Goal: Task Accomplishment & Management: Use online tool/utility

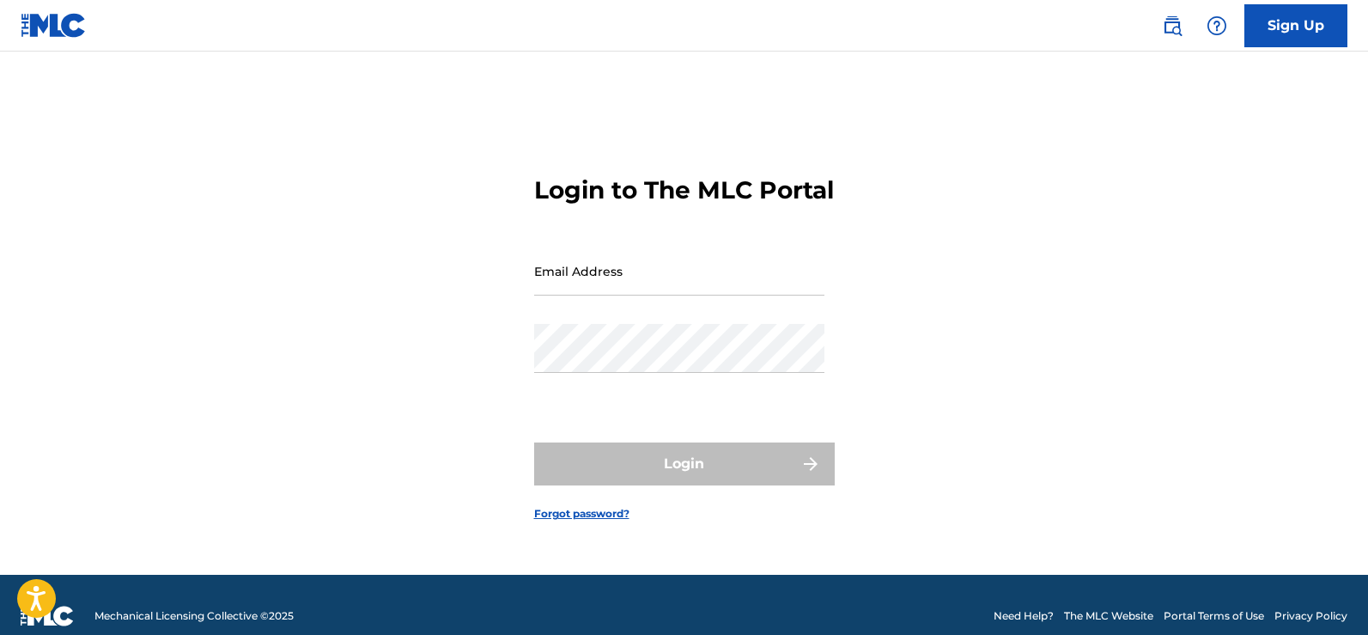
click at [568, 295] on input "Email Address" at bounding box center [679, 270] width 290 height 49
click at [556, 295] on input "Email Address" at bounding box center [679, 270] width 290 height 49
type input "[EMAIL_ADDRESS][DOMAIN_NAME]"
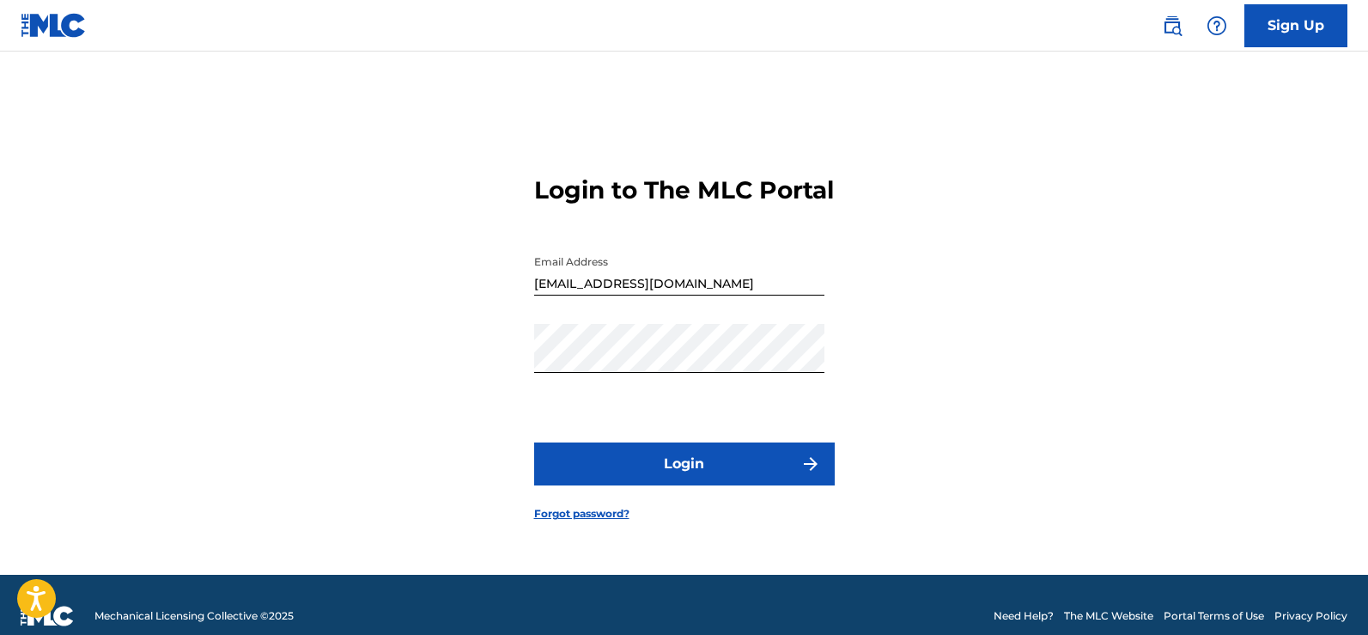
click at [691, 475] on button "Login" at bounding box center [684, 463] width 301 height 43
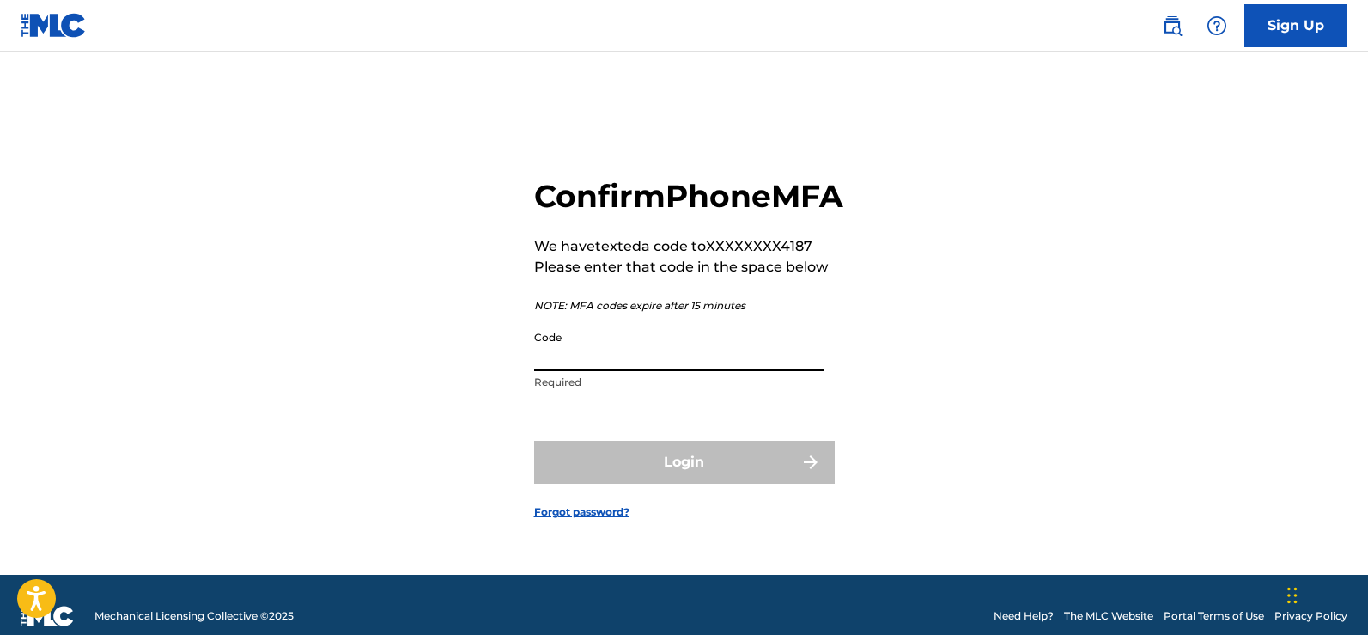
click at [554, 371] on input "Code" at bounding box center [679, 346] width 290 height 49
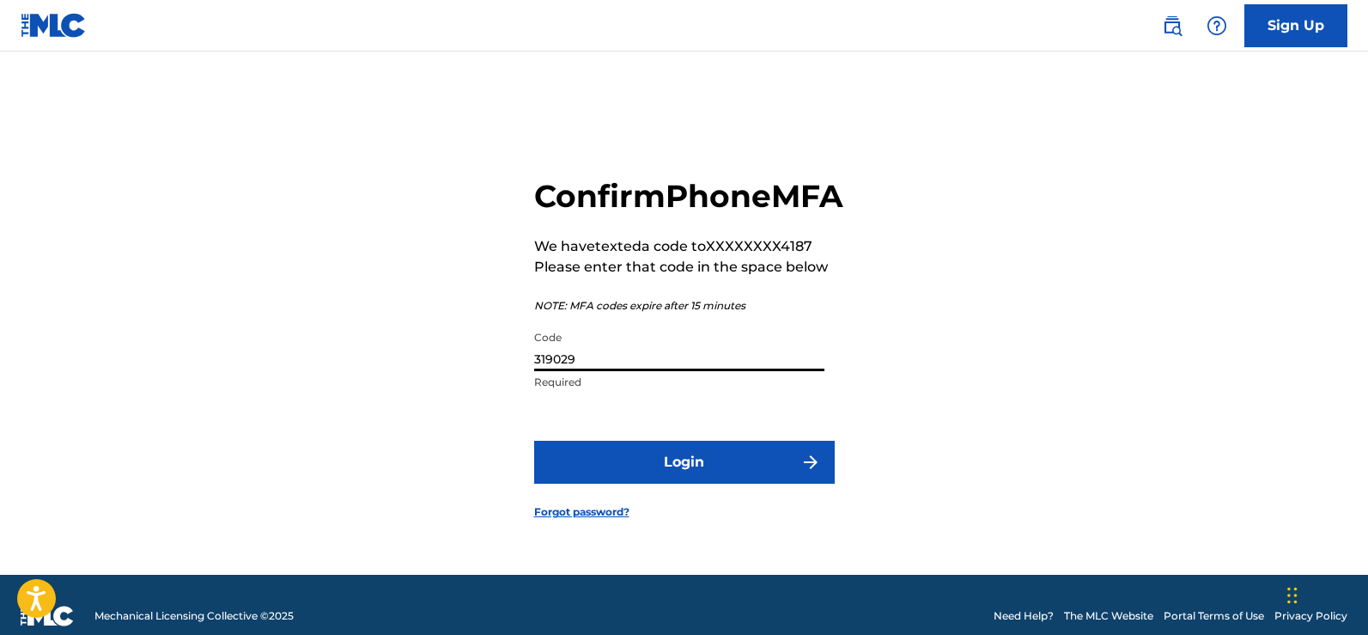
type input "319029"
click at [675, 474] on button "Login" at bounding box center [684, 462] width 301 height 43
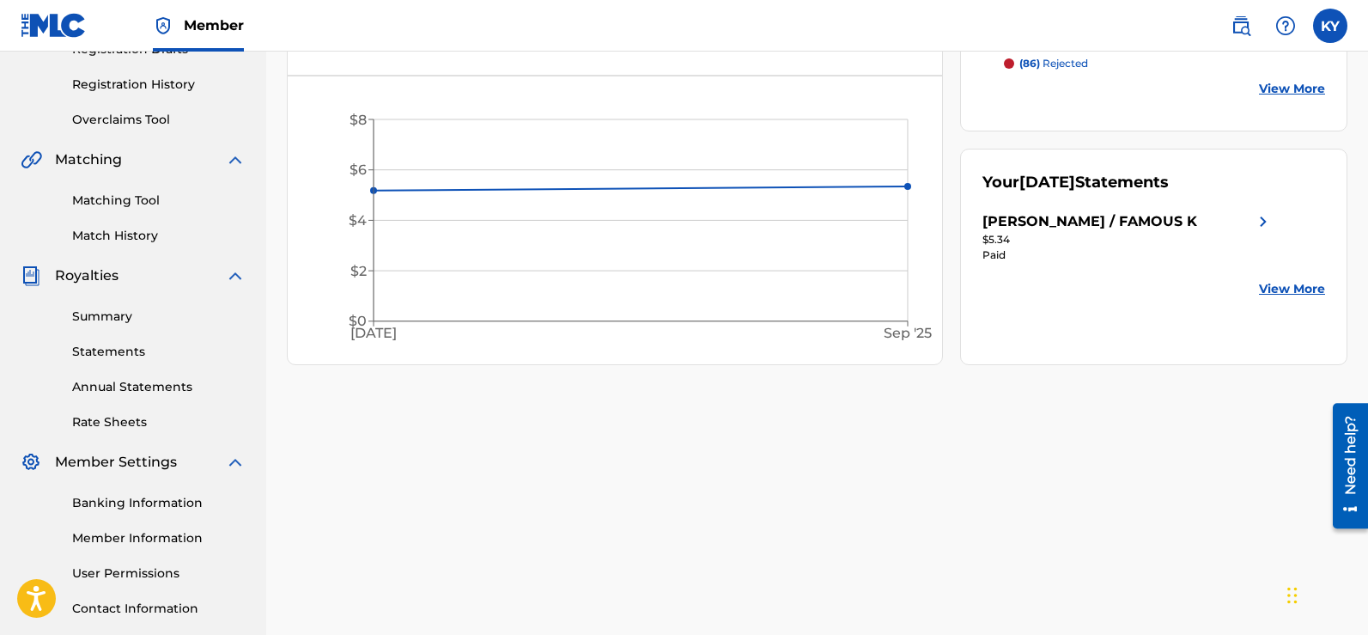
scroll to position [305, 0]
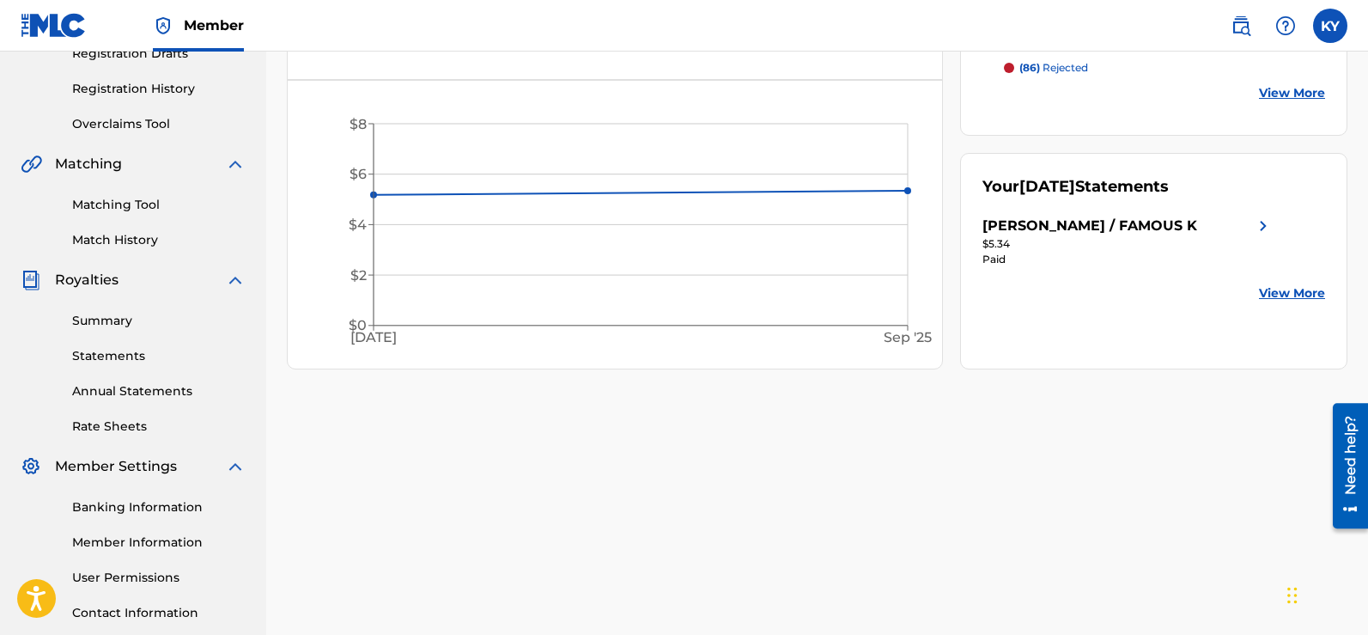
click at [99, 236] on link "Match History" at bounding box center [158, 240] width 173 height 18
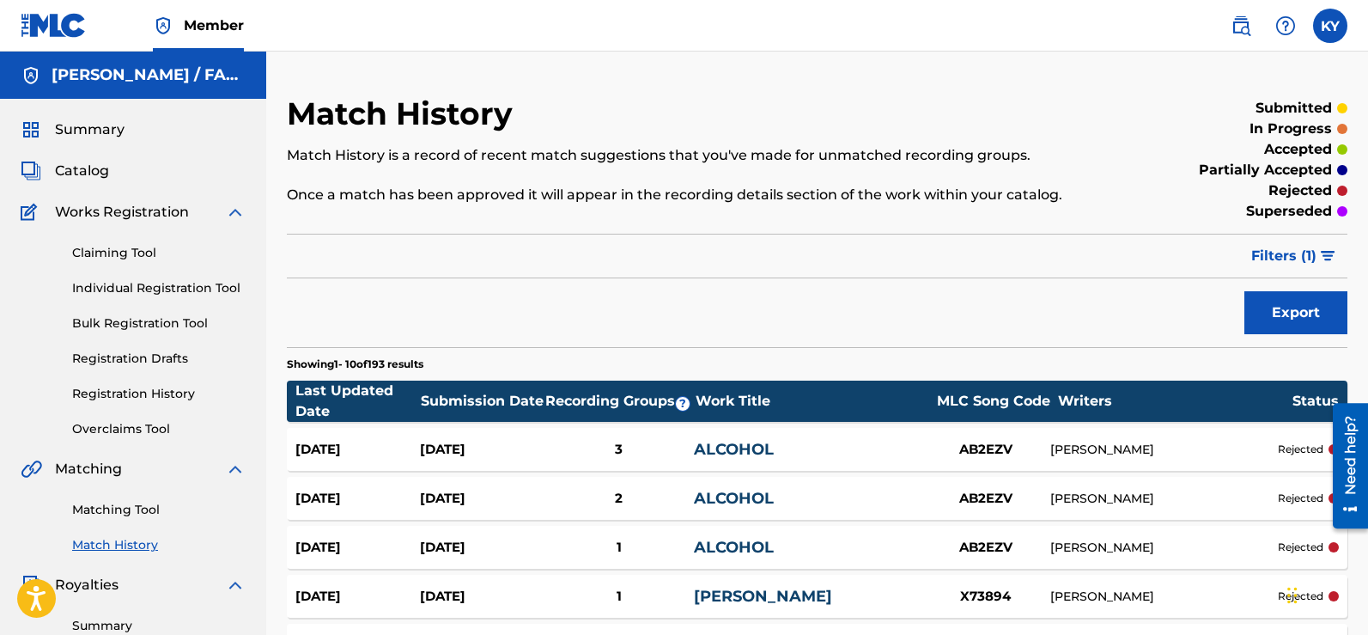
click at [106, 502] on link "Matching Tool" at bounding box center [158, 510] width 173 height 18
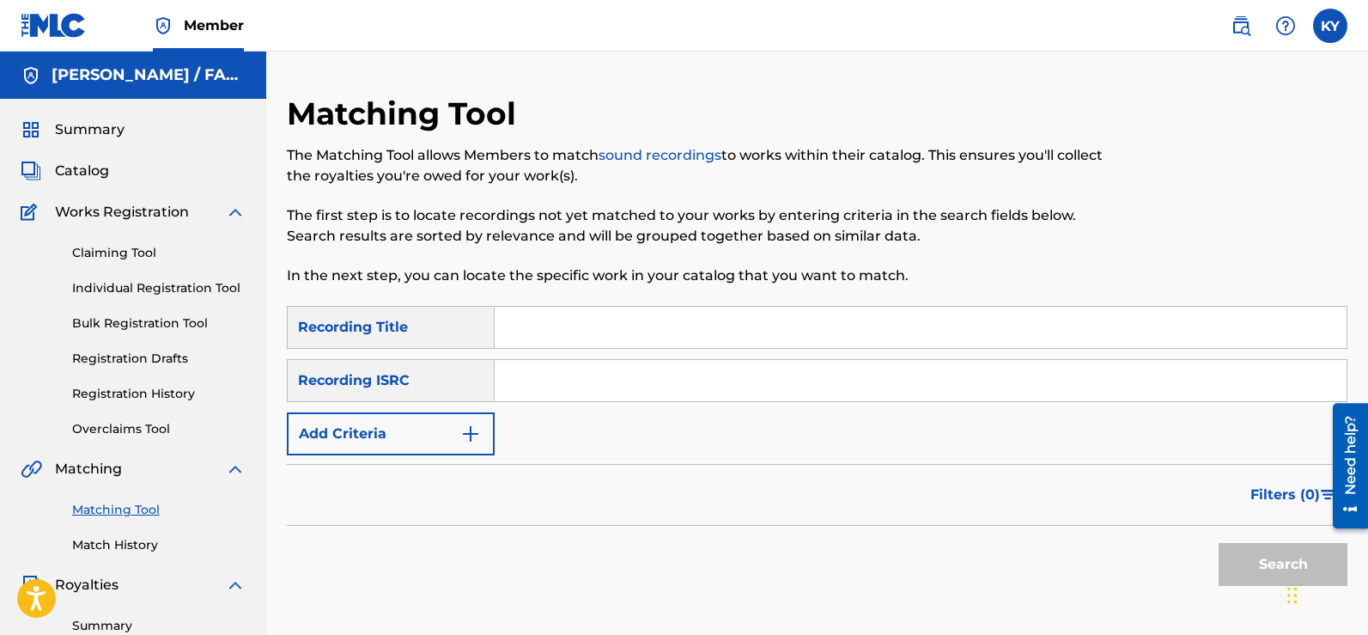
click at [524, 330] on input "Search Form" at bounding box center [921, 327] width 852 height 41
click at [472, 429] on img "Search Form" at bounding box center [470, 433] width 21 height 21
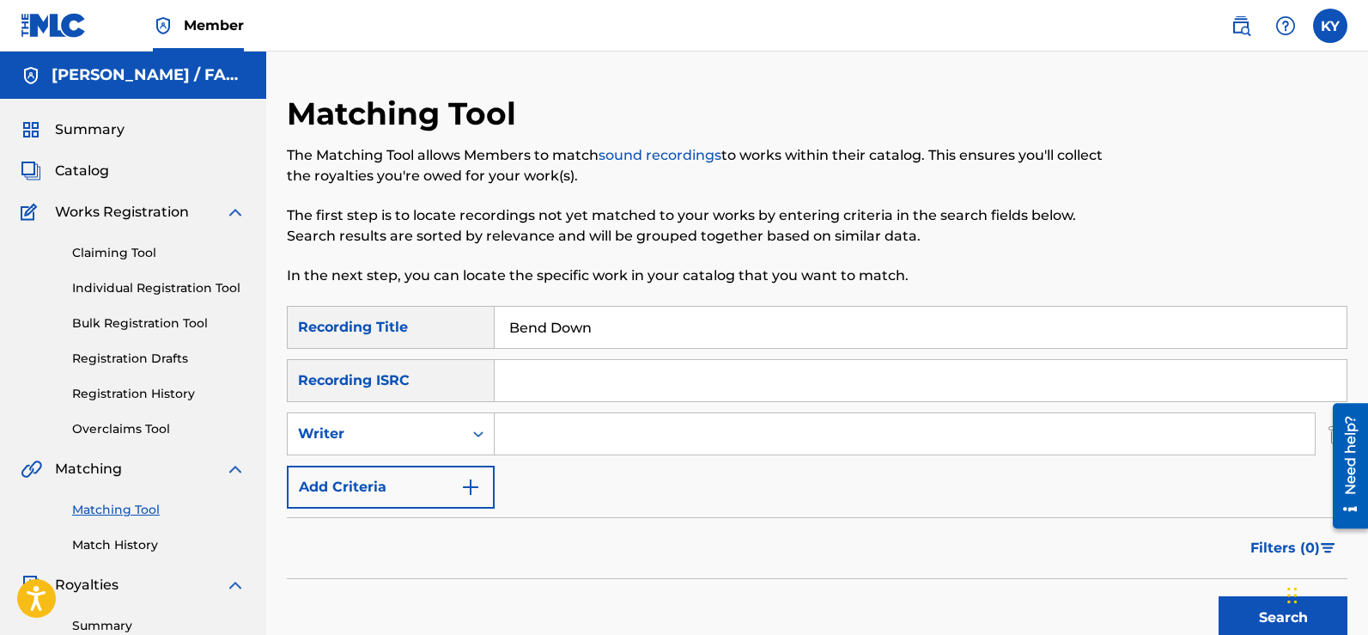
click at [517, 440] on input "Search Form" at bounding box center [905, 433] width 820 height 41
click at [508, 435] on input "Search Form" at bounding box center [905, 433] width 820 height 41
click at [563, 325] on input "Bend Down" at bounding box center [921, 327] width 852 height 41
click at [595, 332] on input "Bend Down" at bounding box center [921, 327] width 852 height 41
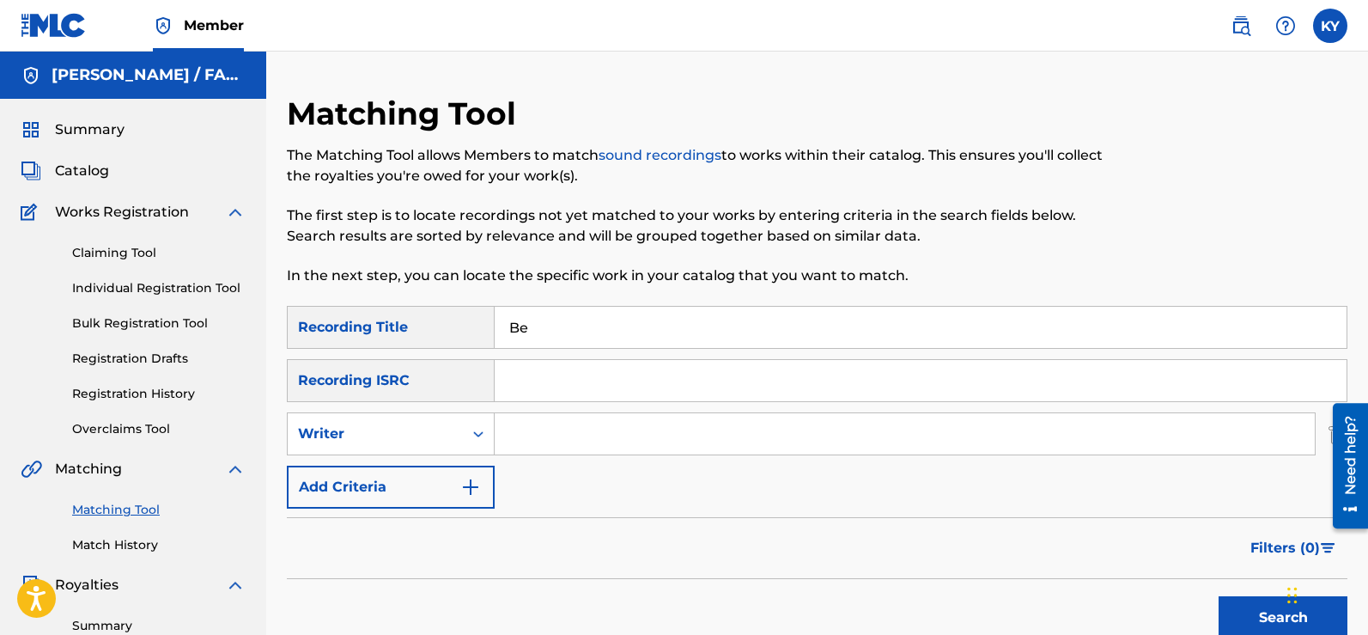
type input "B"
click at [505, 442] on input "Search Form" at bounding box center [905, 433] width 820 height 41
click at [593, 437] on input "Bend Down" at bounding box center [905, 433] width 820 height 41
type input "Bend Down"
click at [519, 465] on div "SearchWithCriteria9bcf6710-993f-425e-8619-98b5bbc13d30 Recording Title SearchWi…" at bounding box center [817, 407] width 1061 height 203
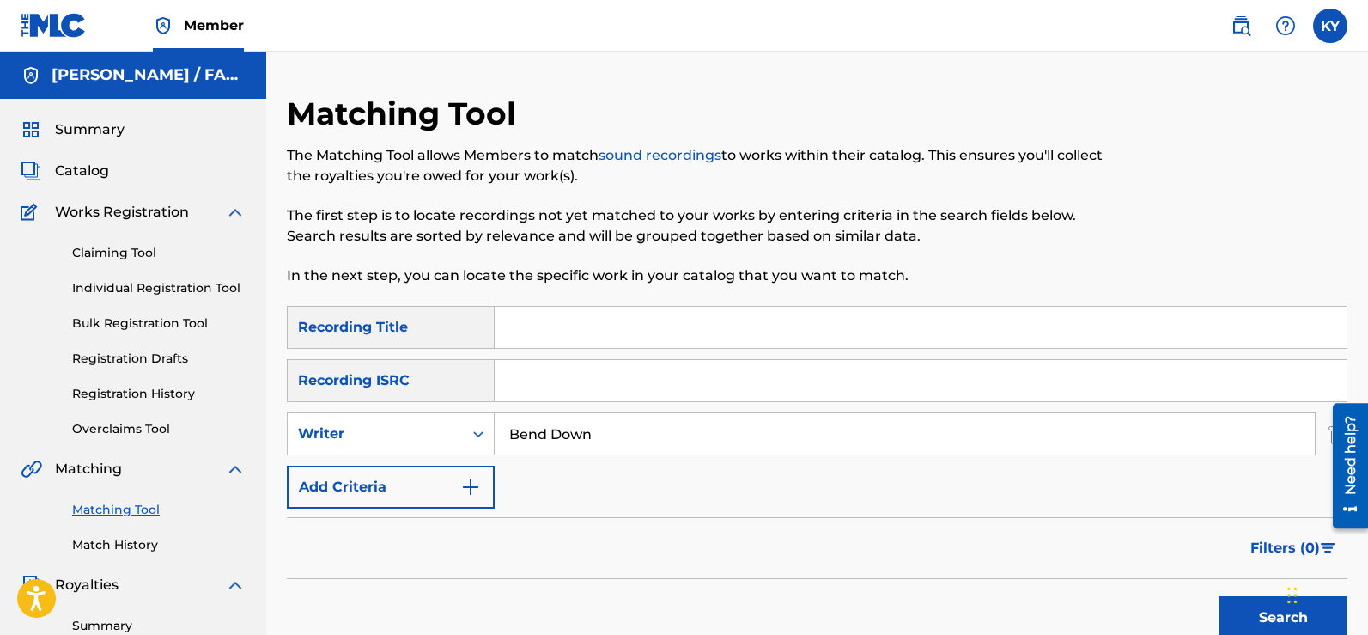
click at [475, 485] on img "Search Form" at bounding box center [470, 487] width 21 height 21
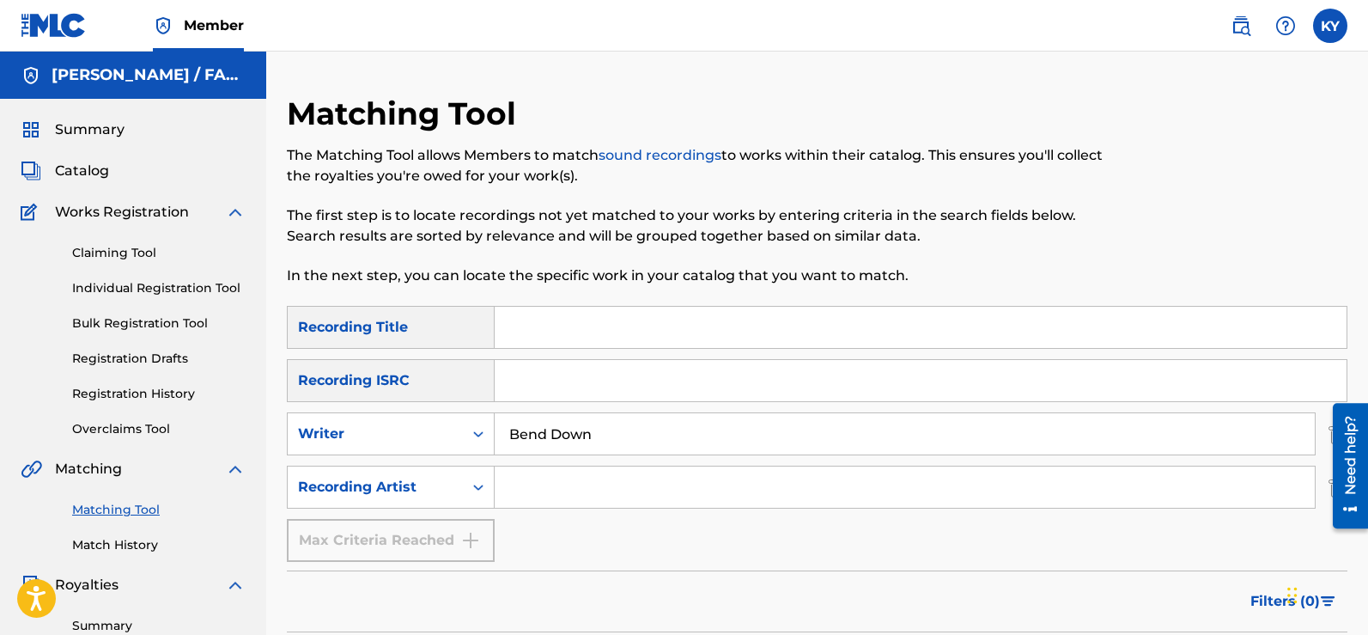
click at [512, 483] on input "Search Form" at bounding box center [905, 486] width 820 height 41
type input "Guerilla Black Starr stunnin"
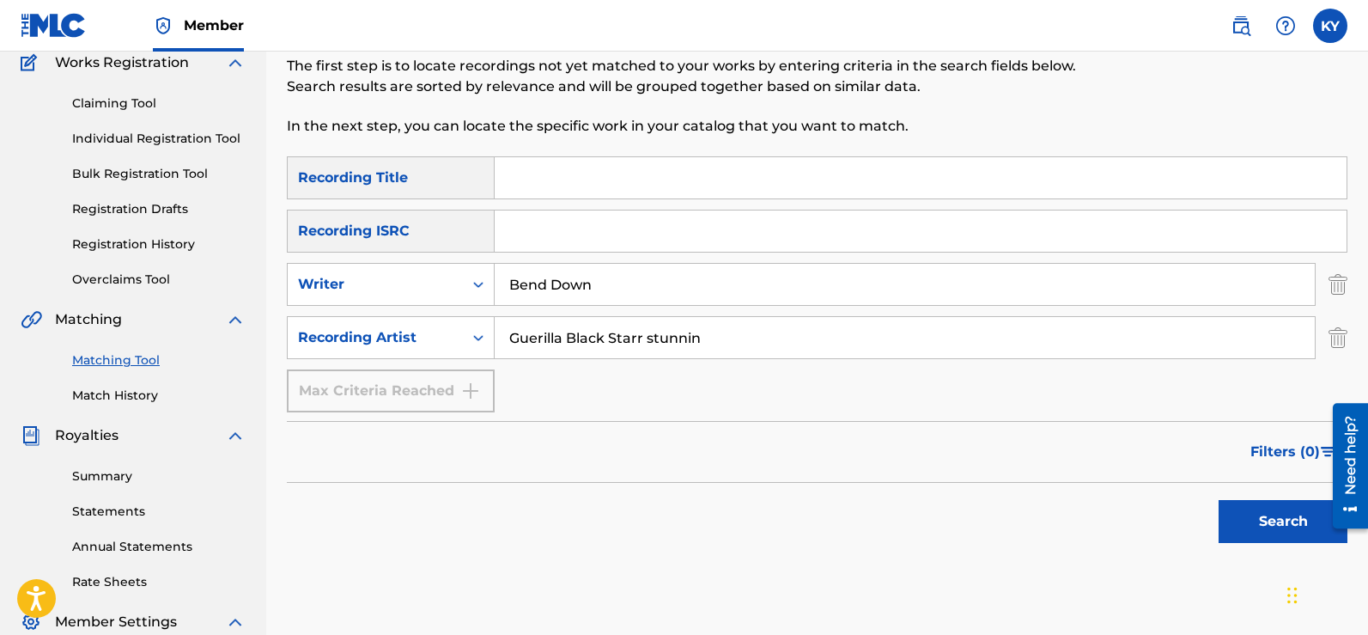
scroll to position [167, 0]
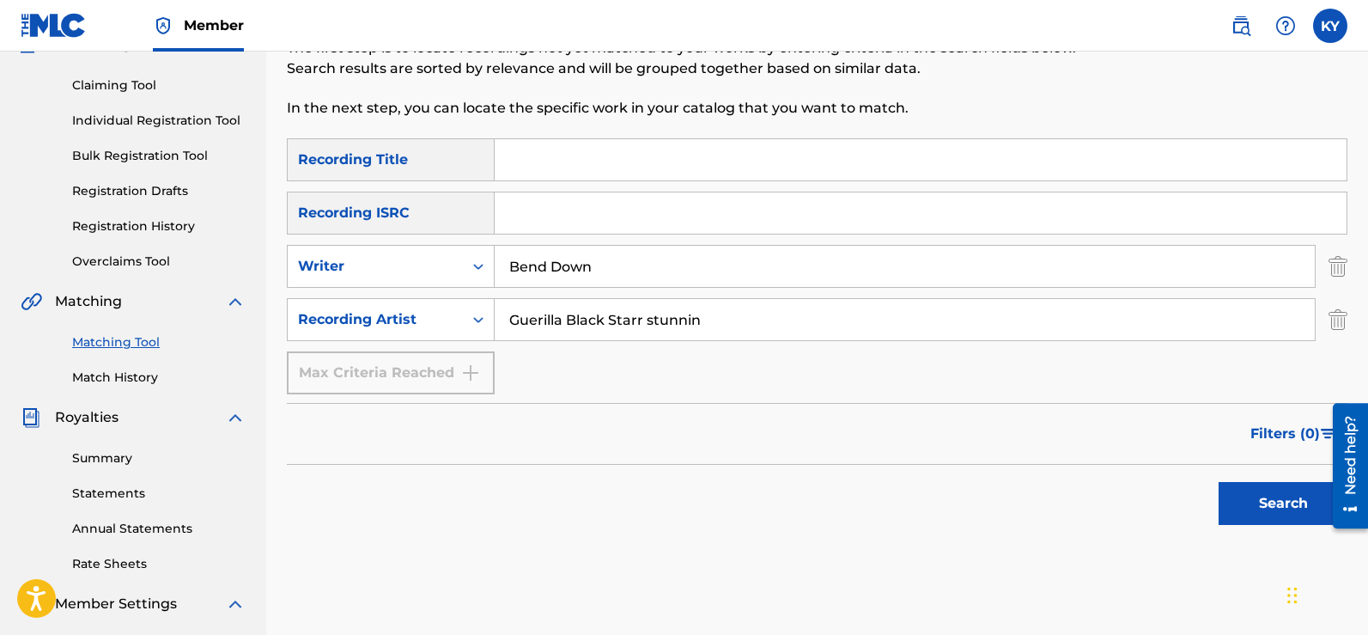
click at [1275, 505] on button "Search" at bounding box center [1283, 503] width 129 height 43
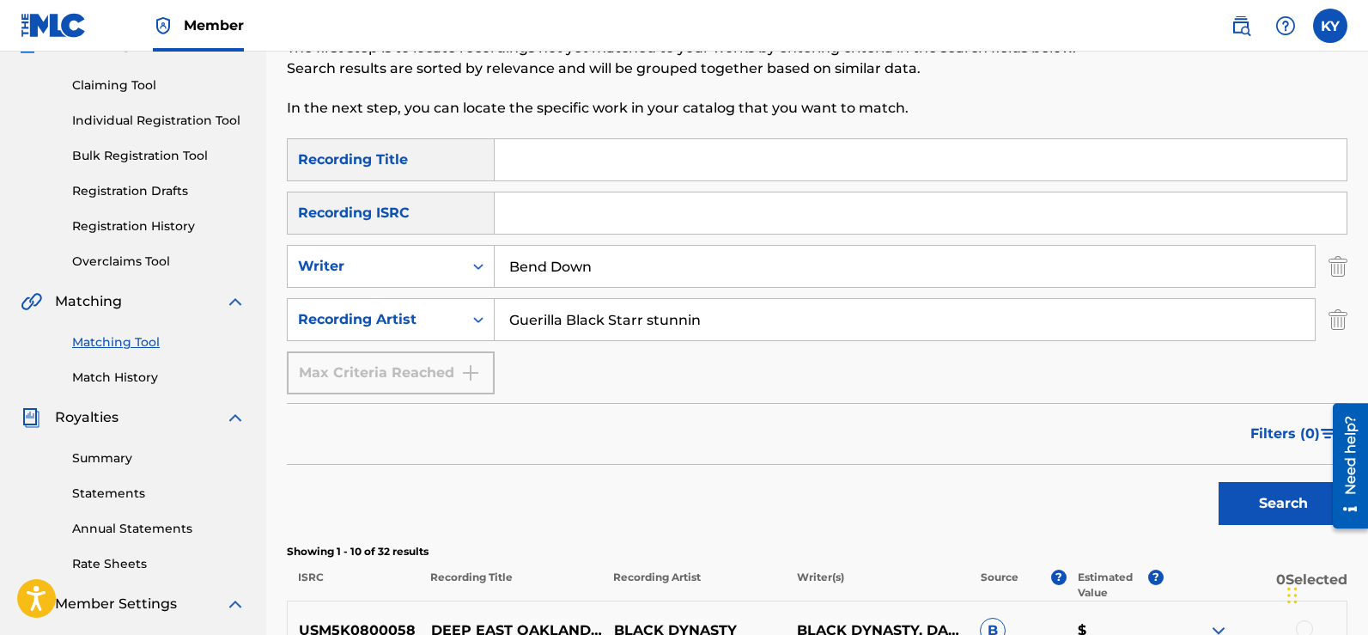
click at [1366, 93] on div "Matching Tool The Matching Tool allows Members to match sound recordings to wor…" at bounding box center [817, 628] width 1102 height 1403
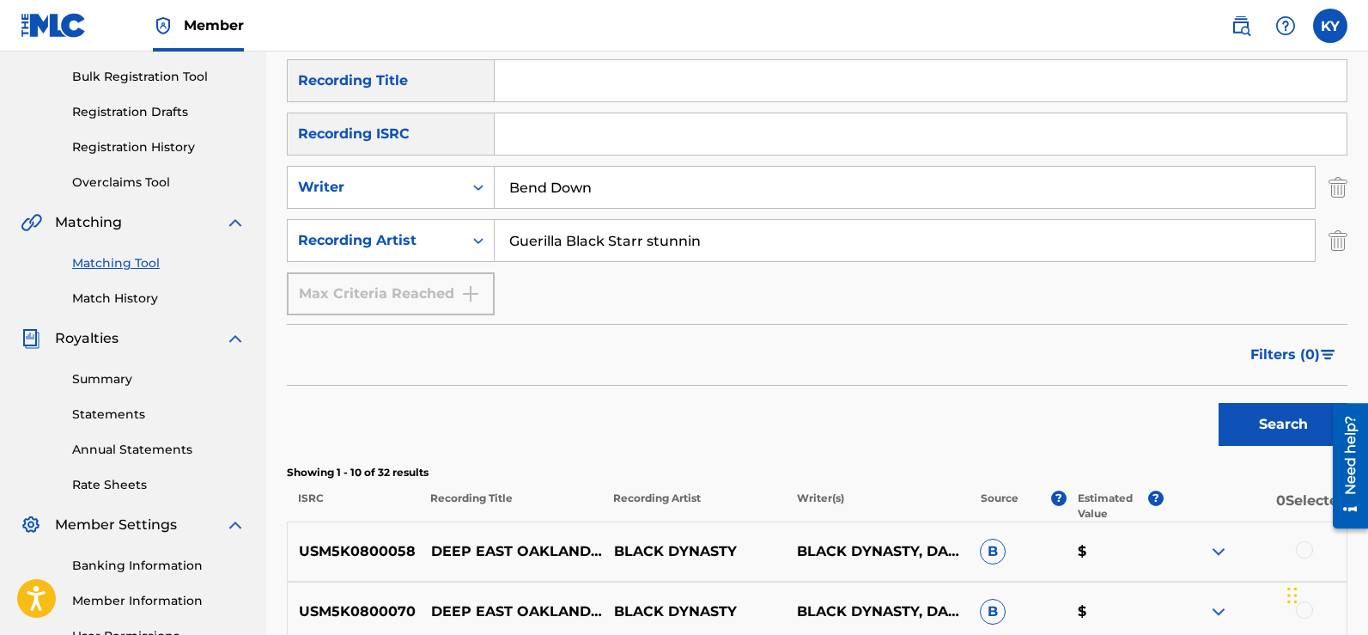
scroll to position [244, 0]
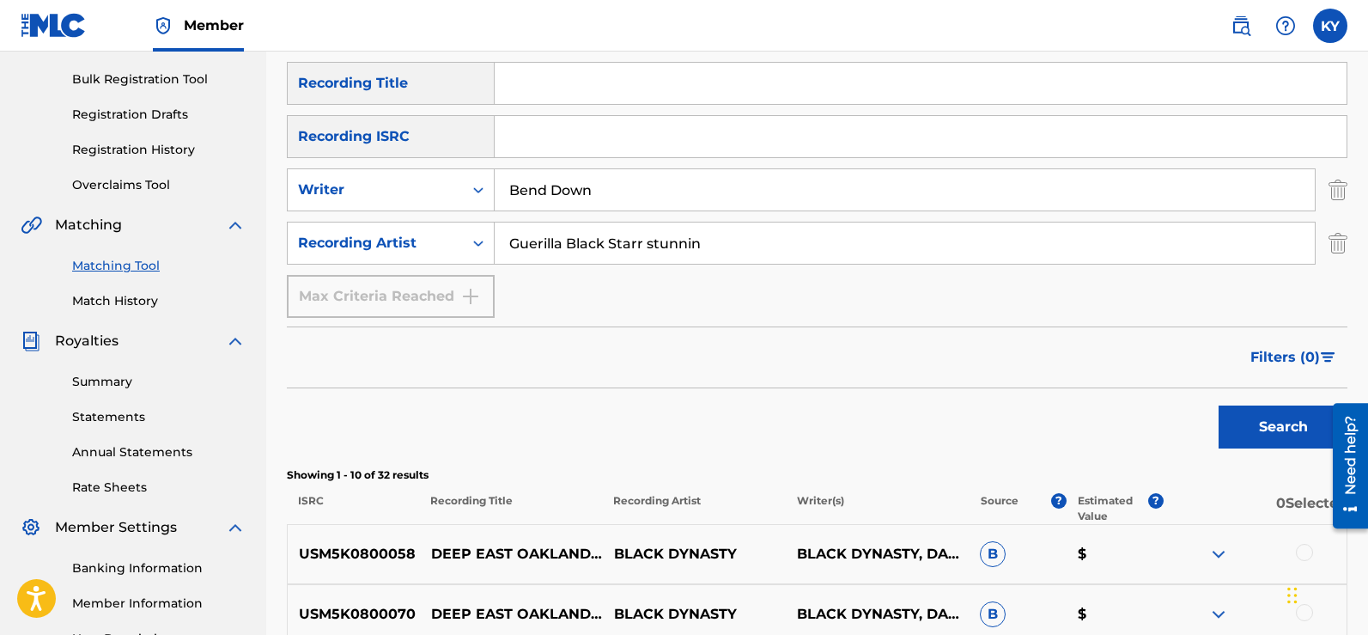
click at [618, 187] on input "Bend Down" at bounding box center [905, 189] width 820 height 41
type input "B"
click at [1295, 429] on button "Search" at bounding box center [1283, 426] width 129 height 43
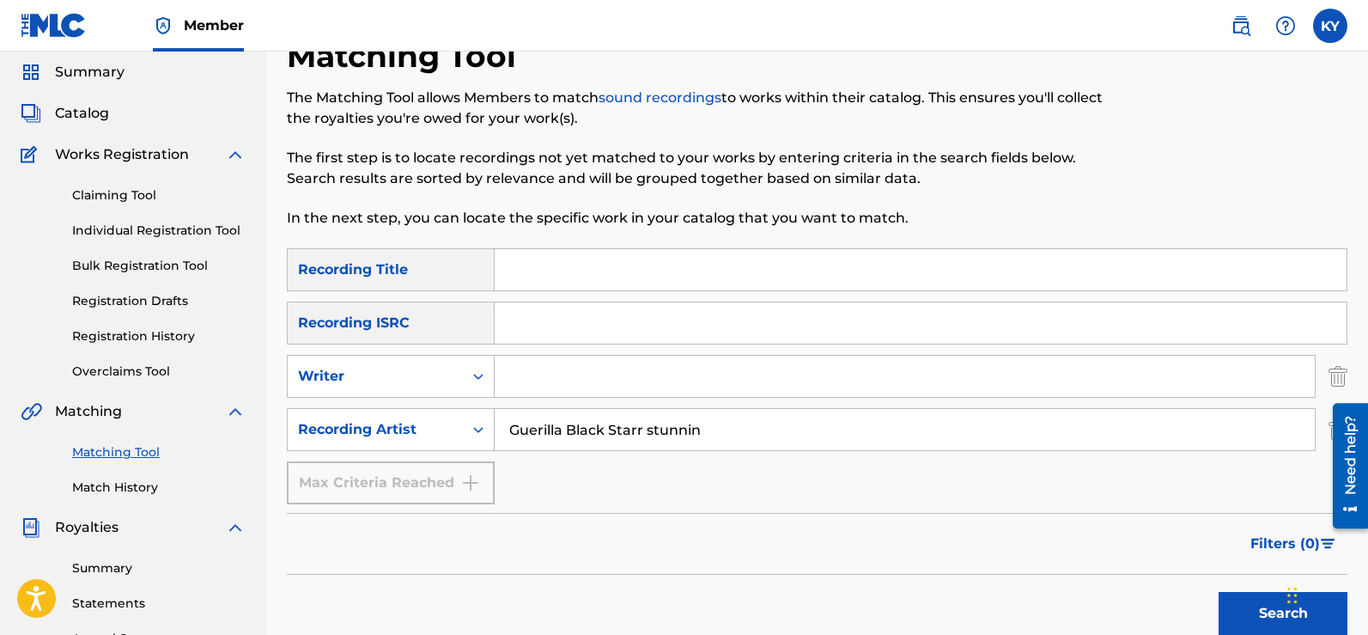
scroll to position [32, 0]
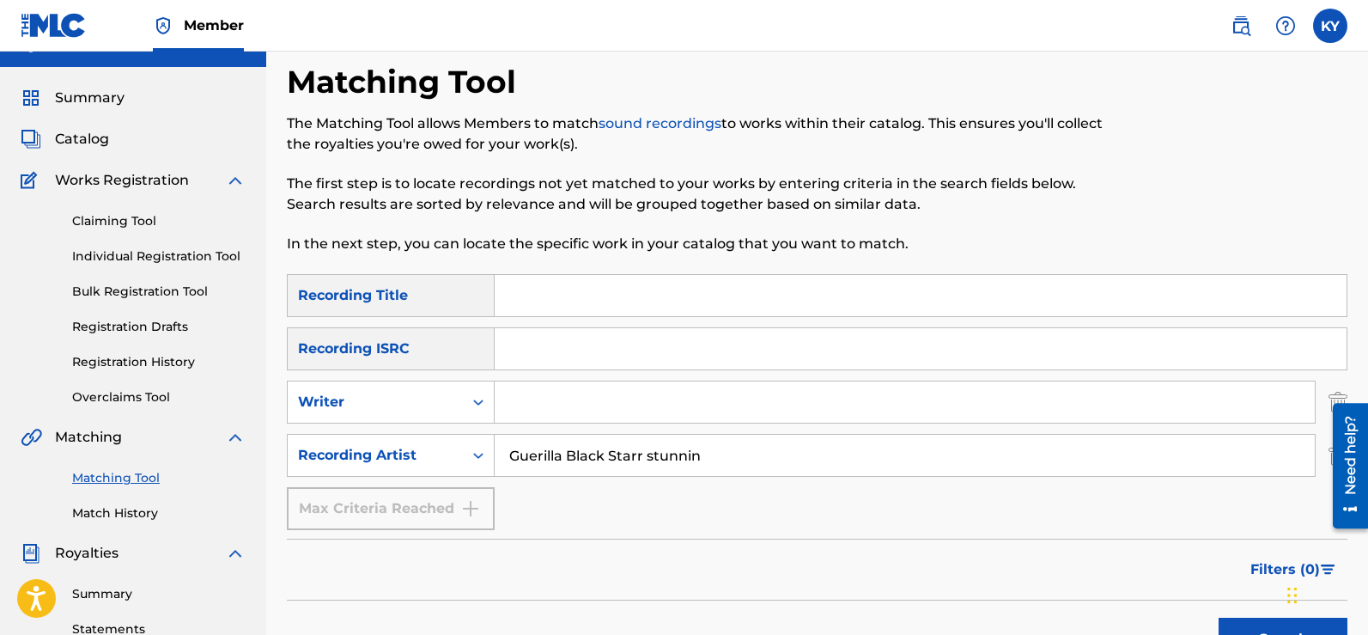
click at [518, 399] on input "Search Form" at bounding box center [905, 401] width 820 height 41
type input "[PERSON_NAME]"
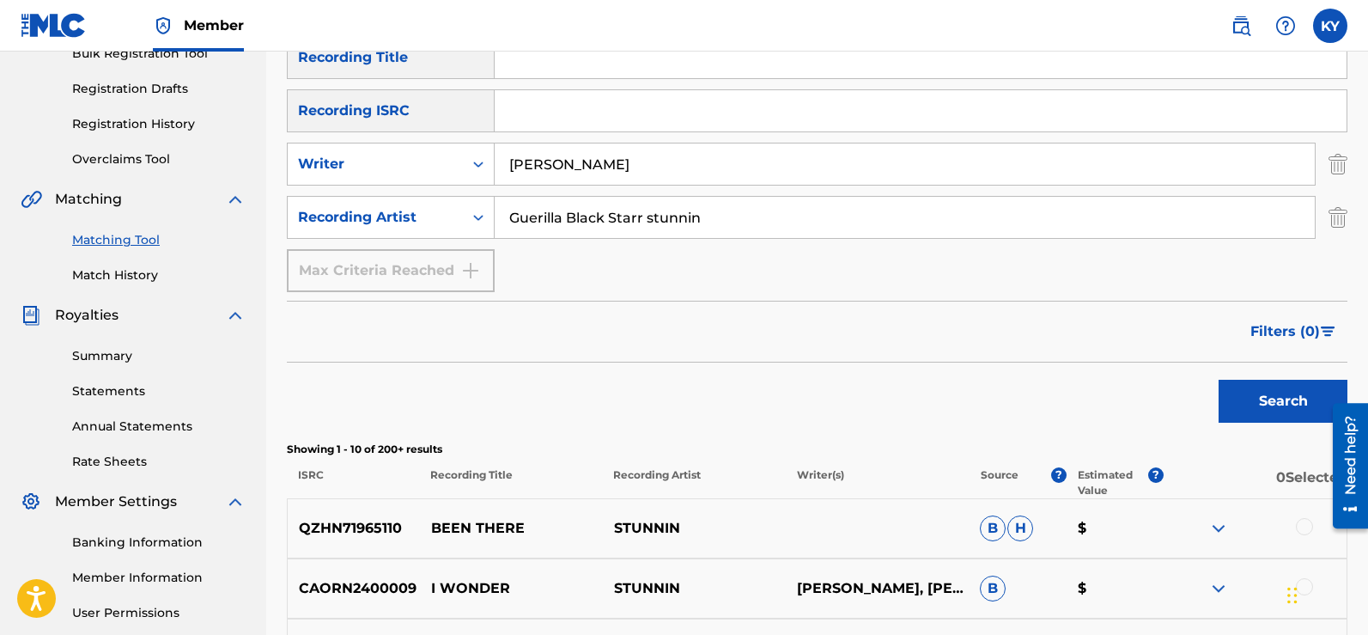
scroll to position [272, 0]
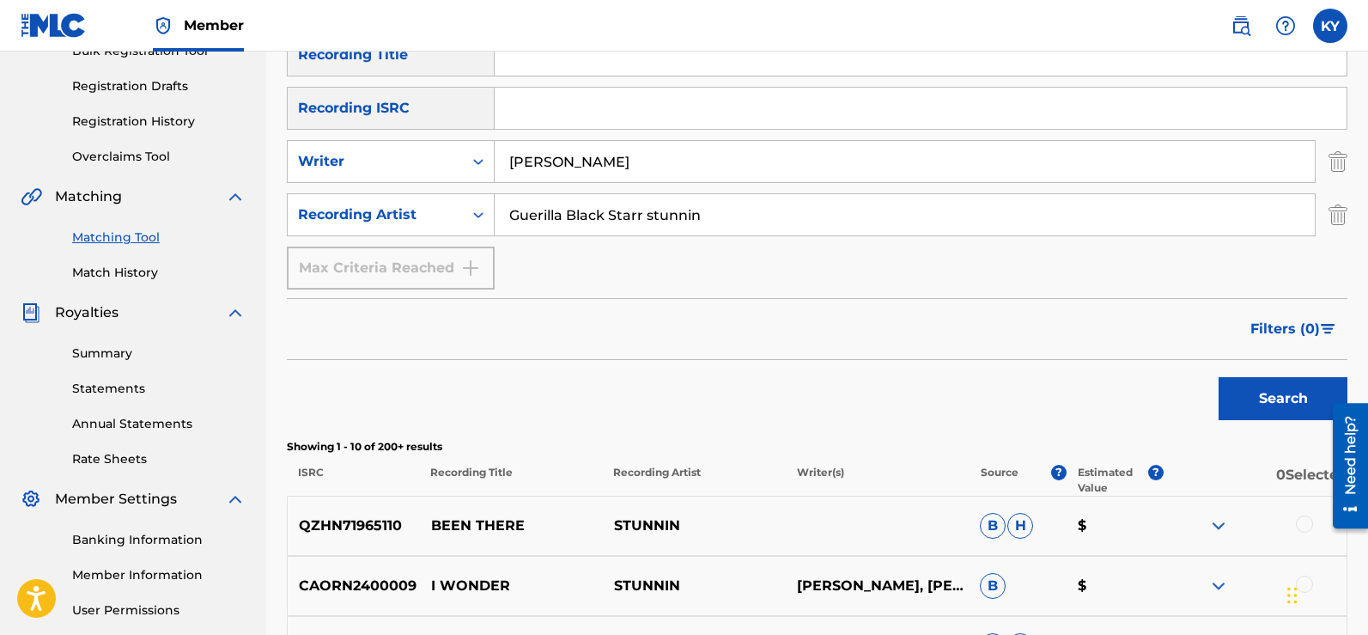
click at [1303, 405] on button "Search" at bounding box center [1283, 398] width 129 height 43
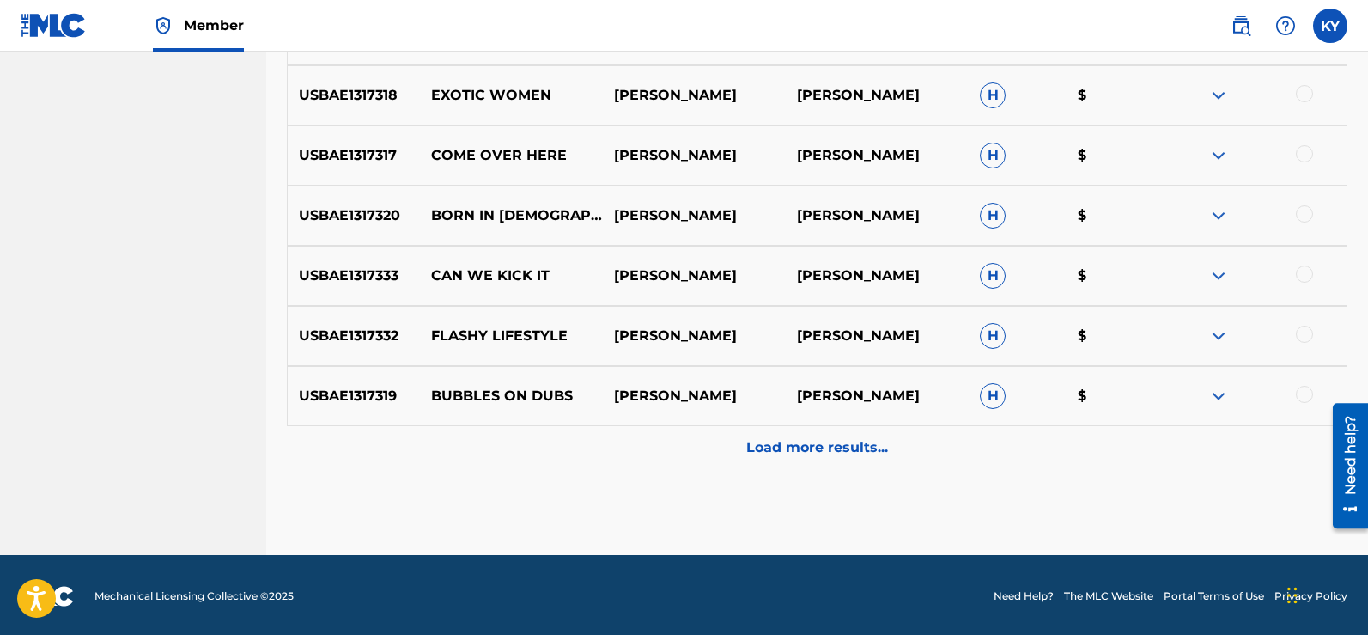
scroll to position [946, 0]
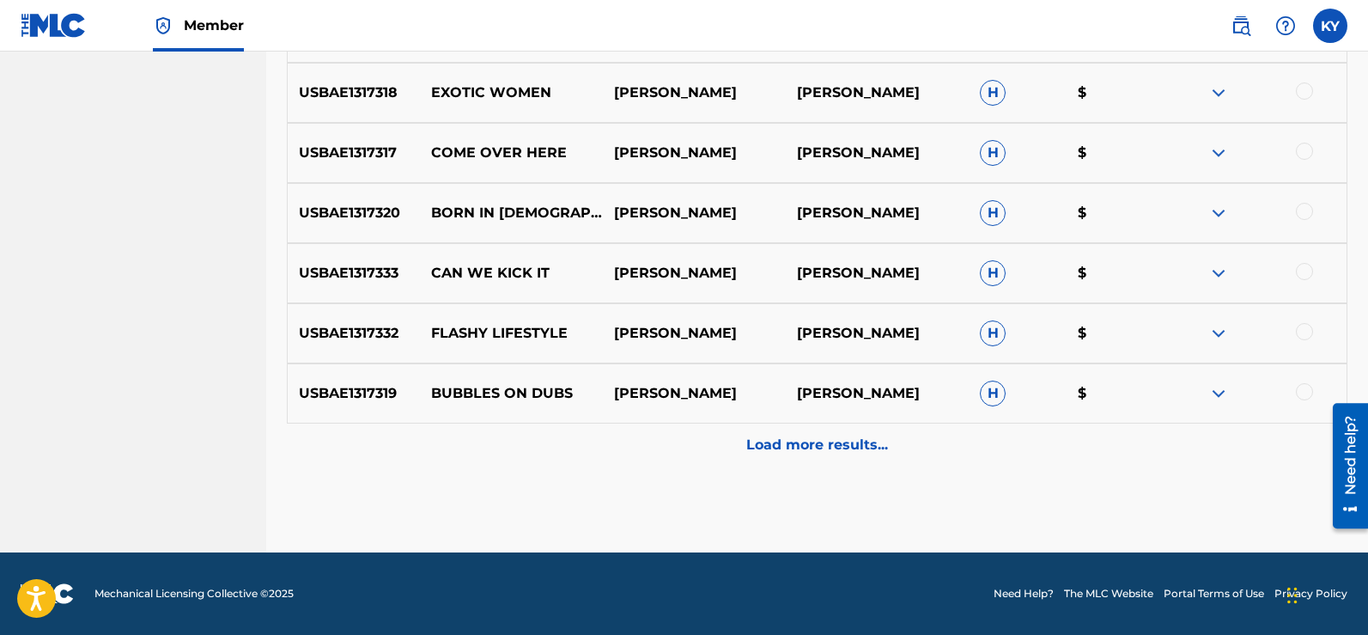
click at [813, 439] on p "Load more results..." at bounding box center [817, 445] width 142 height 21
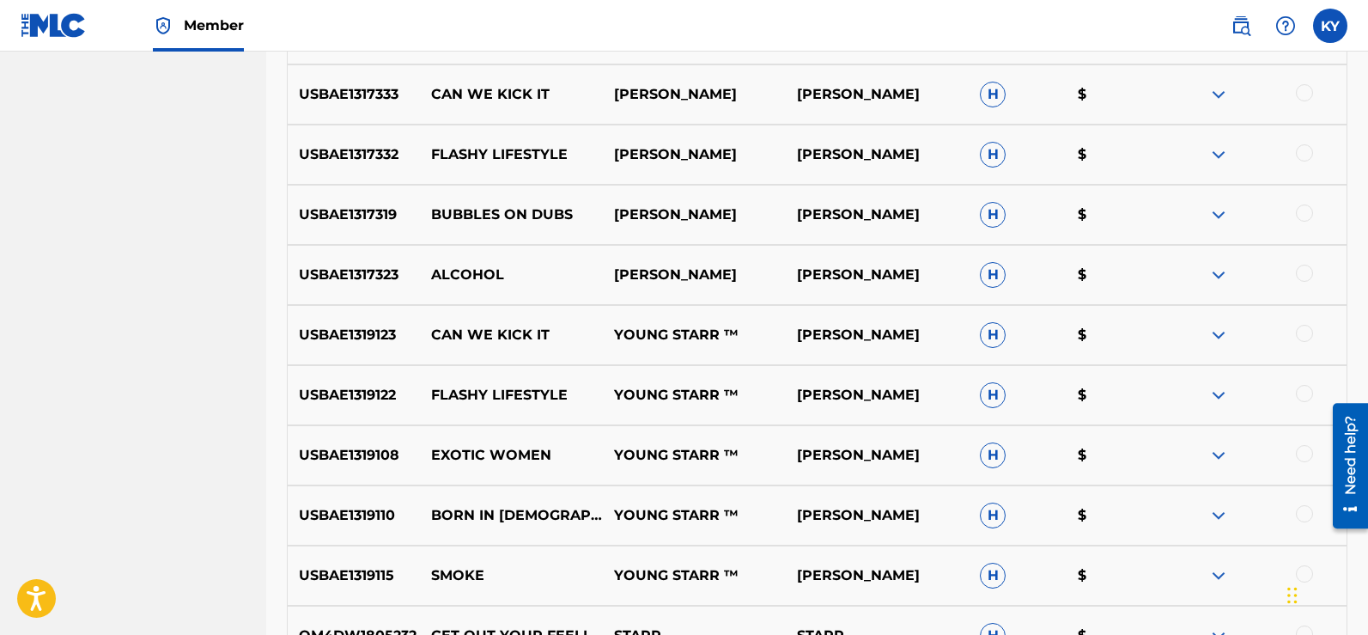
scroll to position [1104, 0]
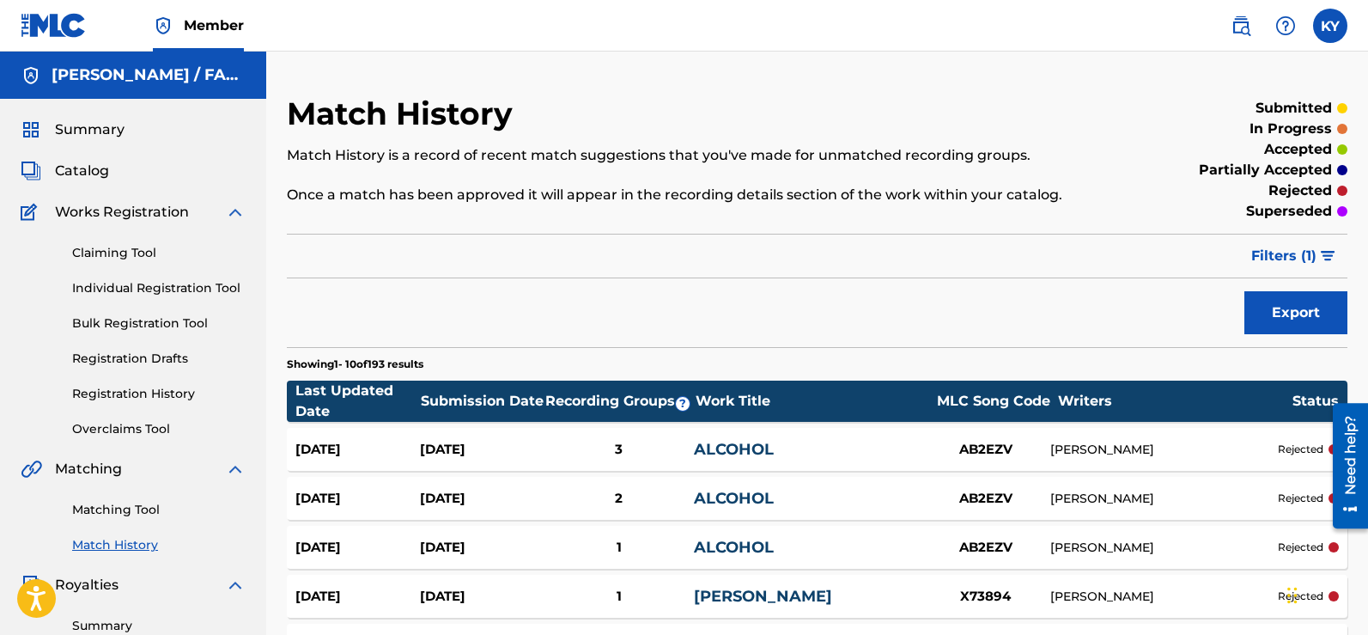
click at [96, 508] on link "Matching Tool" at bounding box center [158, 510] width 173 height 18
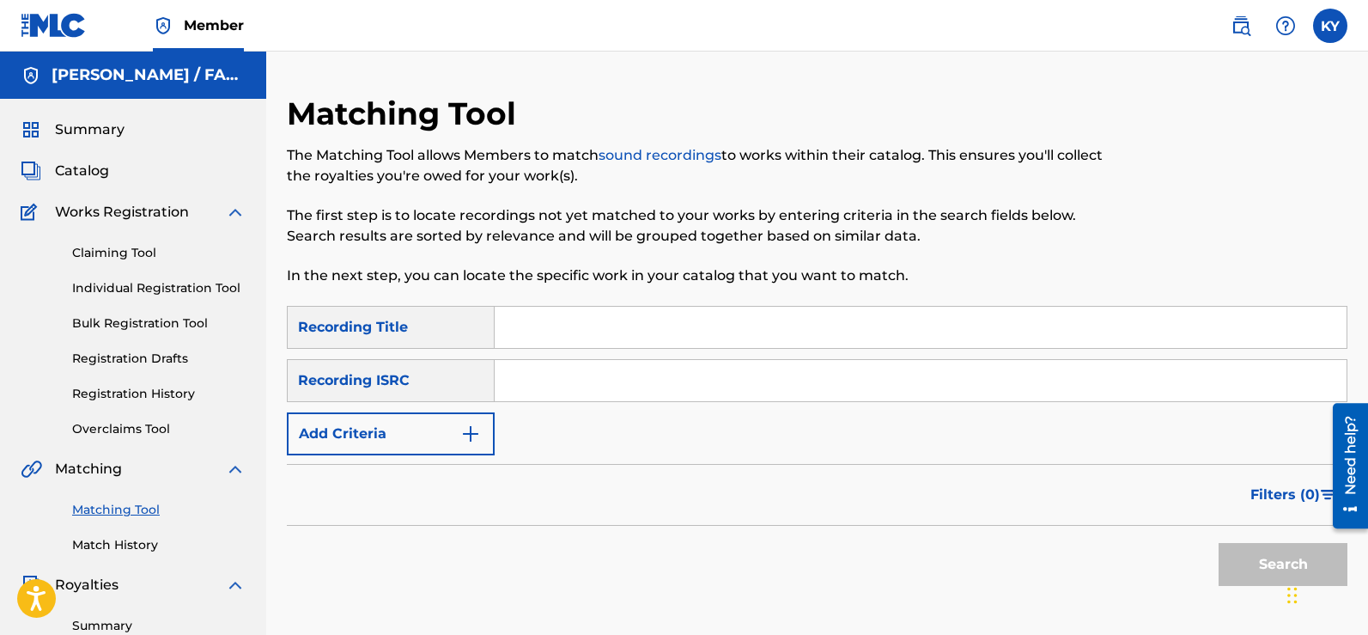
click at [466, 425] on img "Search Form" at bounding box center [470, 433] width 21 height 21
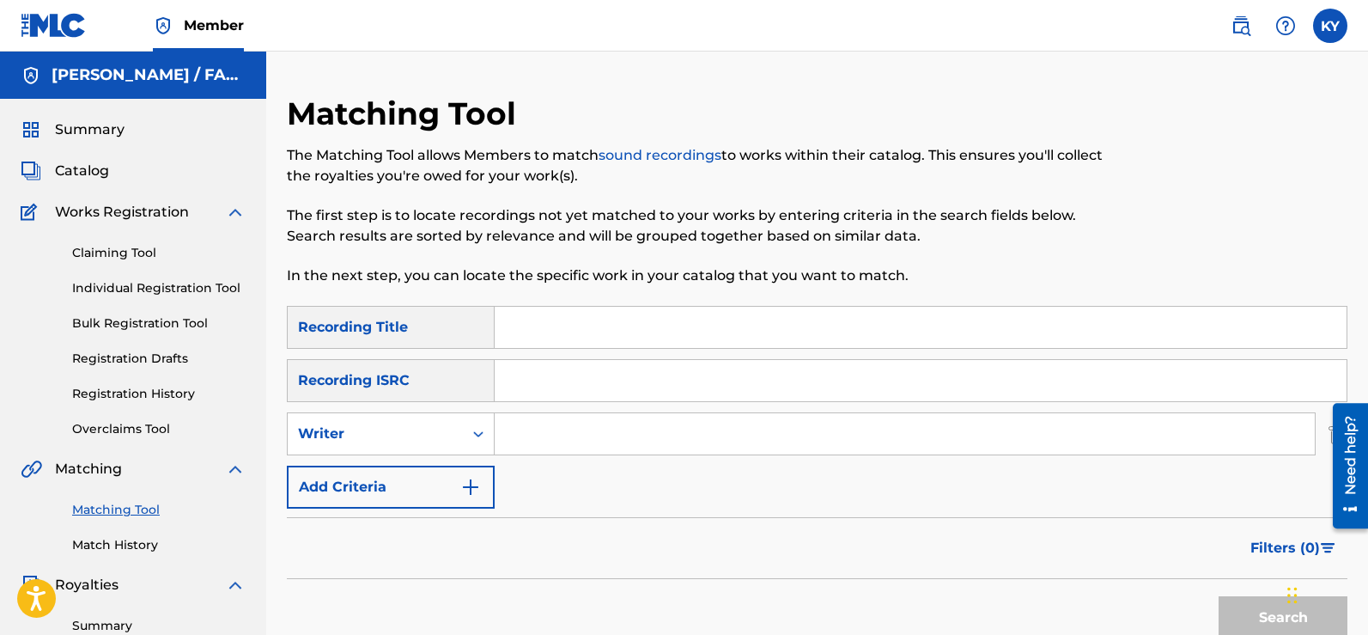
click at [465, 479] on img "Search Form" at bounding box center [470, 487] width 21 height 21
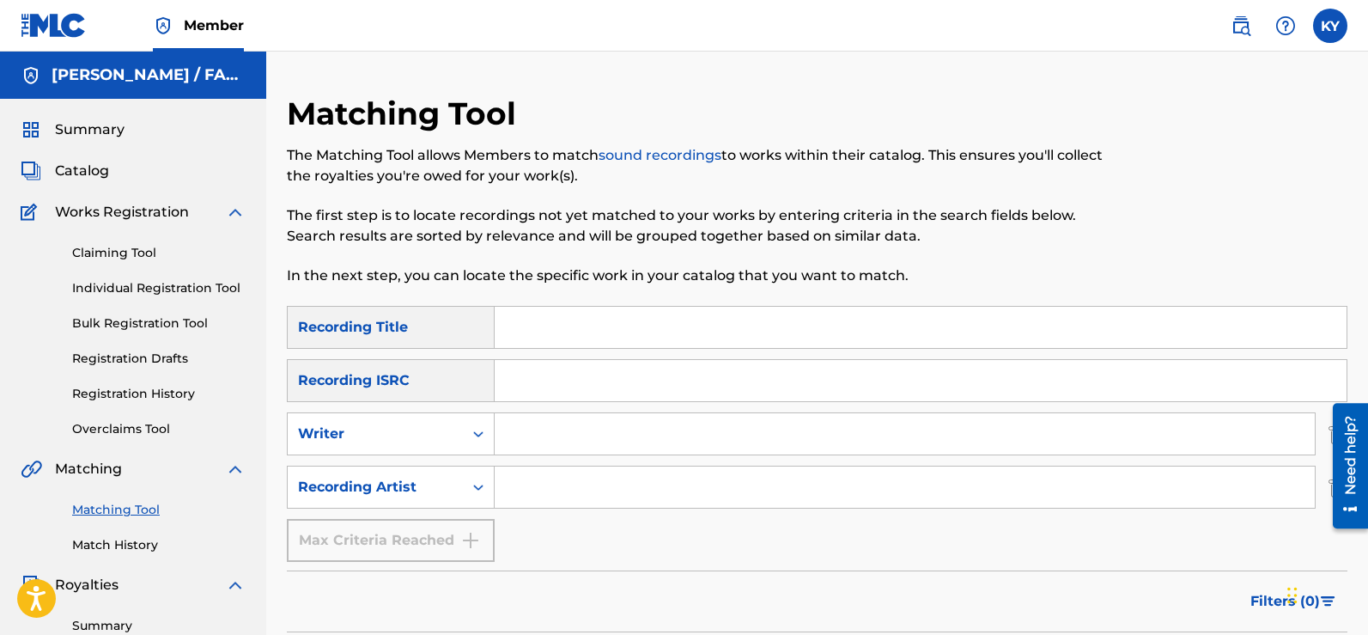
click at [505, 484] on input "Search Form" at bounding box center [905, 486] width 820 height 41
type input "Bad Man"
click at [518, 435] on input "Search Form" at bounding box center [905, 433] width 820 height 41
type input "[PERSON_NAME]"
click at [601, 491] on input "Bad Man" at bounding box center [905, 486] width 820 height 41
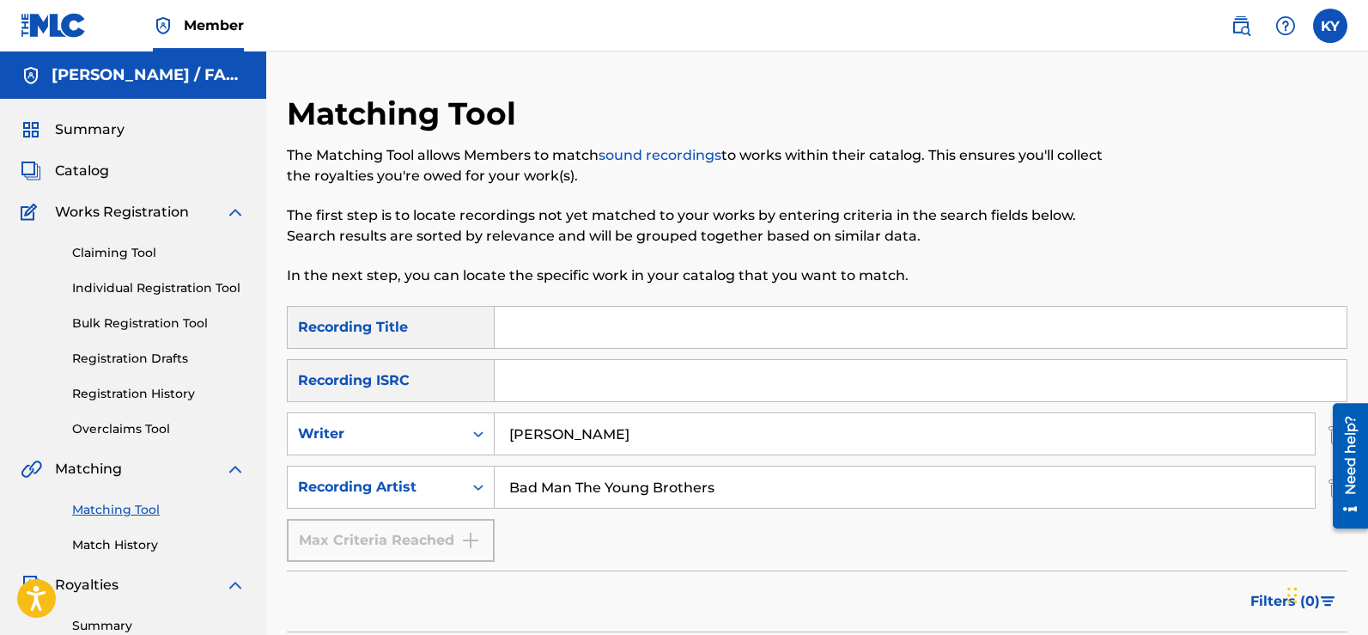
scroll to position [75, 0]
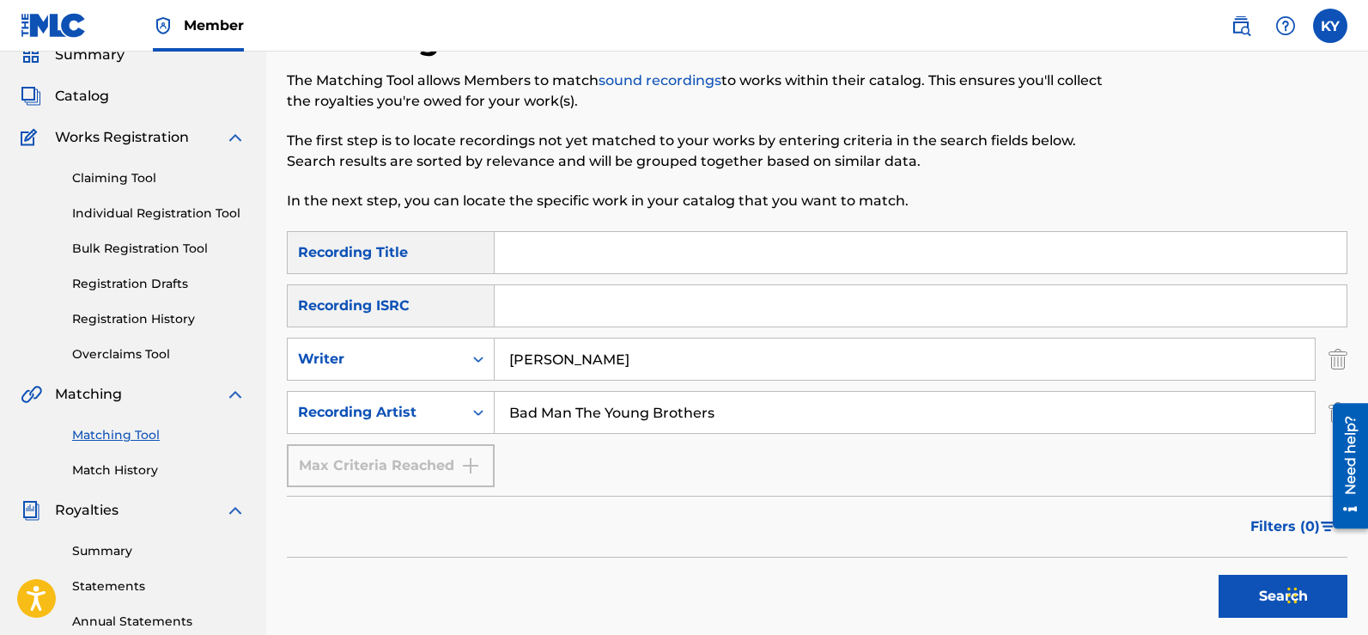
type input "Bad Man The Young Brothers"
click at [1262, 602] on button "Search" at bounding box center [1283, 596] width 129 height 43
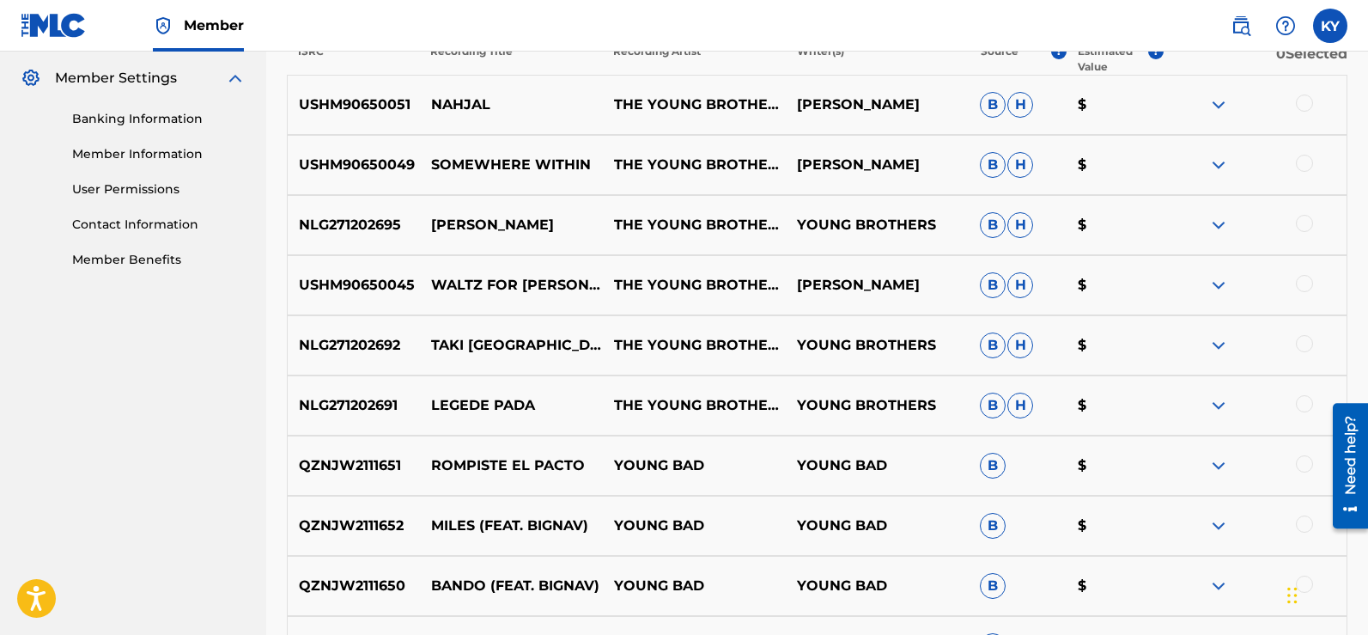
scroll to position [0, 0]
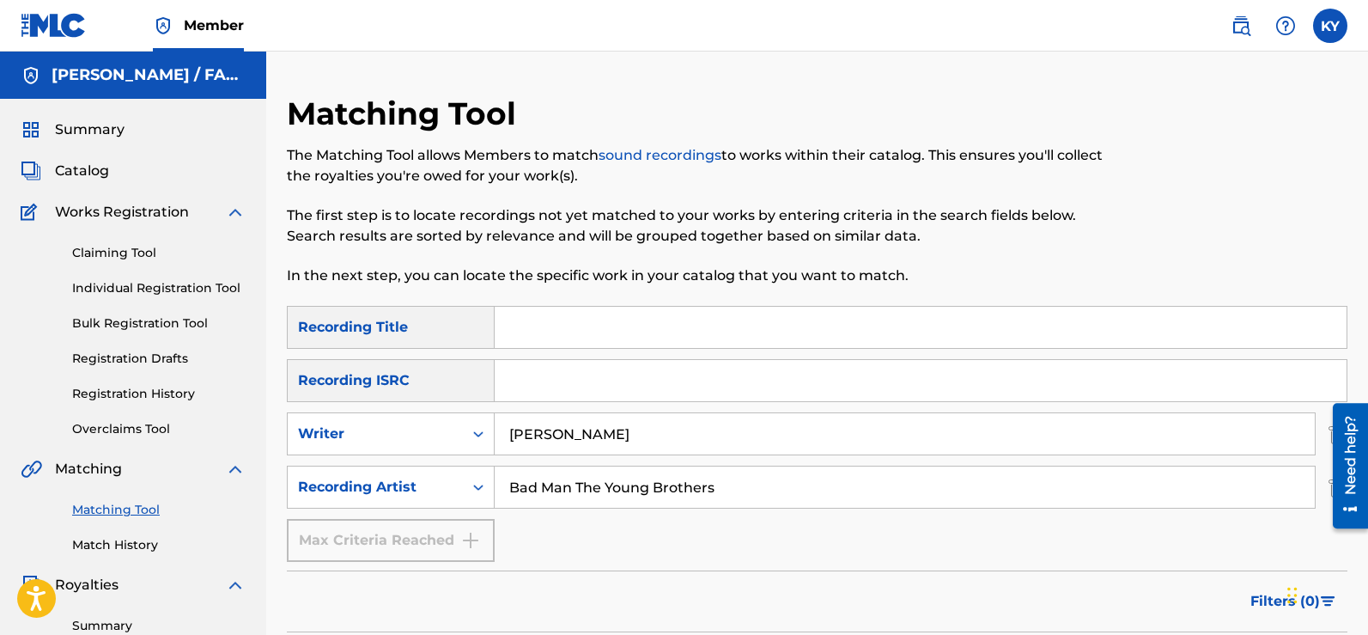
click at [513, 326] on input "Search Form" at bounding box center [921, 327] width 852 height 41
type input "BAD MAN"
click at [574, 490] on input "Bad Man The Young Brothers" at bounding box center [905, 486] width 820 height 41
type input "The Young Brothers"
click at [624, 437] on input "[PERSON_NAME]" at bounding box center [905, 433] width 820 height 41
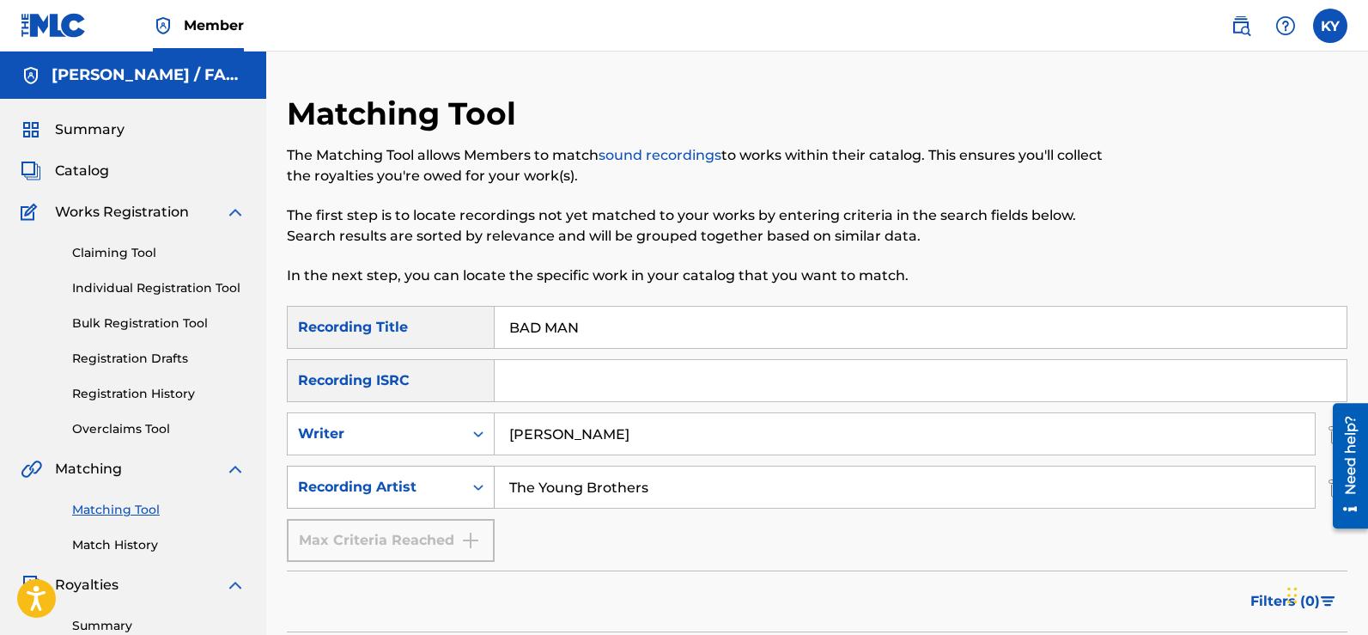
click at [478, 483] on icon "Search Form" at bounding box center [478, 486] width 17 height 17
click at [478, 482] on icon "Search Form" at bounding box center [478, 486] width 17 height 17
click at [478, 481] on icon "Search Form" at bounding box center [478, 486] width 17 height 17
click at [612, 434] on input "[PERSON_NAME]" at bounding box center [905, 433] width 820 height 41
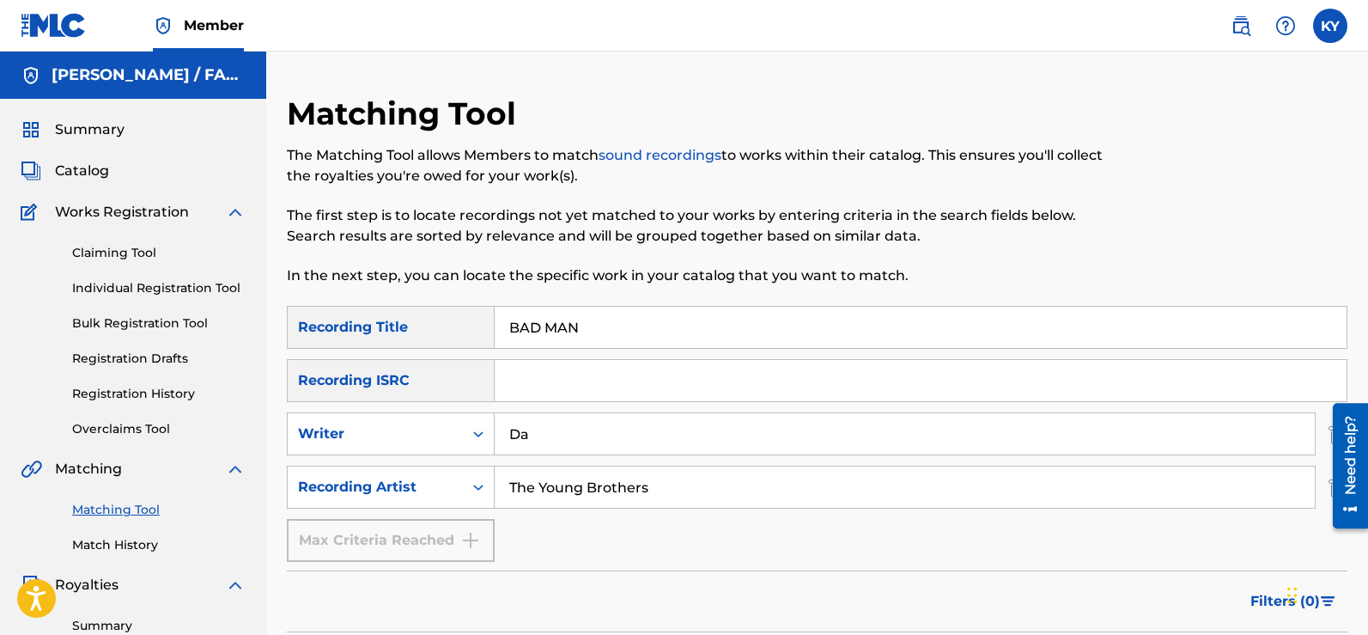
type input "D"
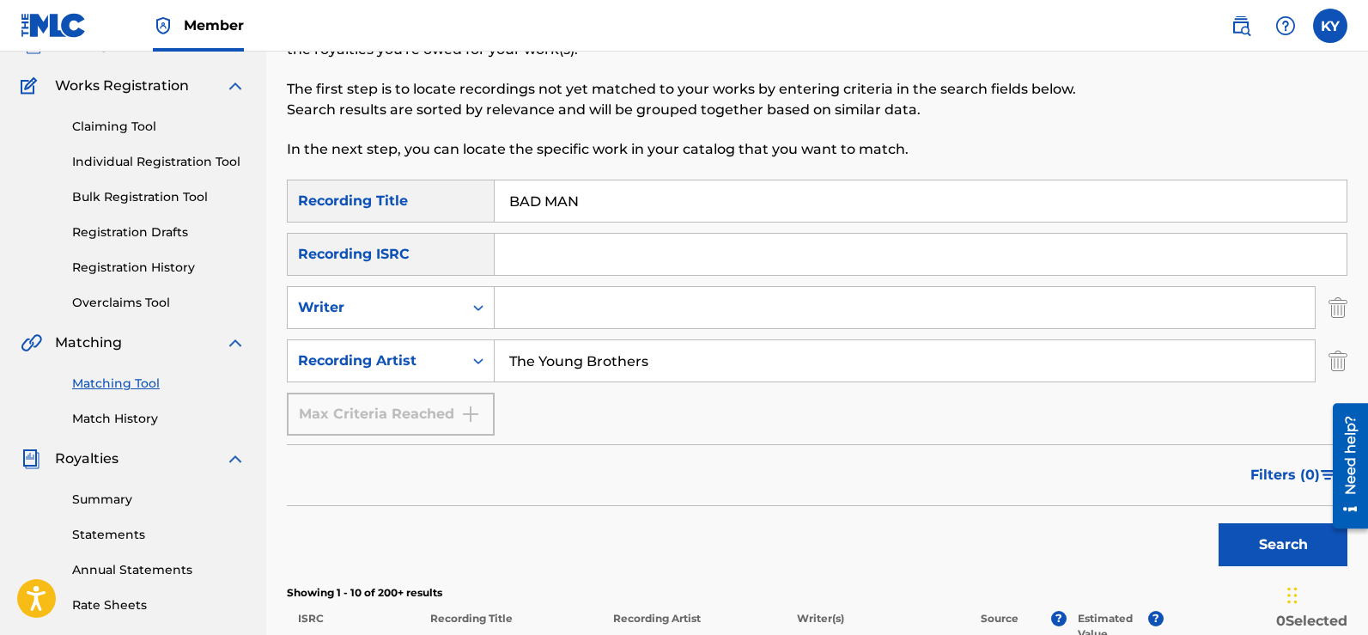
scroll to position [237, 0]
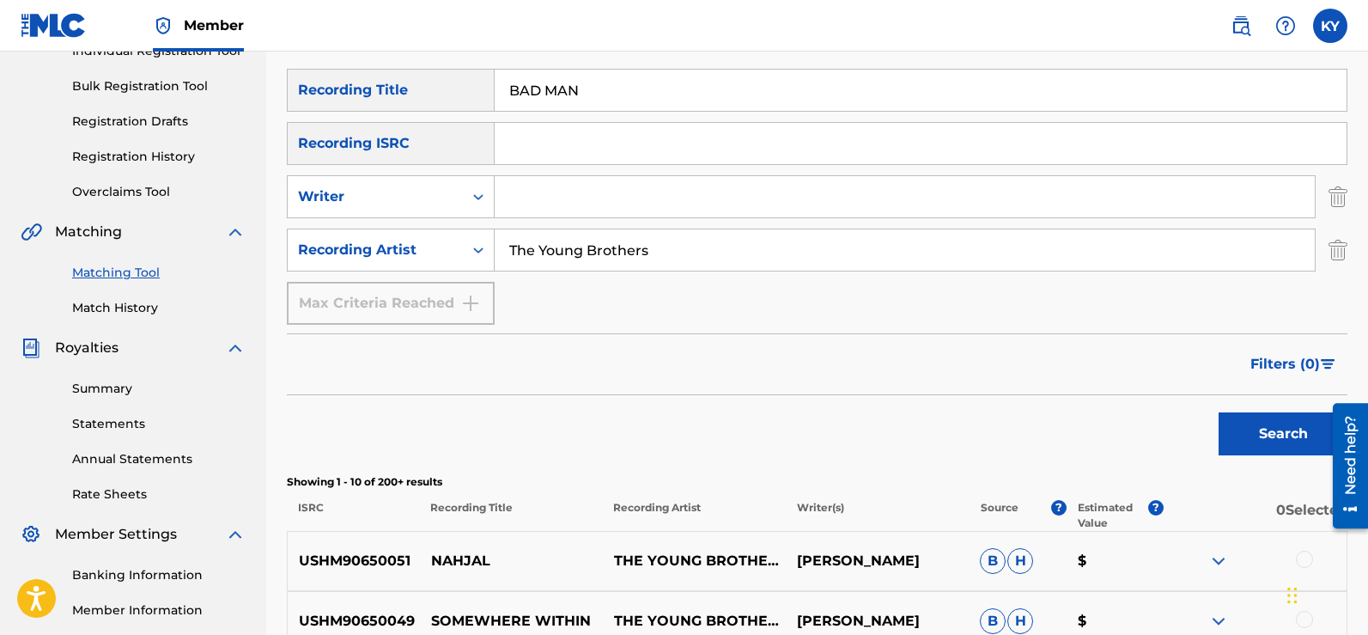
click at [1264, 430] on button "Search" at bounding box center [1283, 433] width 129 height 43
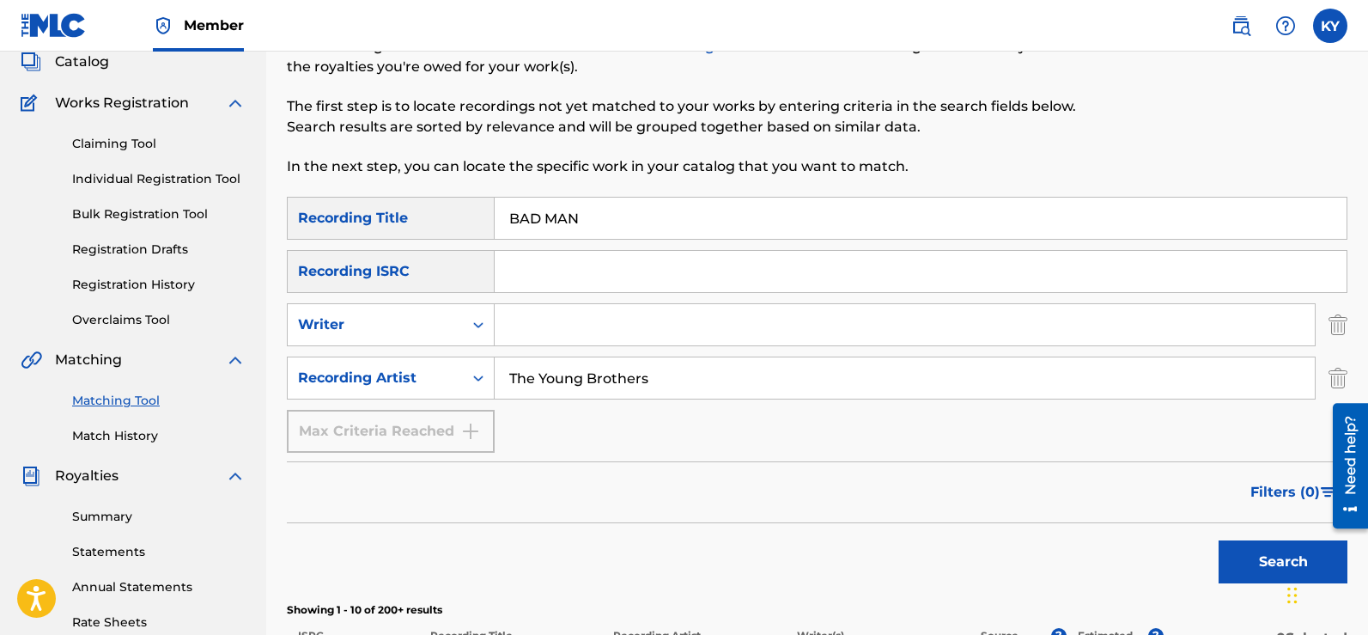
scroll to position [88, 0]
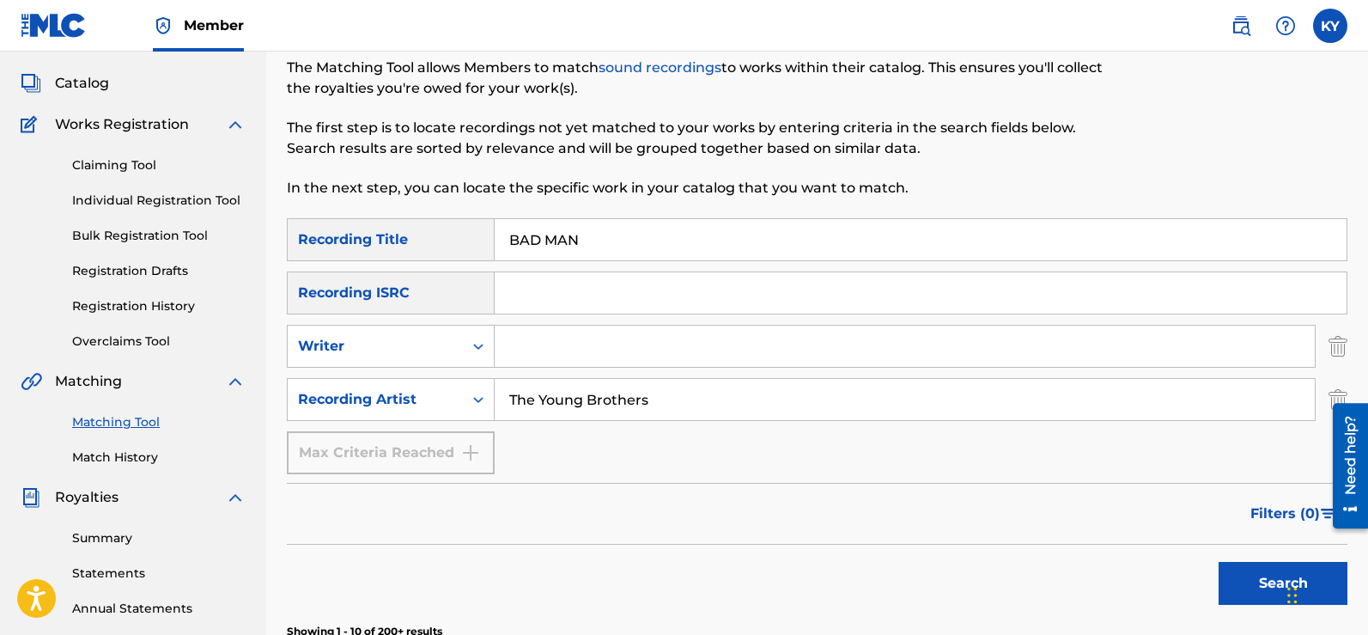
click at [581, 240] on input "BAD MAN" at bounding box center [921, 239] width 852 height 41
type input "B"
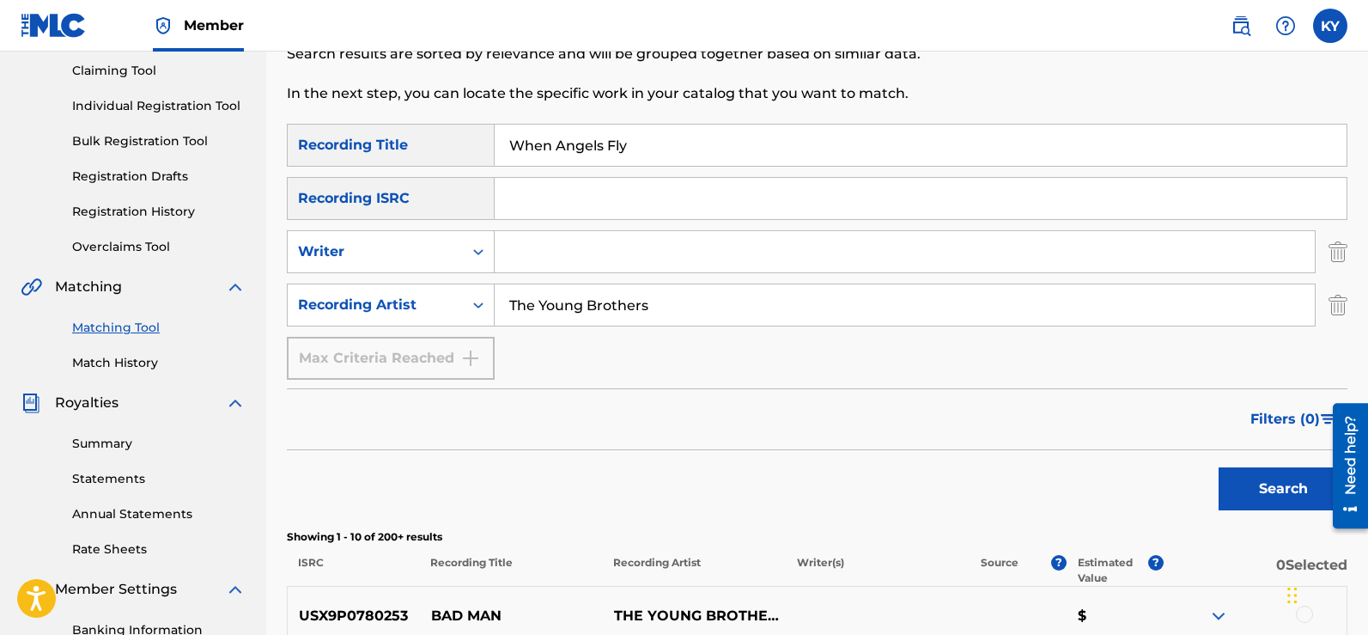
scroll to position [244, 0]
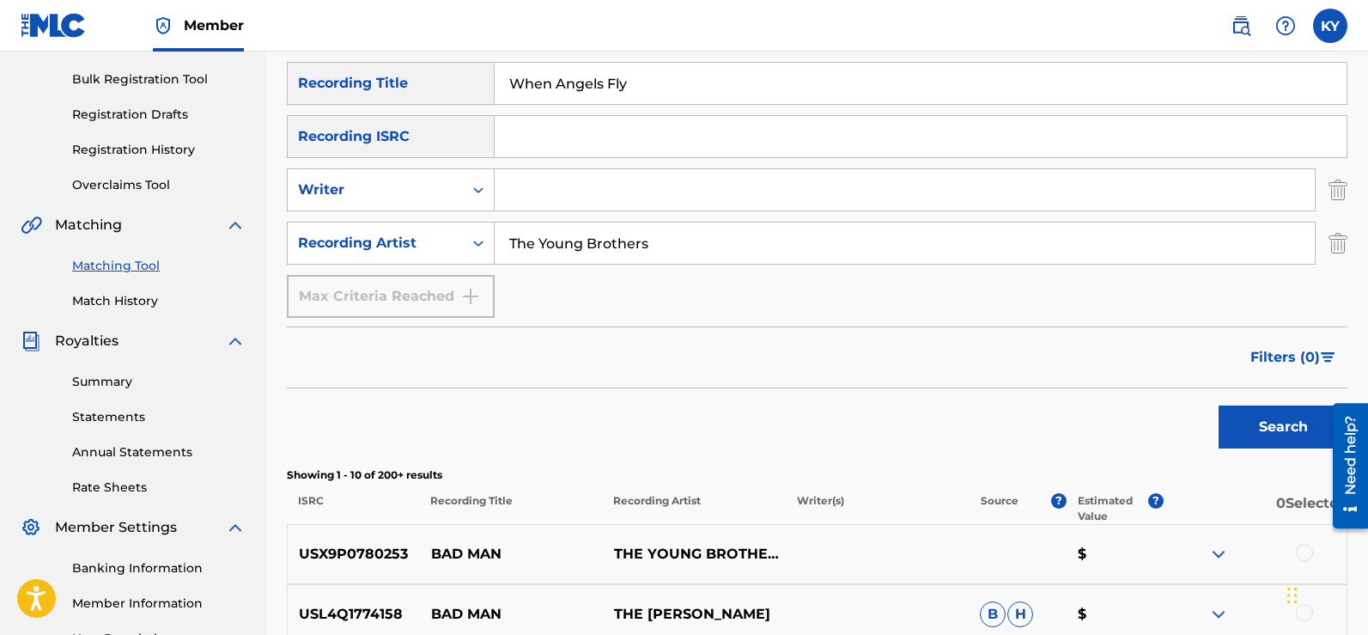
click at [1280, 420] on button "Search" at bounding box center [1283, 426] width 129 height 43
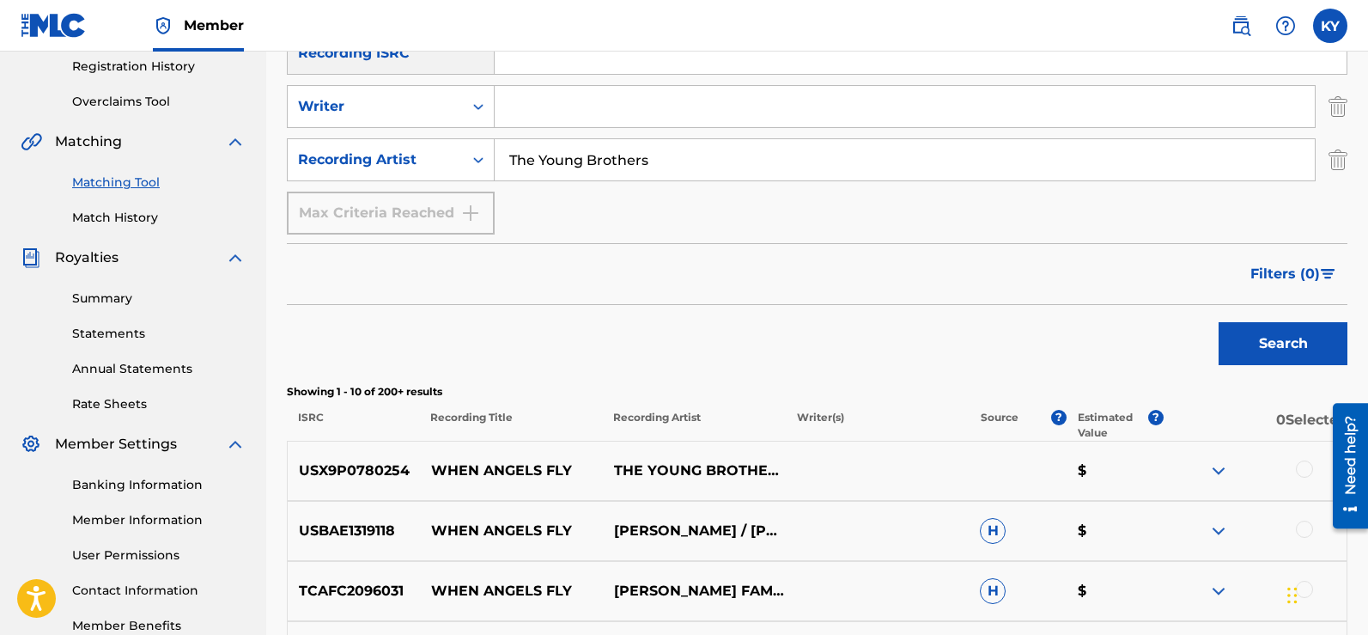
scroll to position [323, 0]
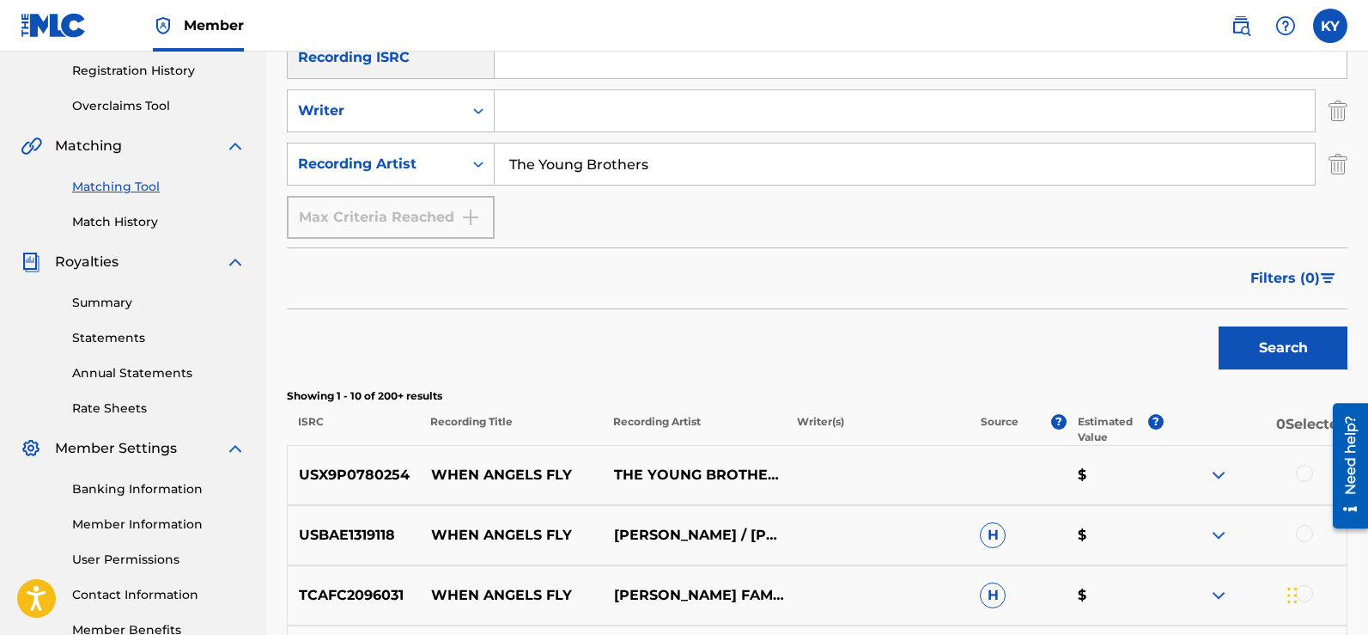
click at [656, 165] on input "The Young Brothers" at bounding box center [905, 163] width 820 height 41
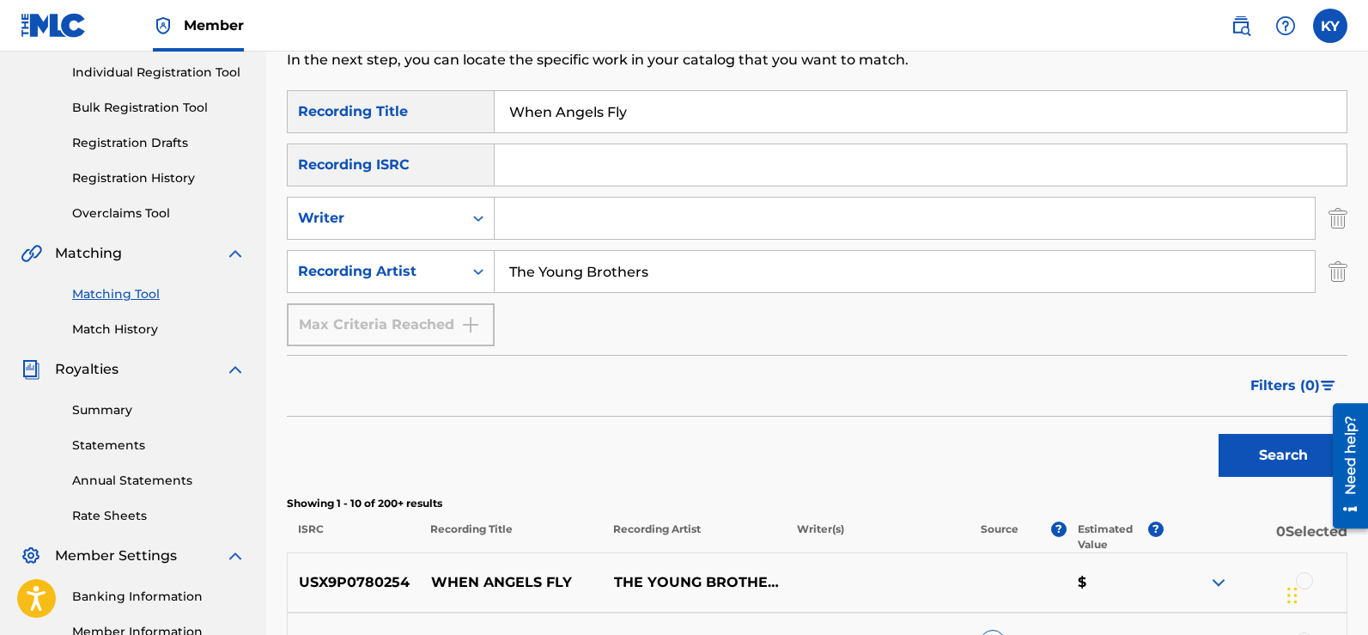
scroll to position [163, 0]
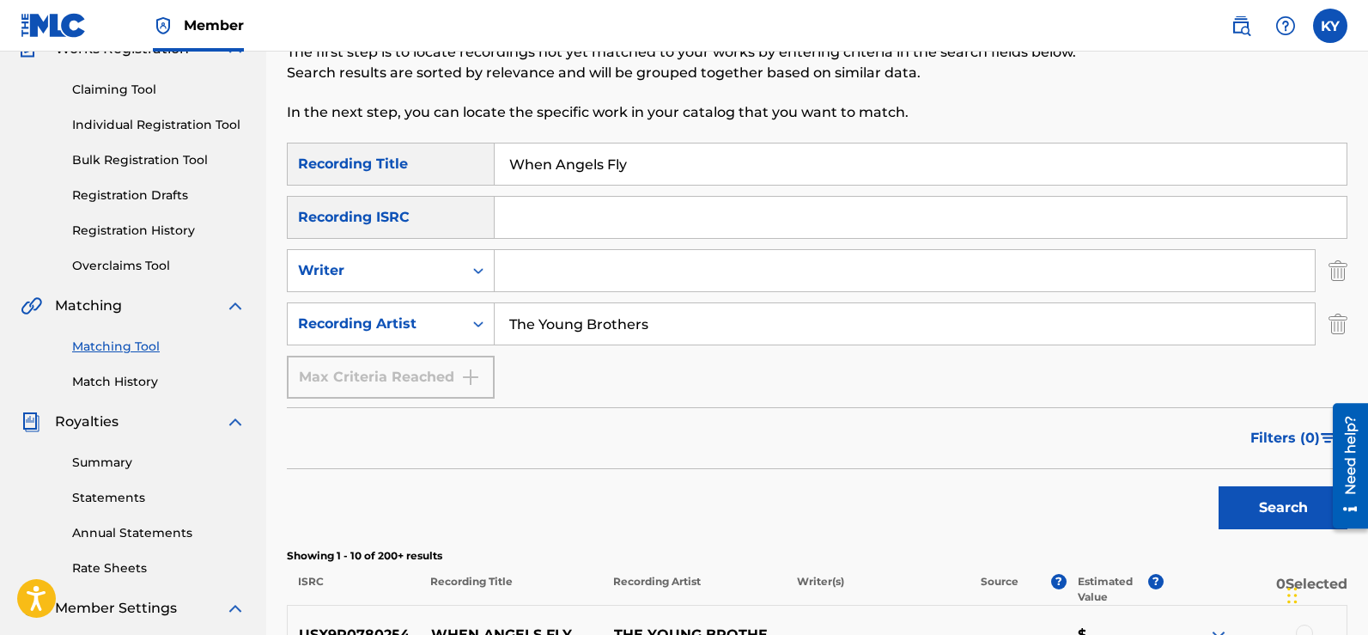
click at [639, 166] on input "When Angels Fly" at bounding box center [921, 163] width 852 height 41
type input "W"
click at [1262, 502] on button "Search" at bounding box center [1283, 507] width 129 height 43
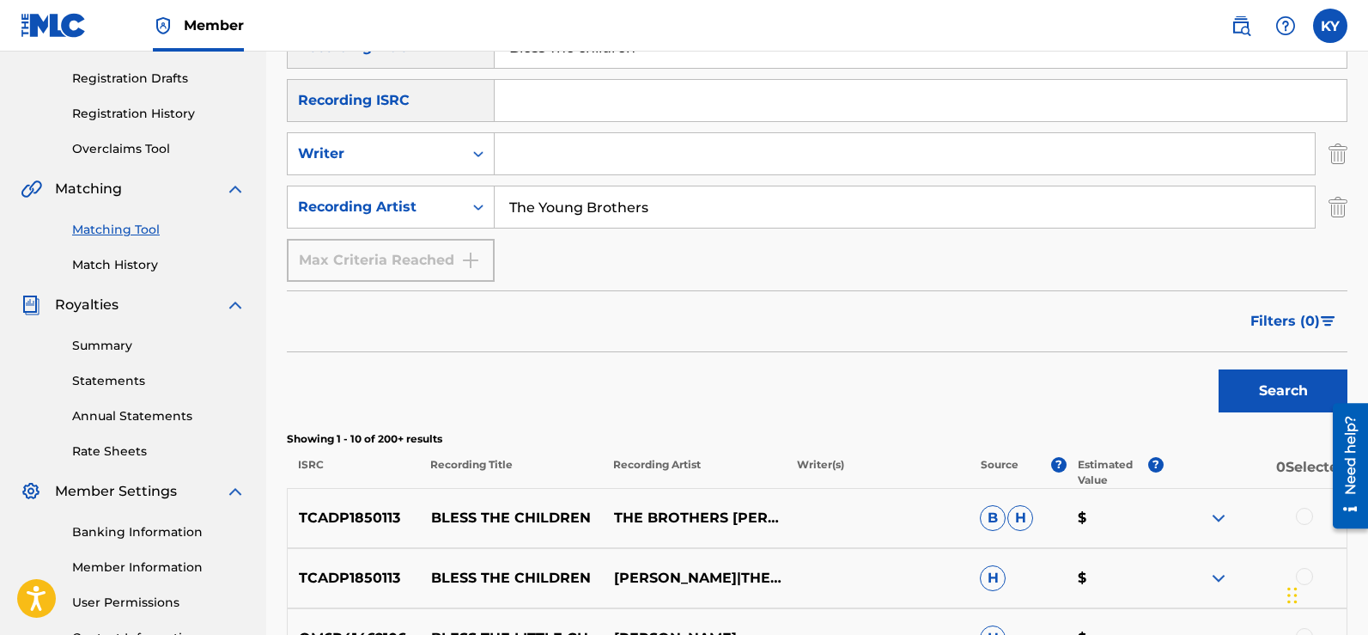
scroll to position [33, 0]
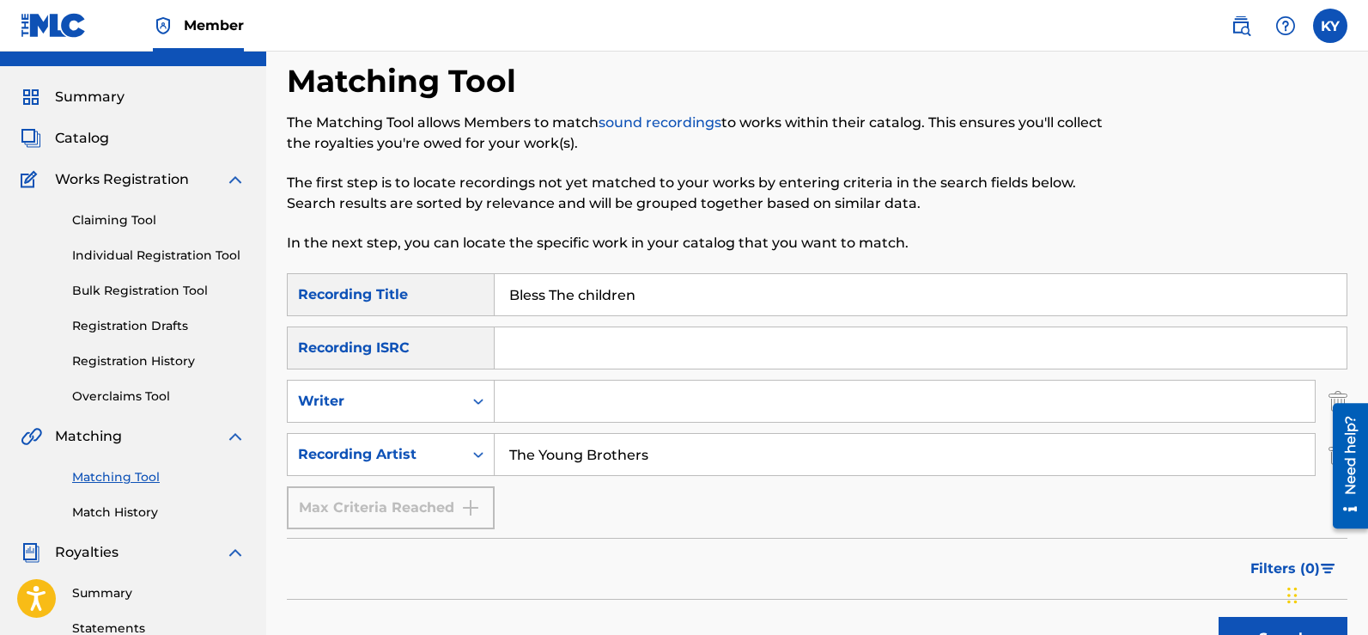
click at [649, 289] on input "Bless The children" at bounding box center [921, 294] width 852 height 41
type input "B"
type input "The Fermament"
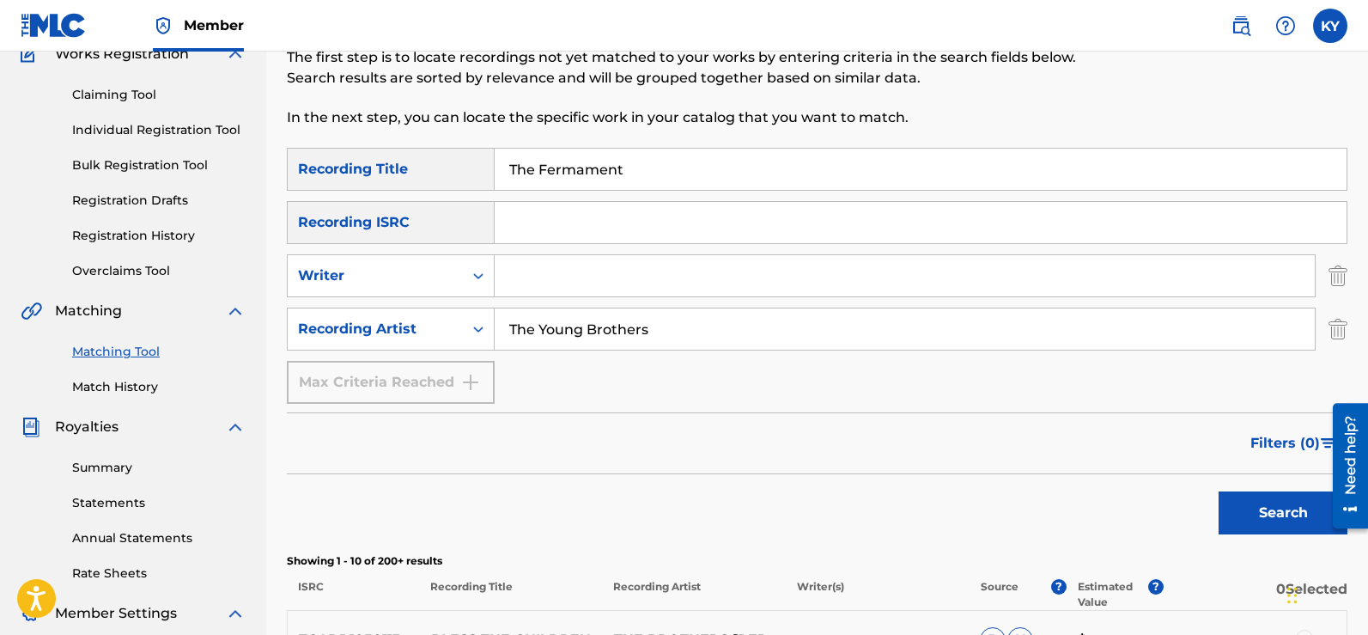
scroll to position [231, 0]
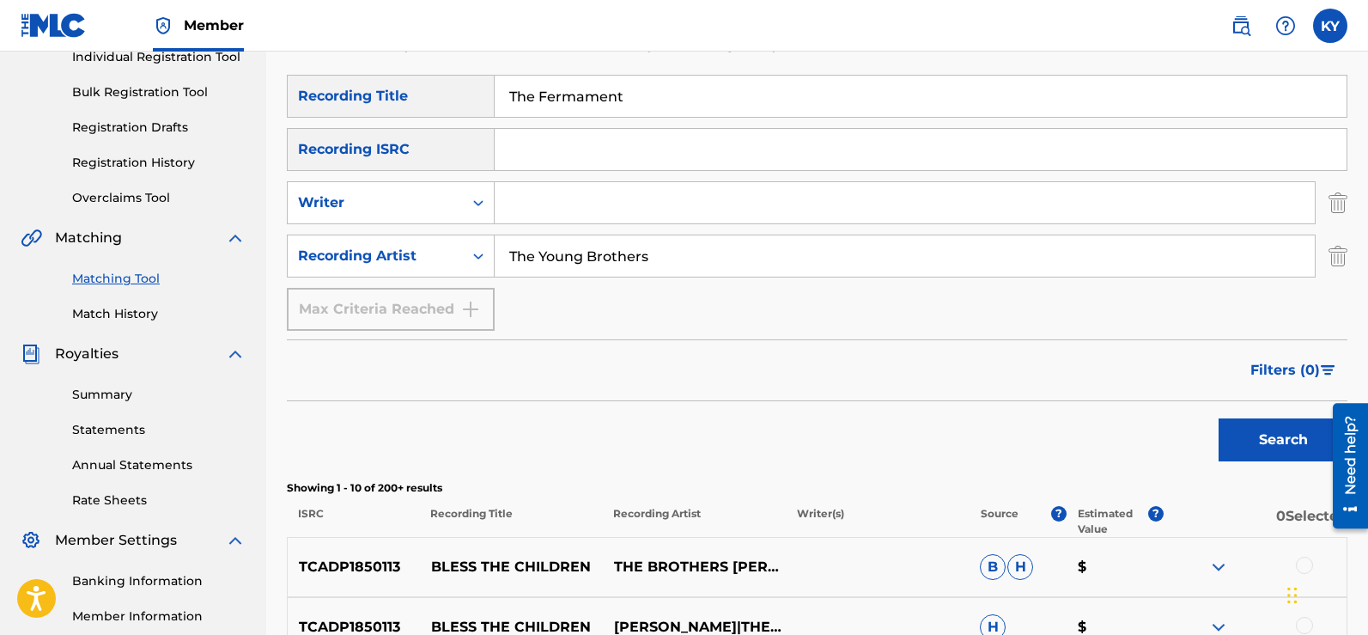
click at [1284, 441] on button "Search" at bounding box center [1283, 439] width 129 height 43
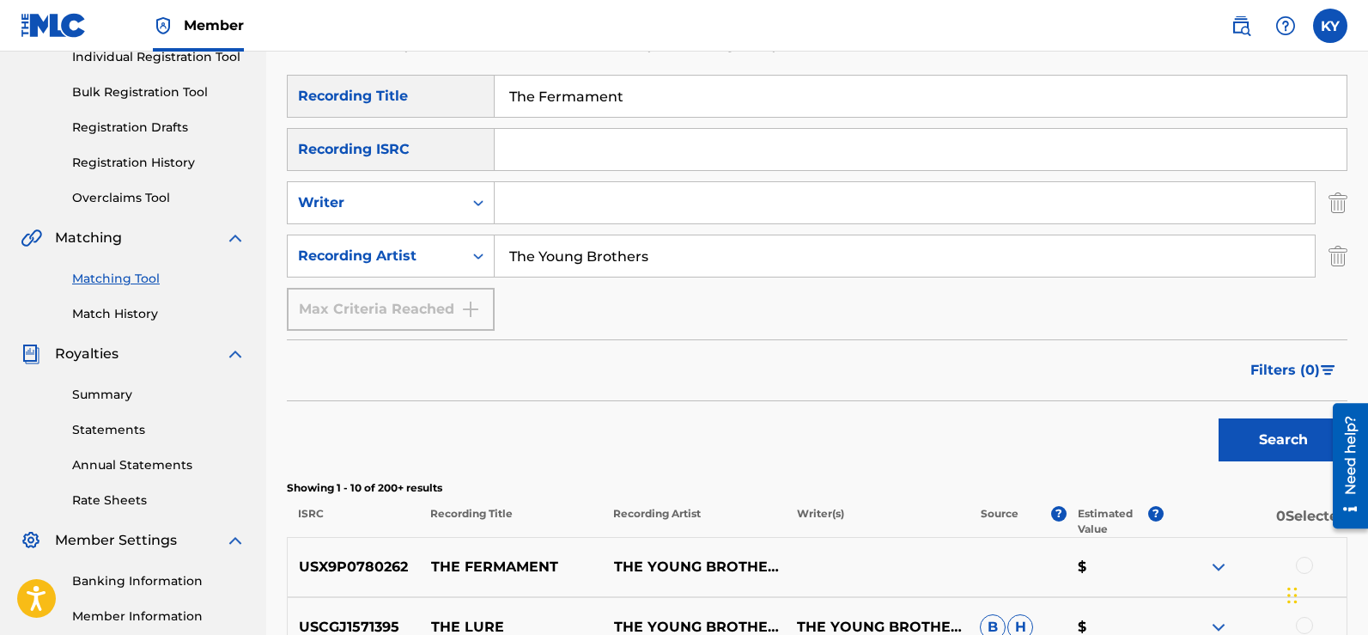
drag, startPoint x: 1367, startPoint y: 204, endPoint x: 1367, endPoint y: 217, distance: 12.9
click at [1367, 217] on div "Matching Tool The Matching Tool allows Members to match sound recordings to wor…" at bounding box center [817, 564] width 1102 height 1403
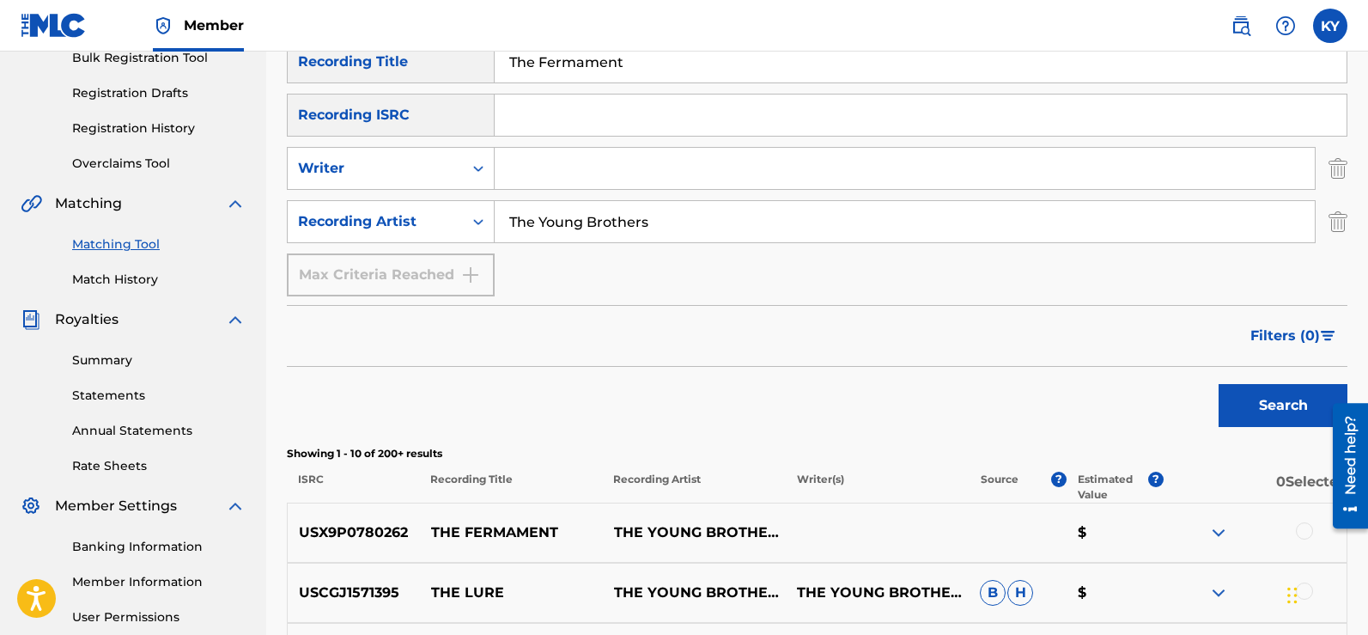
scroll to position [267, 0]
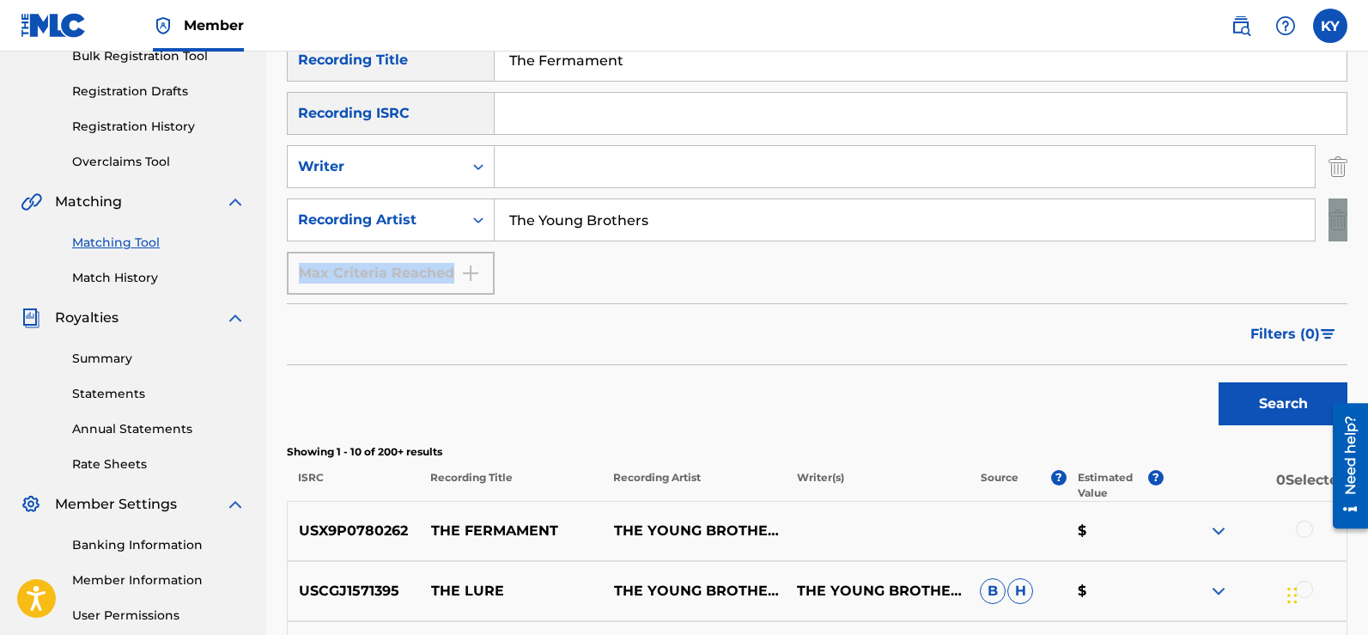
drag, startPoint x: 1357, startPoint y: 232, endPoint x: 1357, endPoint y: 259, distance: 27.5
click at [1357, 259] on div "Matching Tool The Matching Tool allows Members to match sound recordings to wor…" at bounding box center [817, 528] width 1102 height 1403
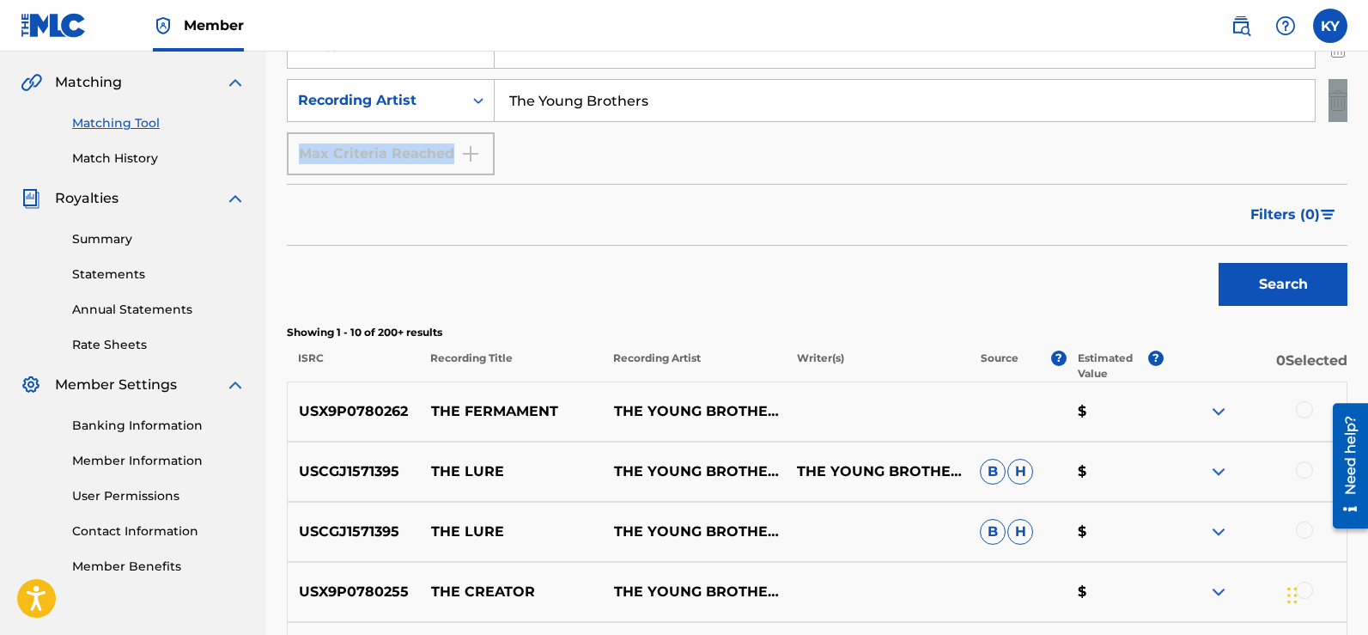
scroll to position [366, 0]
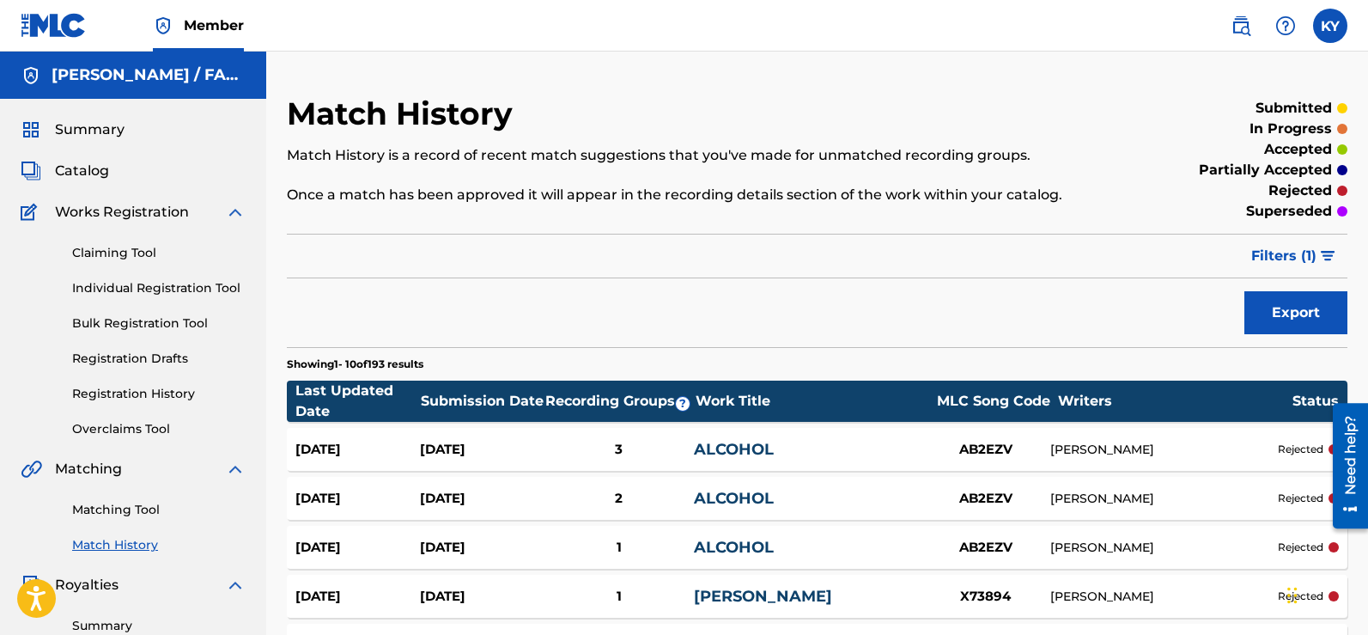
click at [106, 504] on link "Matching Tool" at bounding box center [158, 510] width 173 height 18
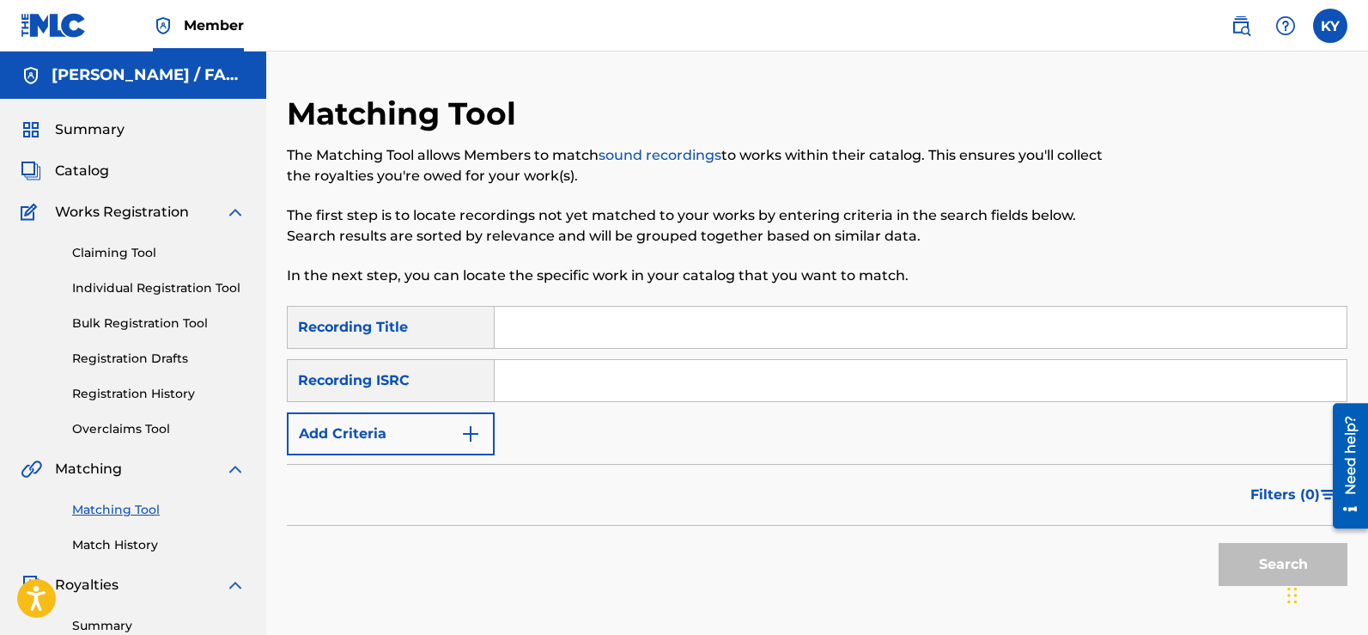
click at [517, 335] on input "Search Form" at bounding box center [921, 327] width 852 height 41
type input "Count On Me"
click at [478, 430] on img "Search Form" at bounding box center [470, 433] width 21 height 21
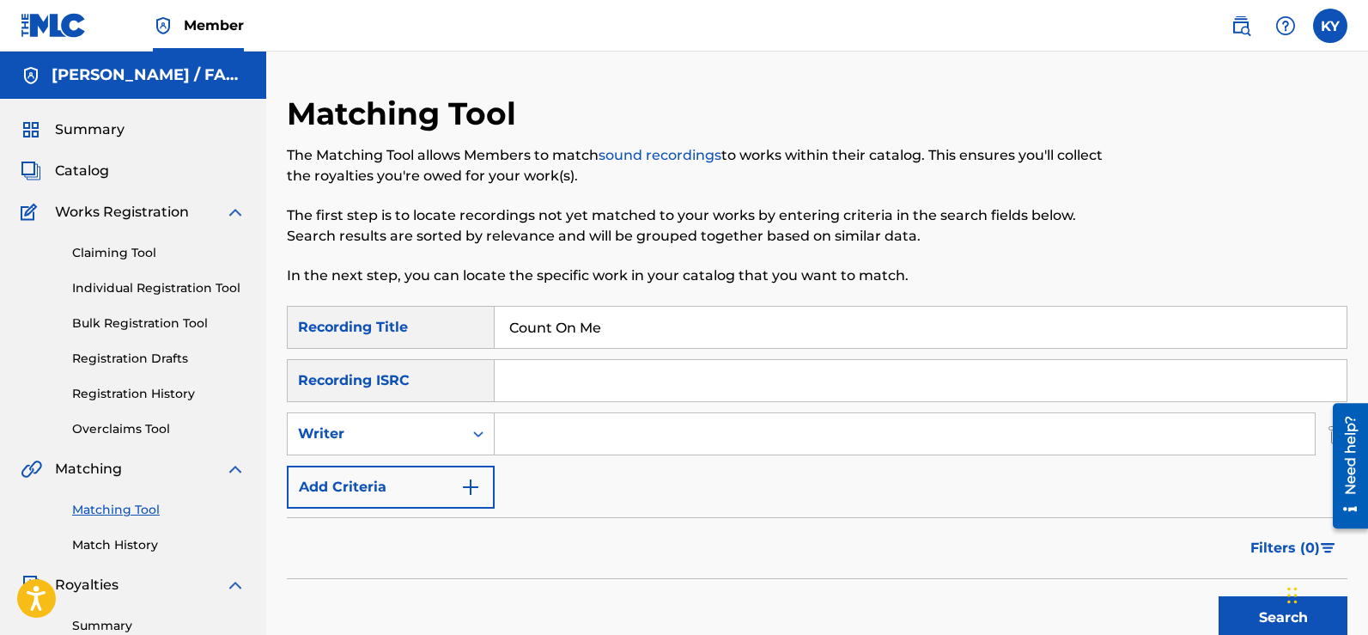
click at [472, 479] on img "Search Form" at bounding box center [470, 487] width 21 height 21
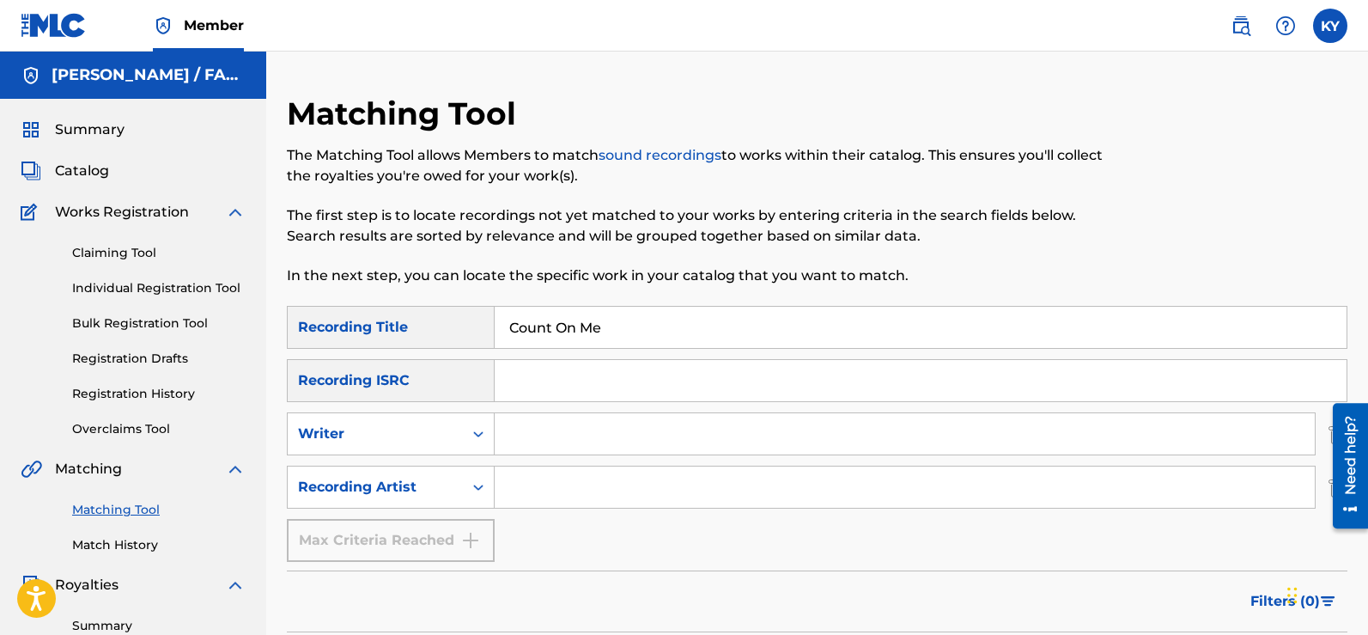
click at [502, 486] on input "Search Form" at bounding box center [905, 486] width 820 height 41
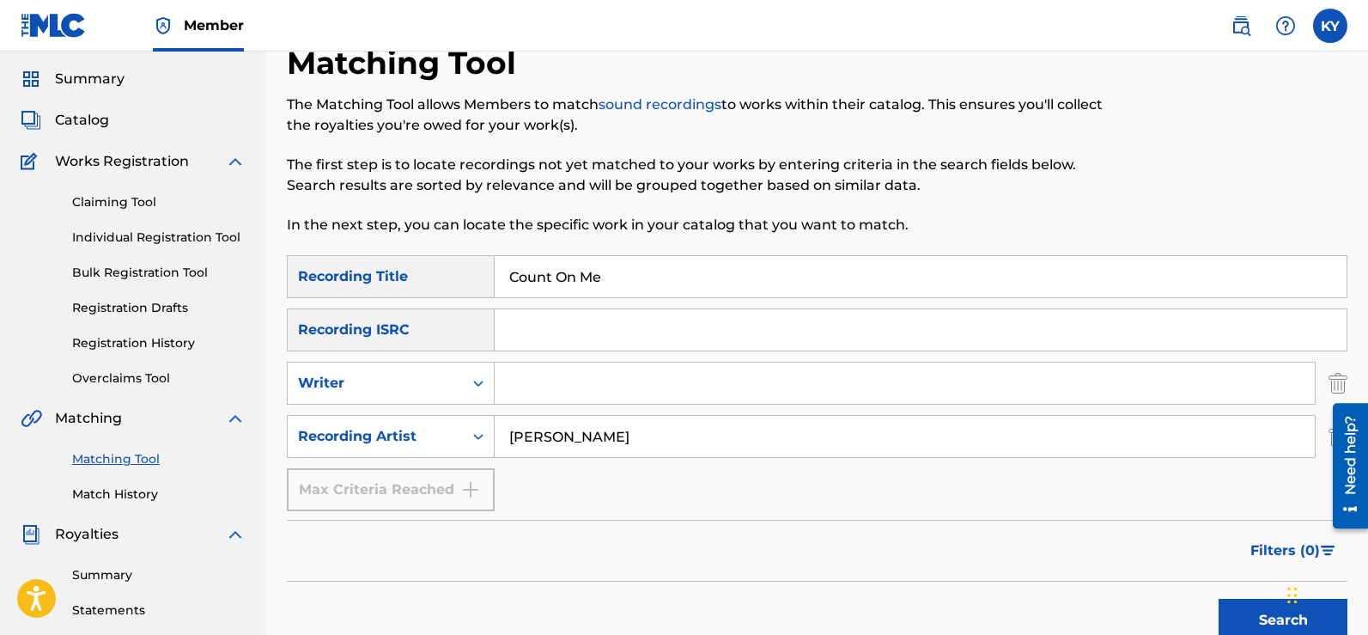
type input "[PERSON_NAME]"
click at [1269, 613] on button "Search" at bounding box center [1283, 620] width 129 height 43
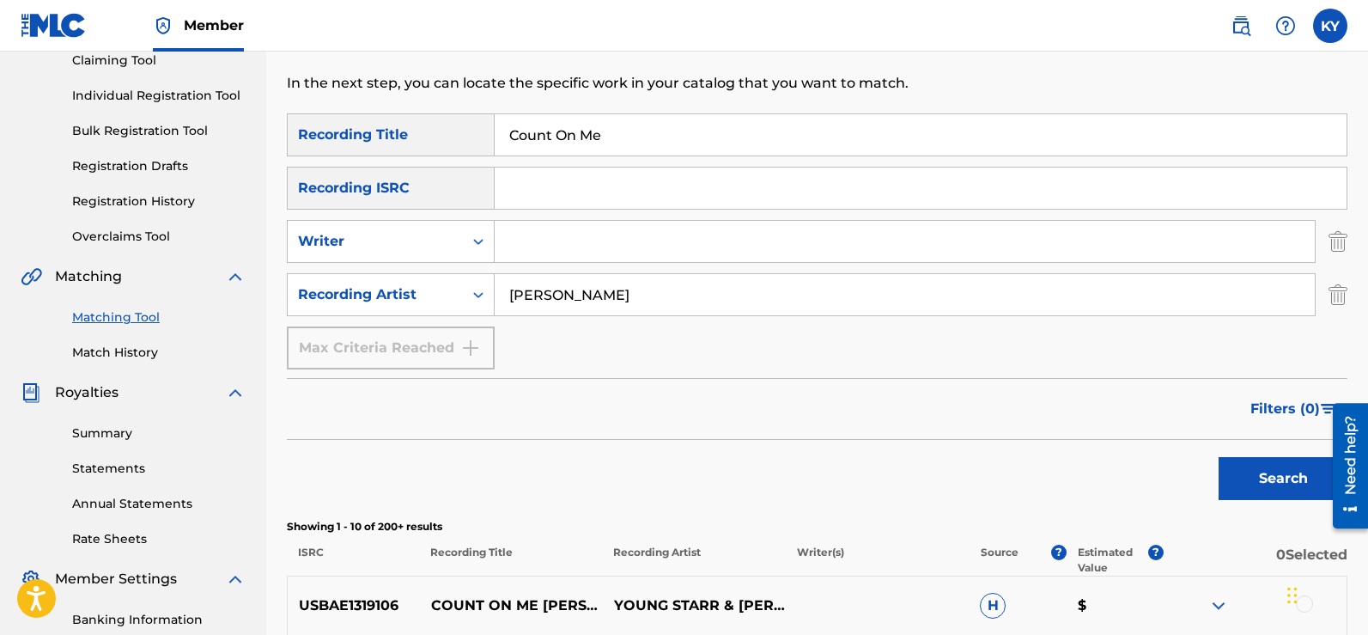
scroll to position [197, 0]
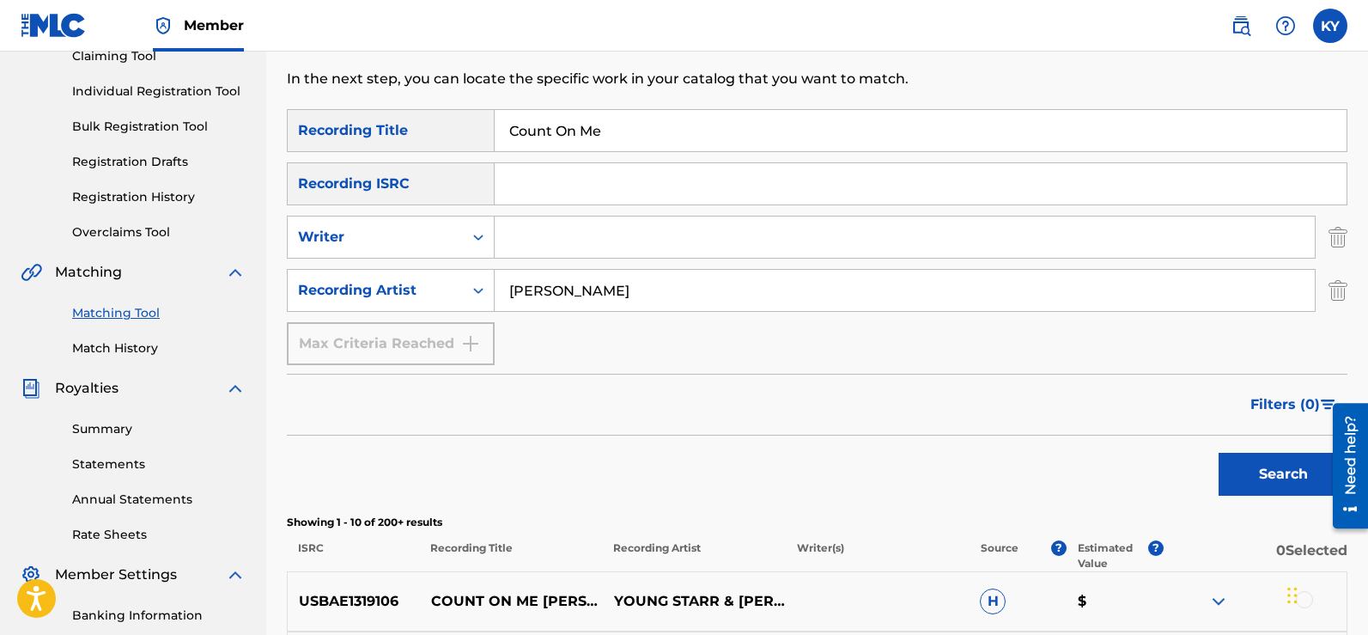
click at [607, 134] on input "Count On Me" at bounding box center [921, 130] width 852 height 41
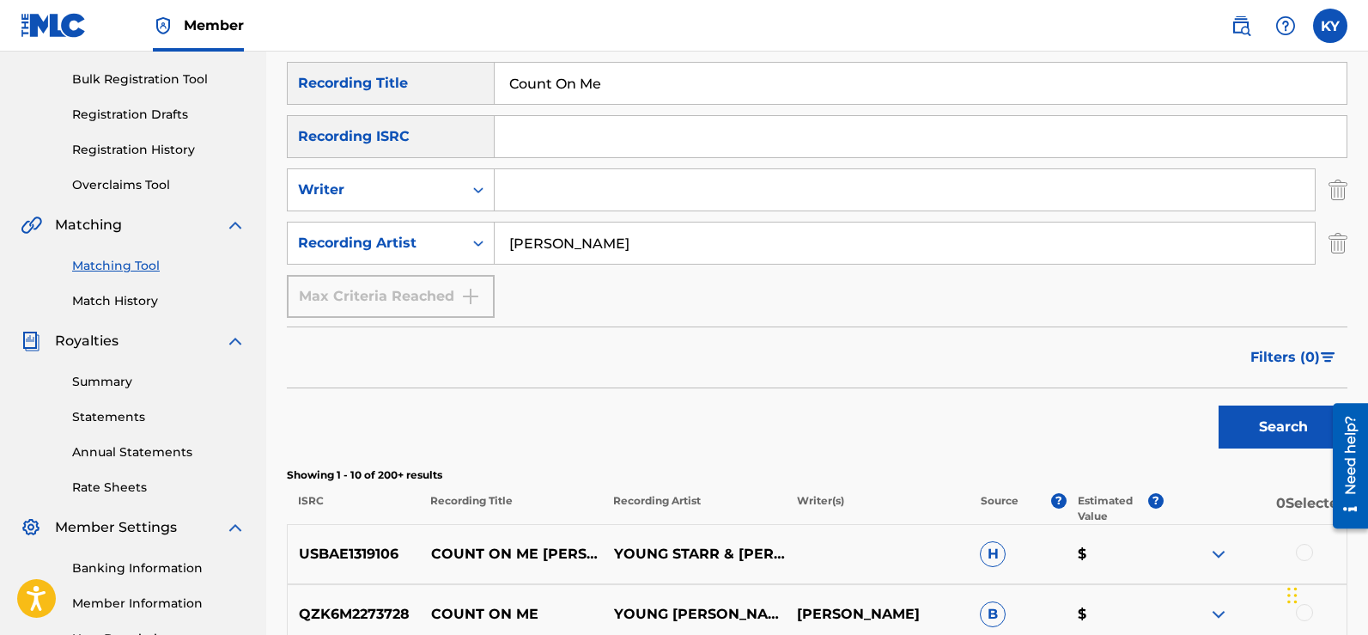
scroll to position [0, 0]
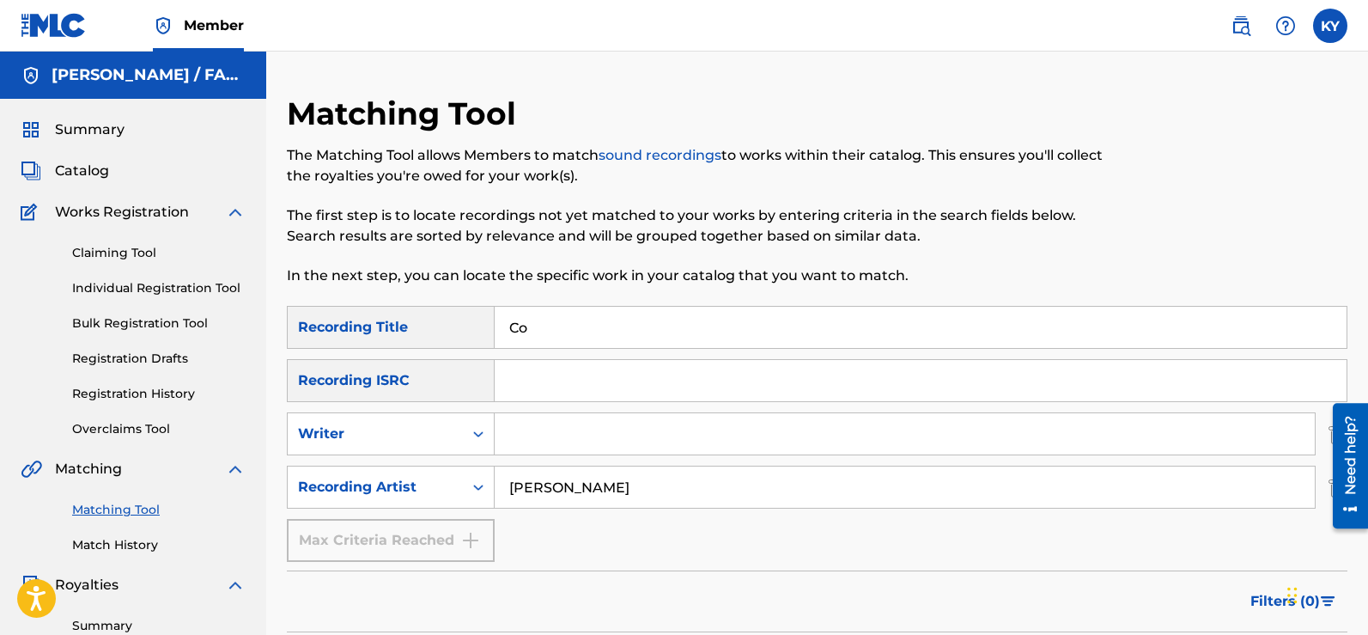
type input "C"
click at [607, 488] on input "[PERSON_NAME]" at bounding box center [905, 486] width 820 height 41
type input "Y"
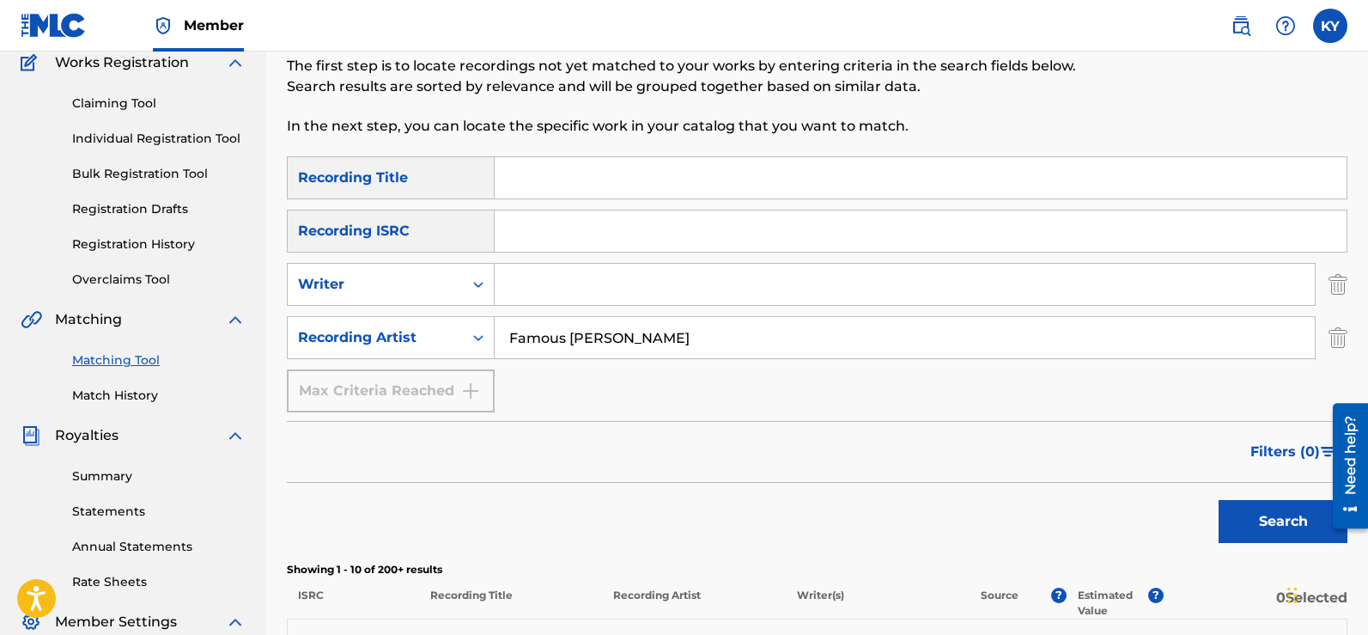
scroll to position [155, 0]
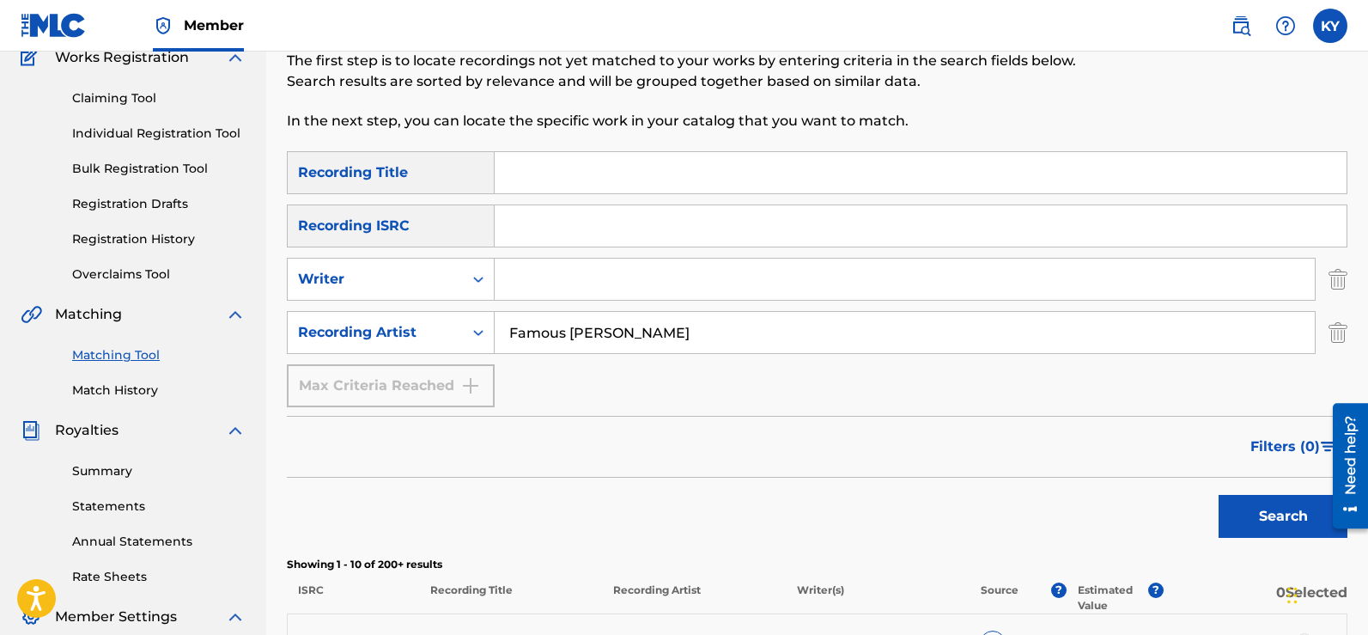
type input "Famous [PERSON_NAME]"
click at [1295, 518] on button "Search" at bounding box center [1283, 516] width 129 height 43
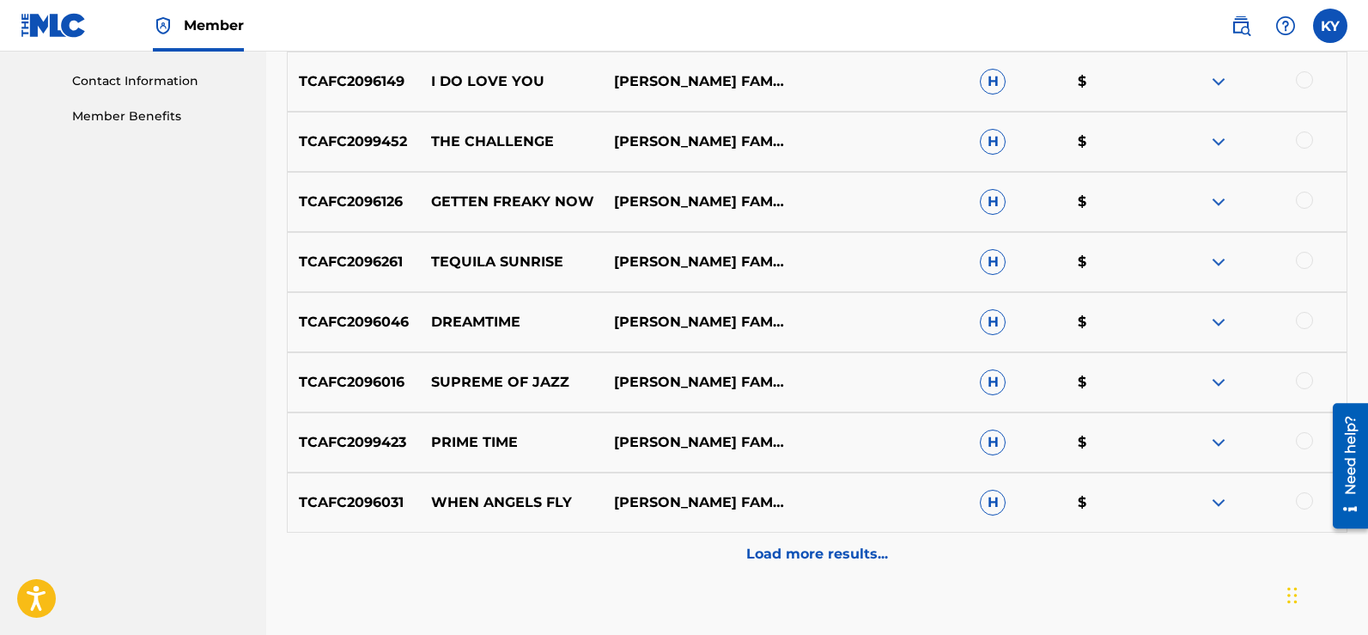
scroll to position [849, 0]
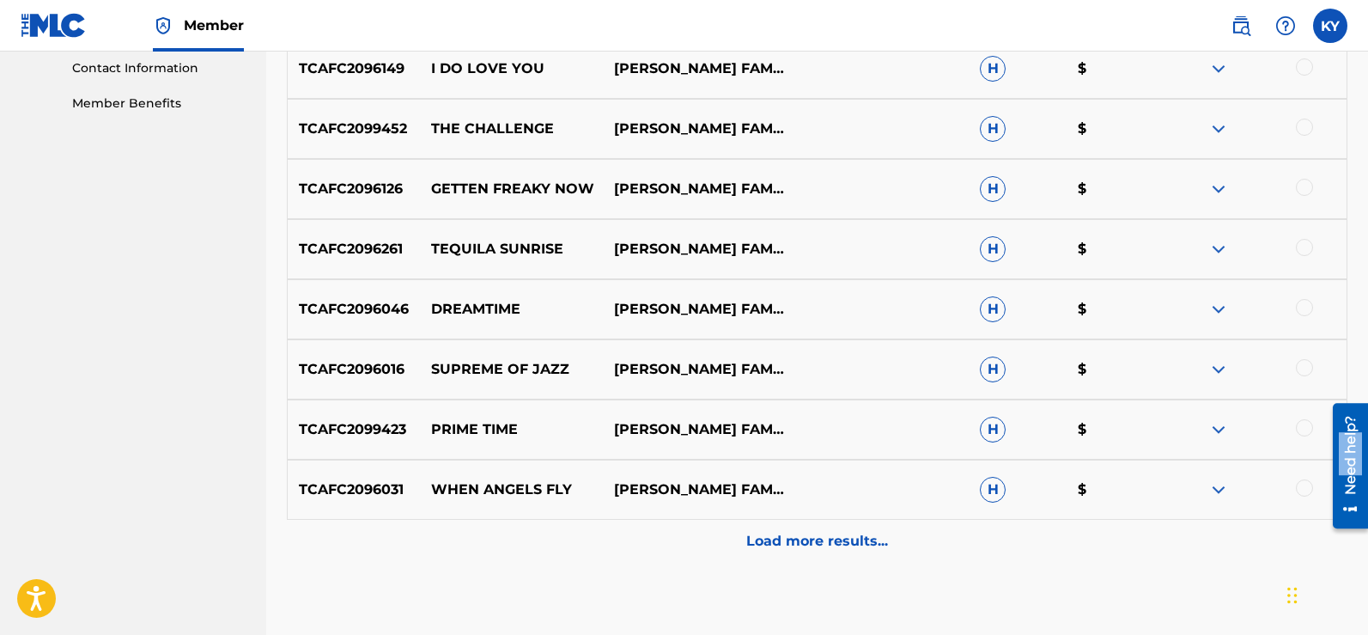
drag, startPoint x: 1354, startPoint y: 433, endPoint x: 1357, endPoint y: 478, distance: 45.6
click at [1357, 478] on div "Need help?" at bounding box center [1350, 454] width 23 height 79
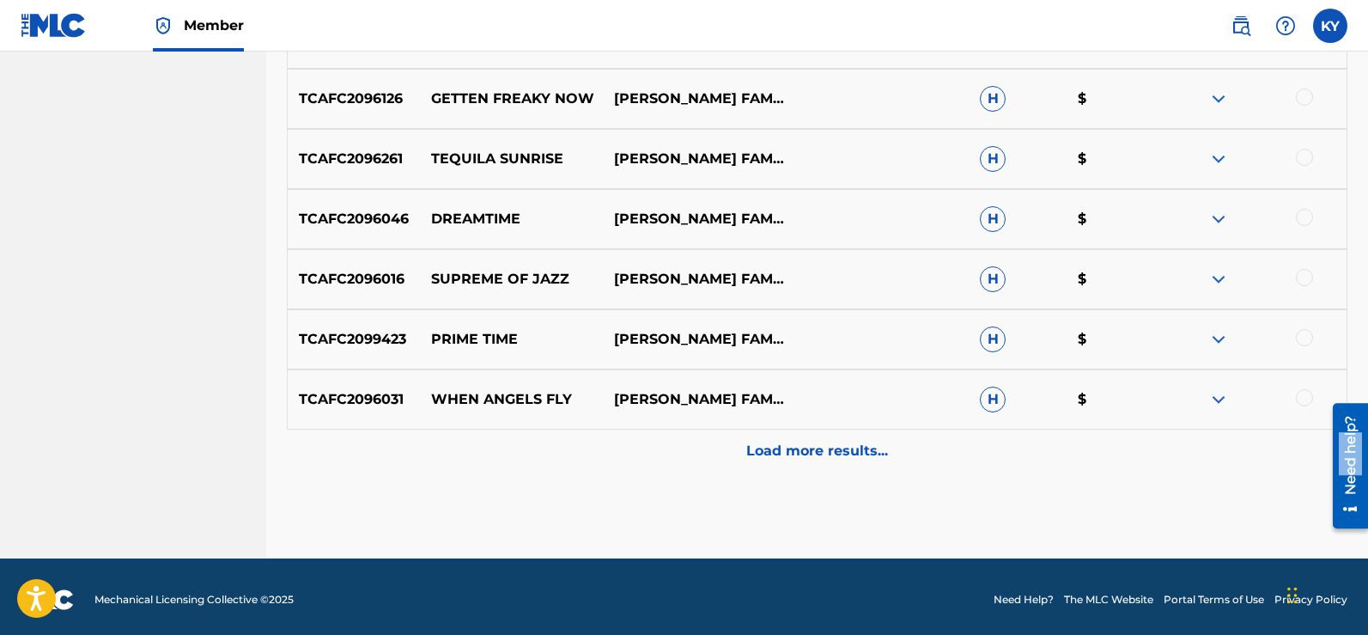
scroll to position [946, 0]
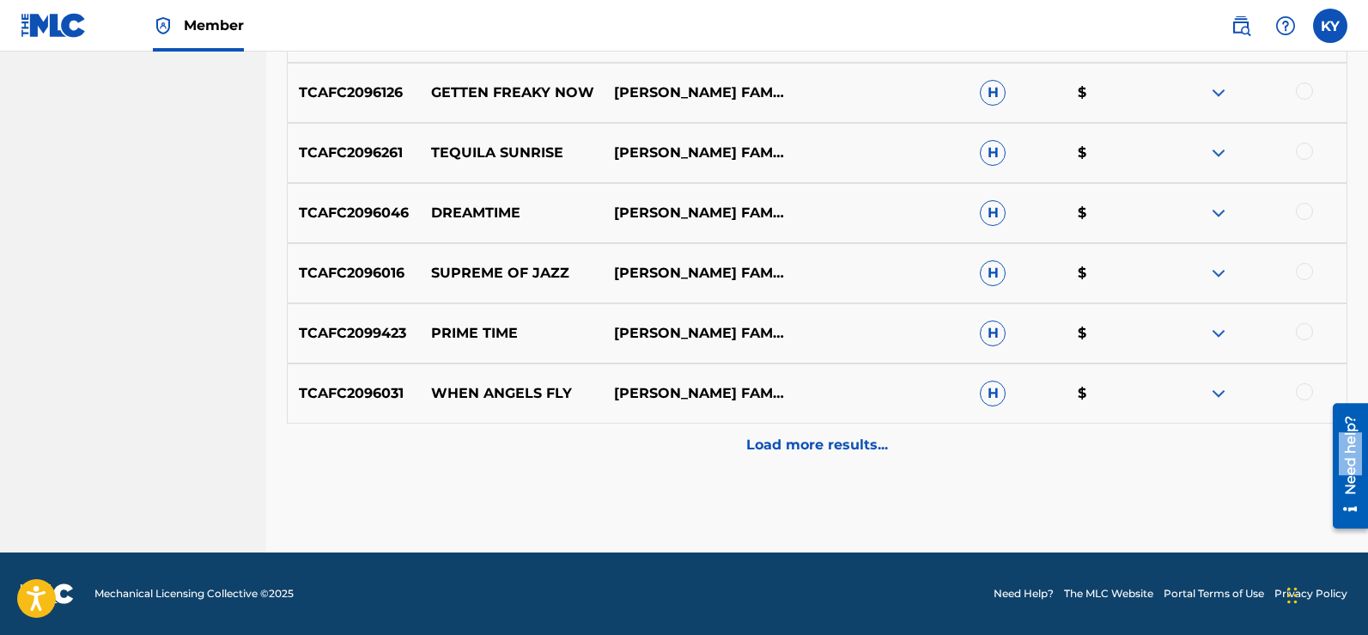
drag, startPoint x: 1372, startPoint y: 409, endPoint x: 45, endPoint y: 113, distance: 1359.4
drag, startPoint x: 1358, startPoint y: 496, endPoint x: 1358, endPoint y: 474, distance: 21.5
click at [1358, 474] on div "Need help?" at bounding box center [1350, 465] width 23 height 100
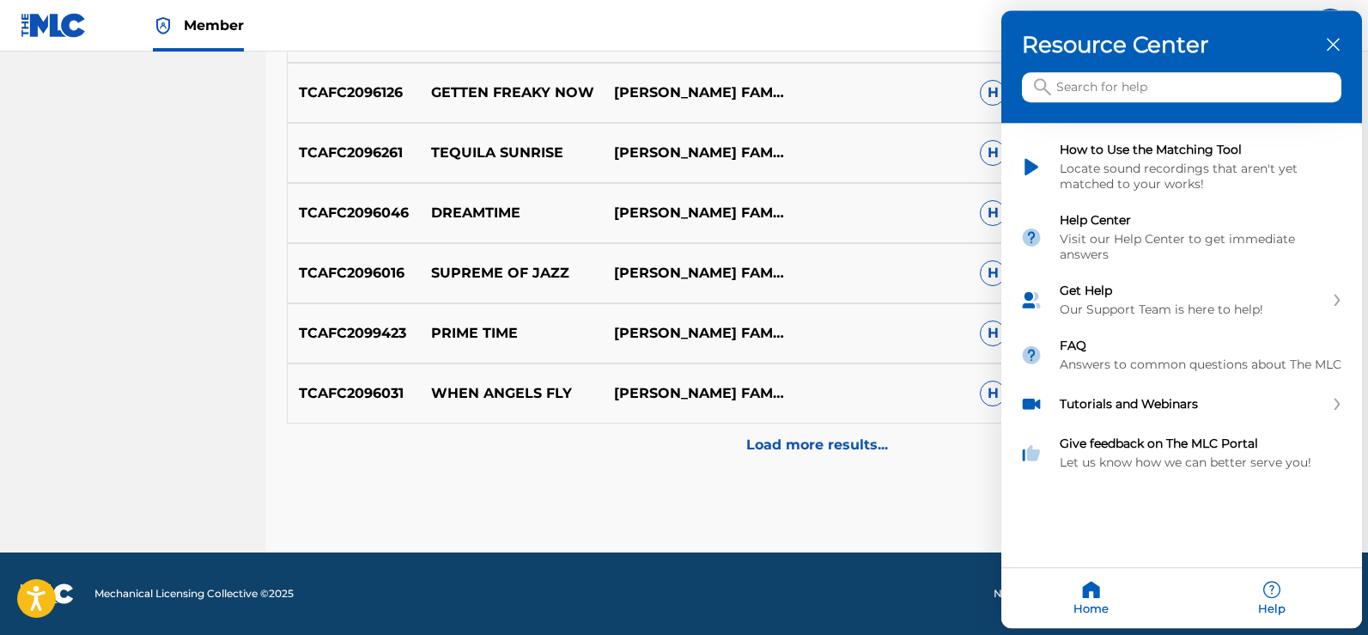
click at [1335, 40] on icon "close resource center" at bounding box center [1333, 45] width 13 height 13
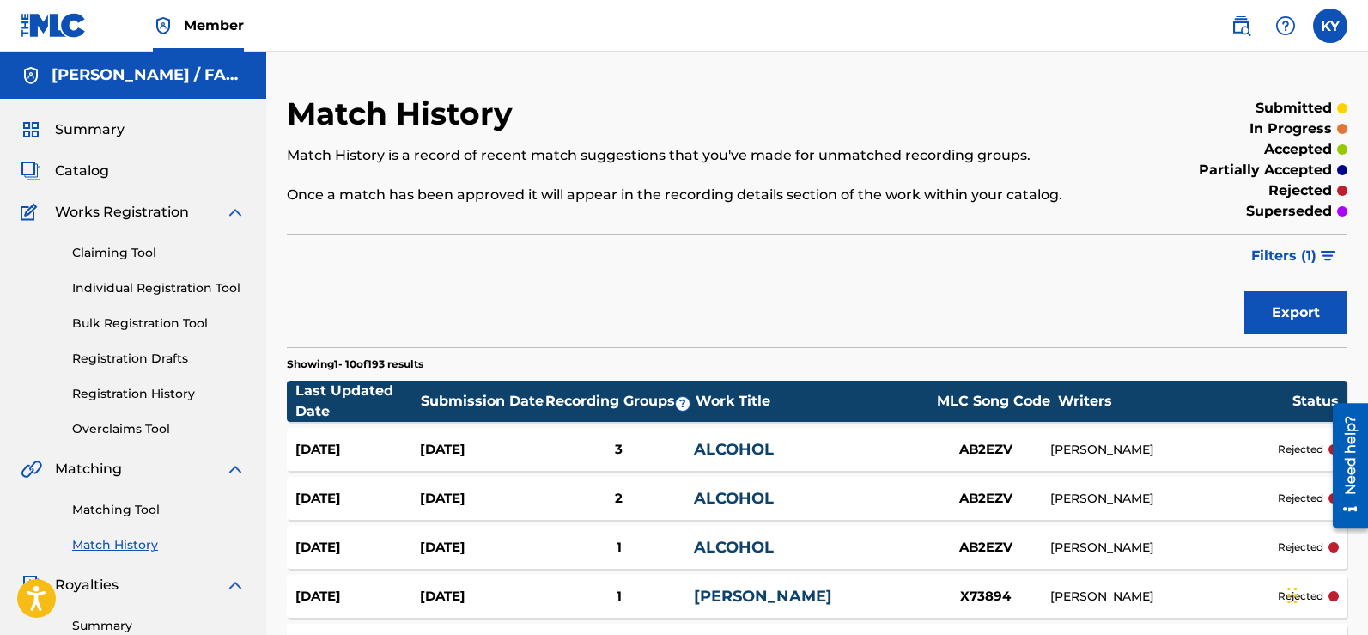
click at [113, 506] on link "Matching Tool" at bounding box center [158, 510] width 173 height 18
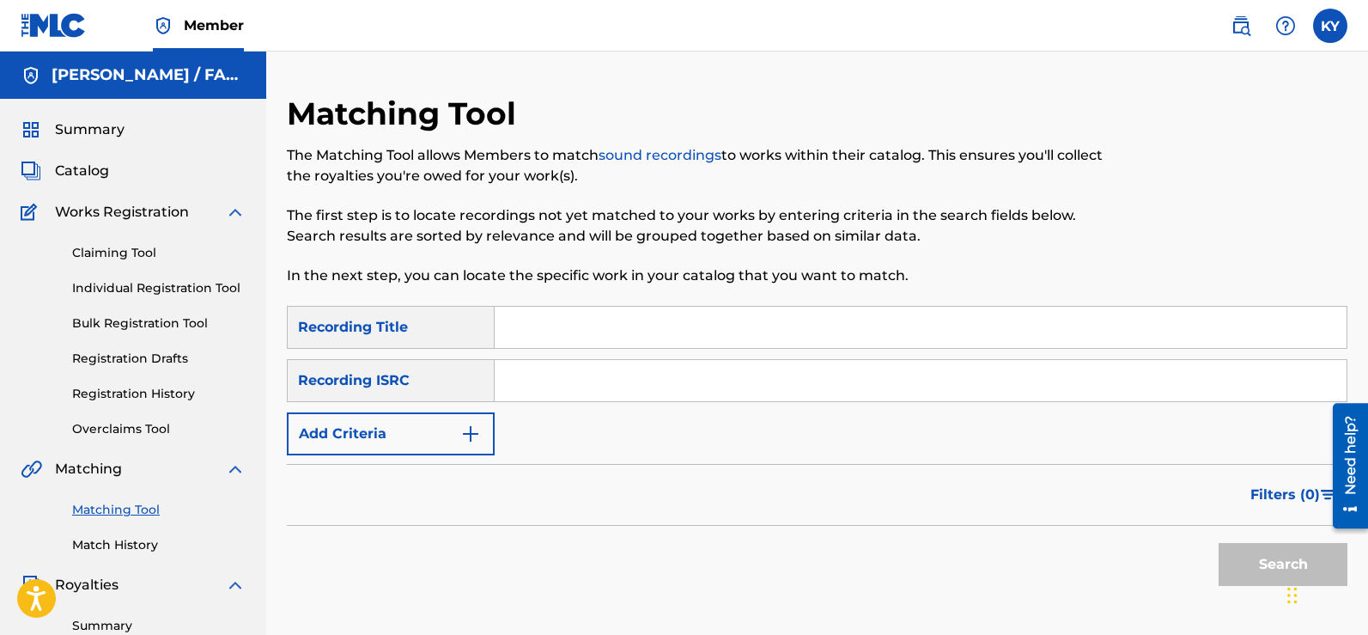
click at [506, 329] on input "Search Form" at bounding box center [921, 327] width 852 height 41
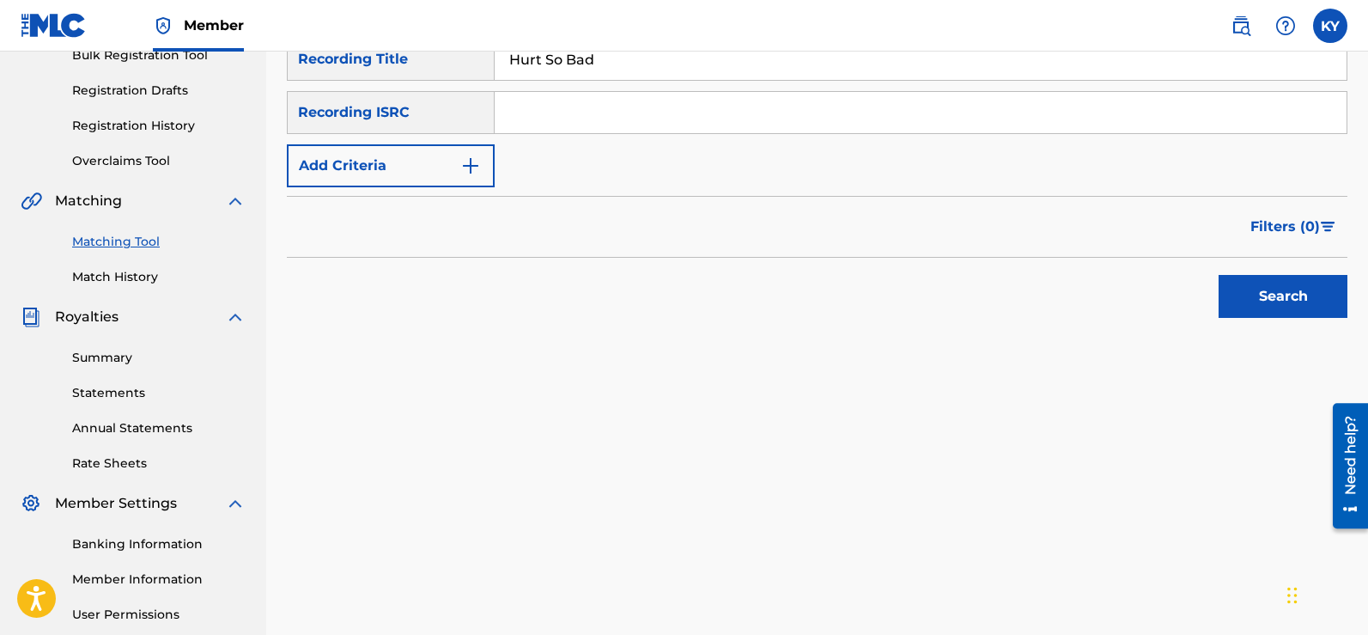
scroll to position [271, 0]
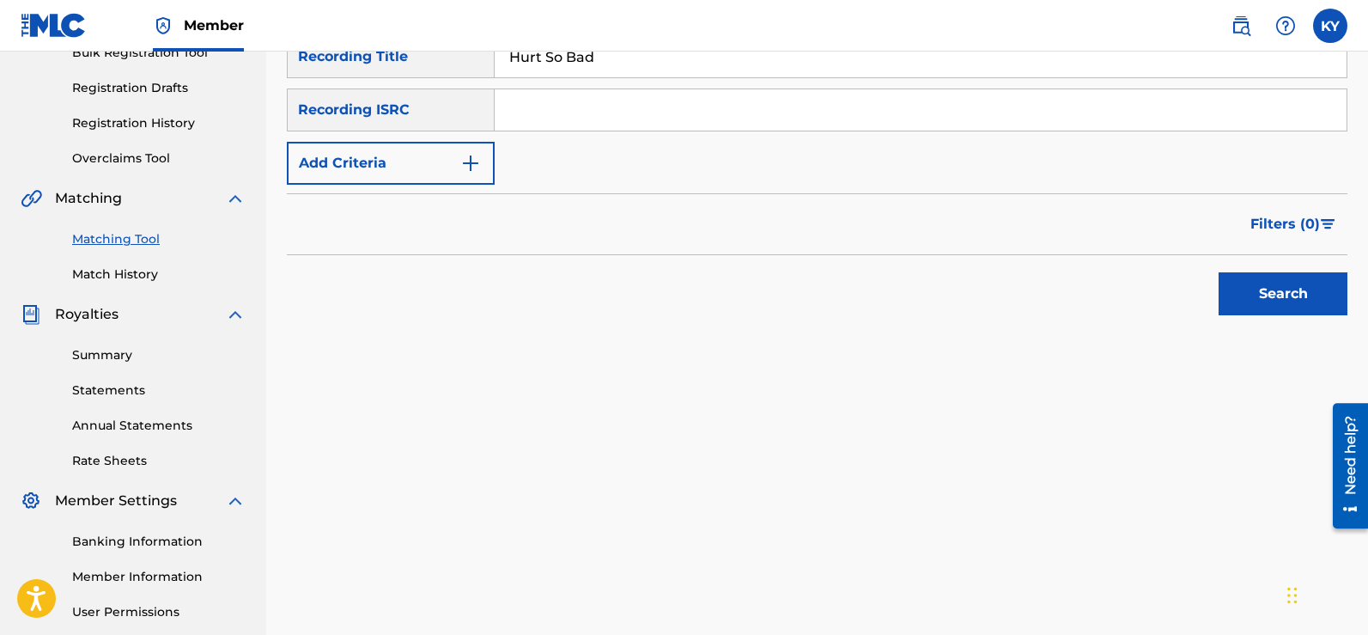
type input "Hurt So Bad"
click at [473, 156] on img "Search Form" at bounding box center [470, 163] width 21 height 21
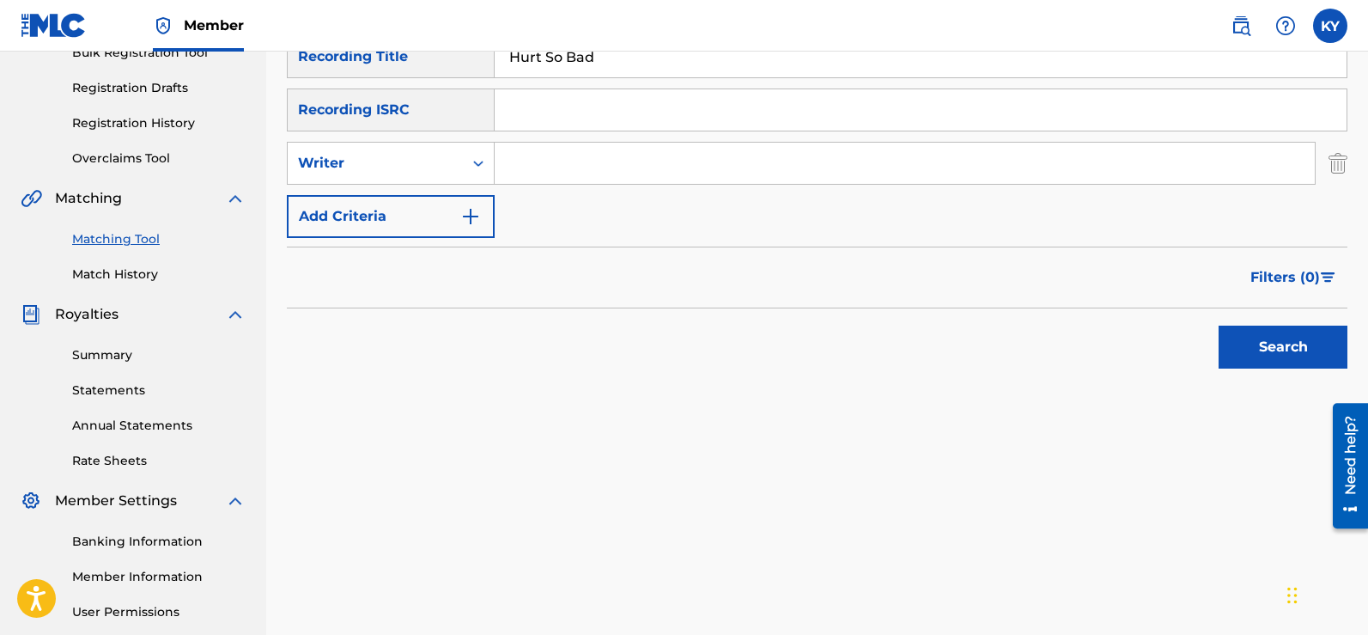
click at [478, 210] on img "Search Form" at bounding box center [470, 216] width 21 height 21
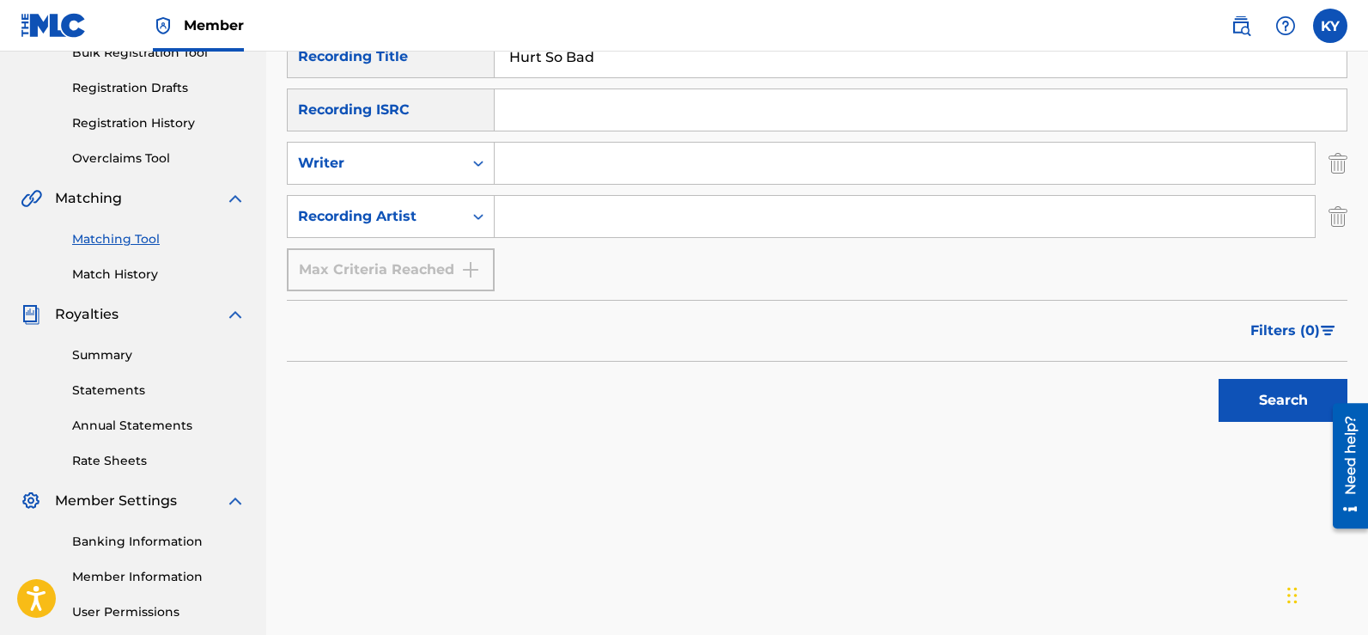
click at [508, 220] on input "Search Form" at bounding box center [905, 216] width 820 height 41
type input "Famous [PERSON_NAME]"
click at [1271, 394] on button "Search" at bounding box center [1283, 400] width 129 height 43
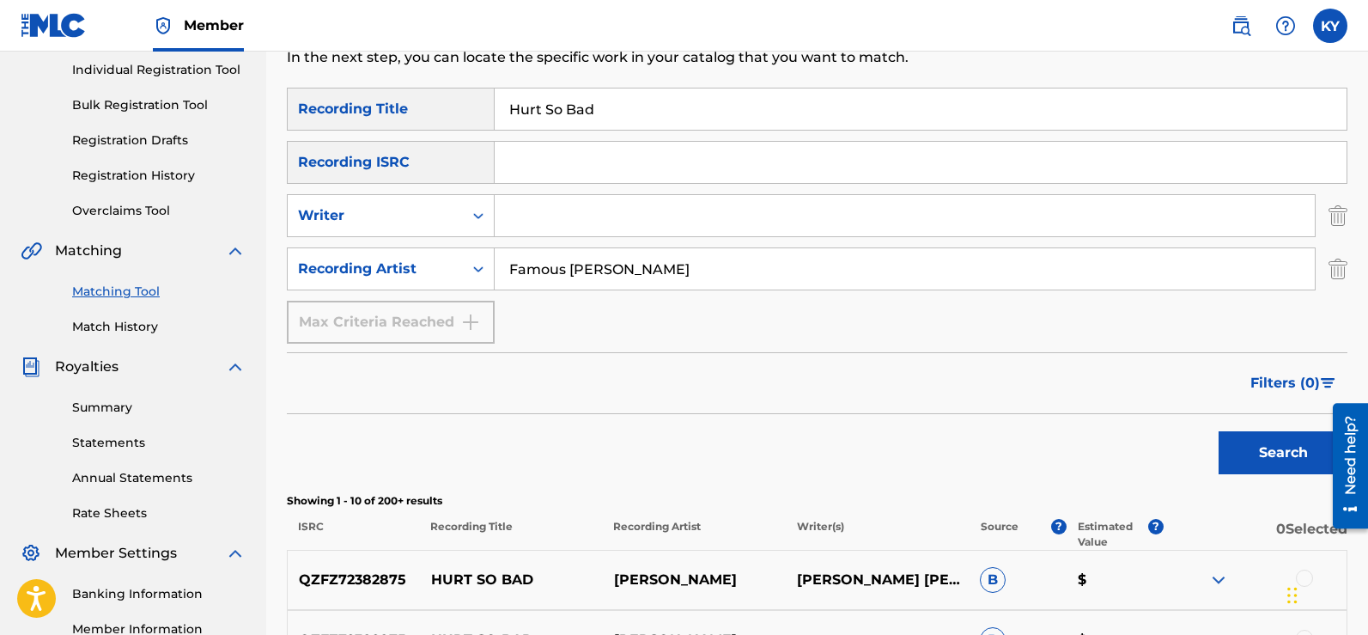
scroll to position [109, 0]
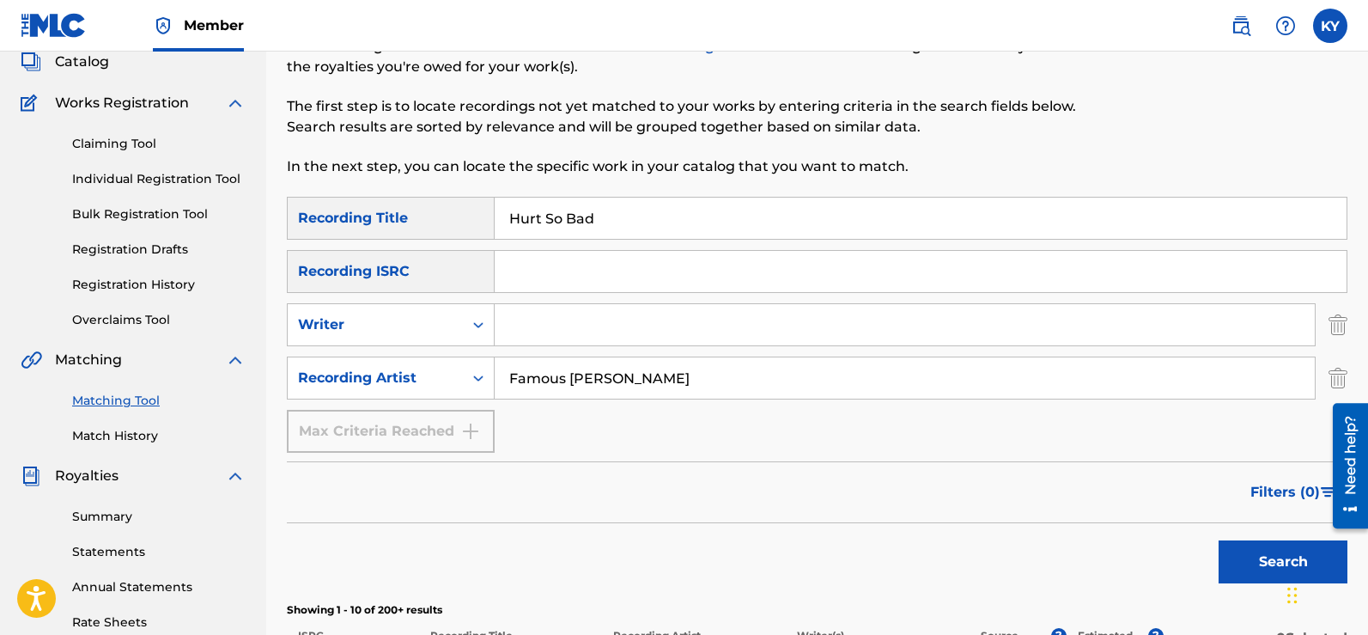
click at [596, 217] on input "Hurt So Bad" at bounding box center [921, 218] width 852 height 41
type input "H"
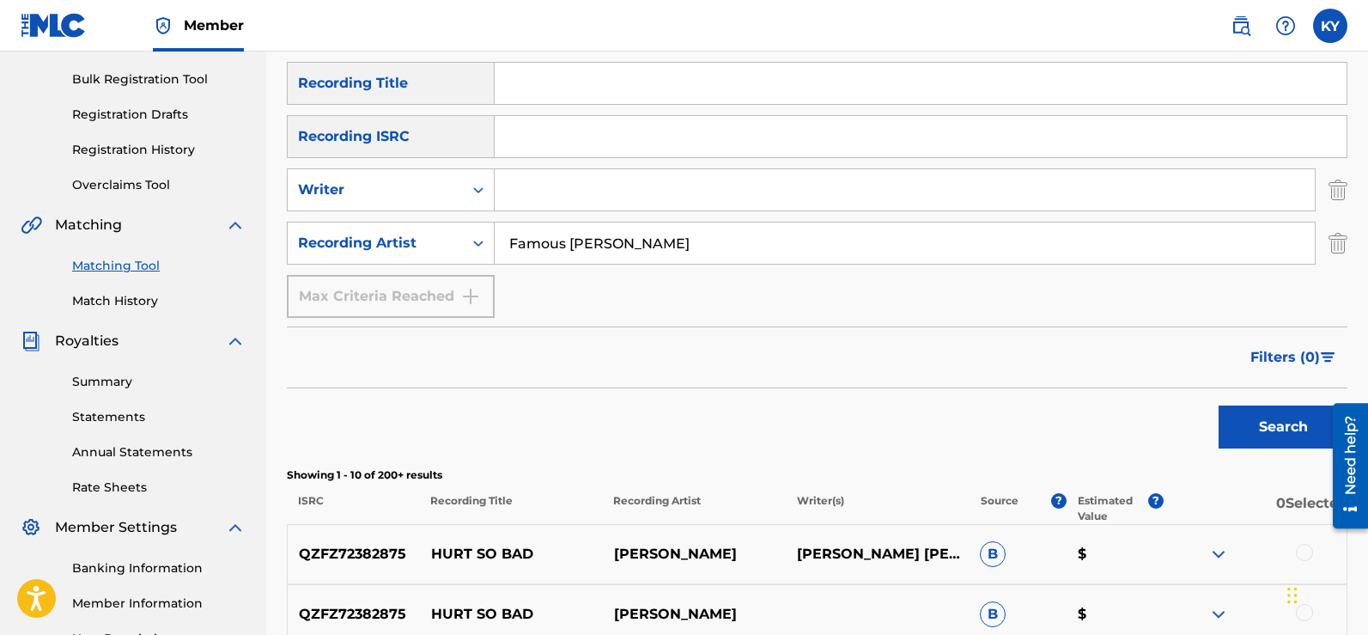
scroll to position [269, 0]
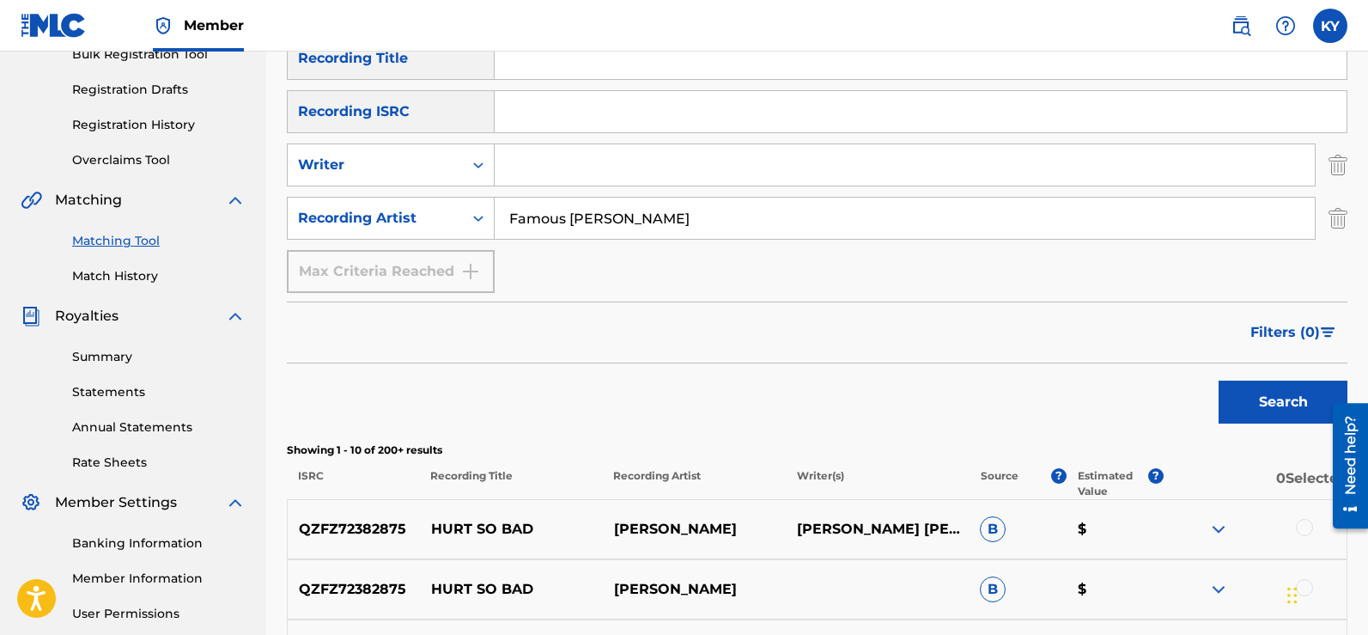
click at [1293, 397] on button "Search" at bounding box center [1283, 401] width 129 height 43
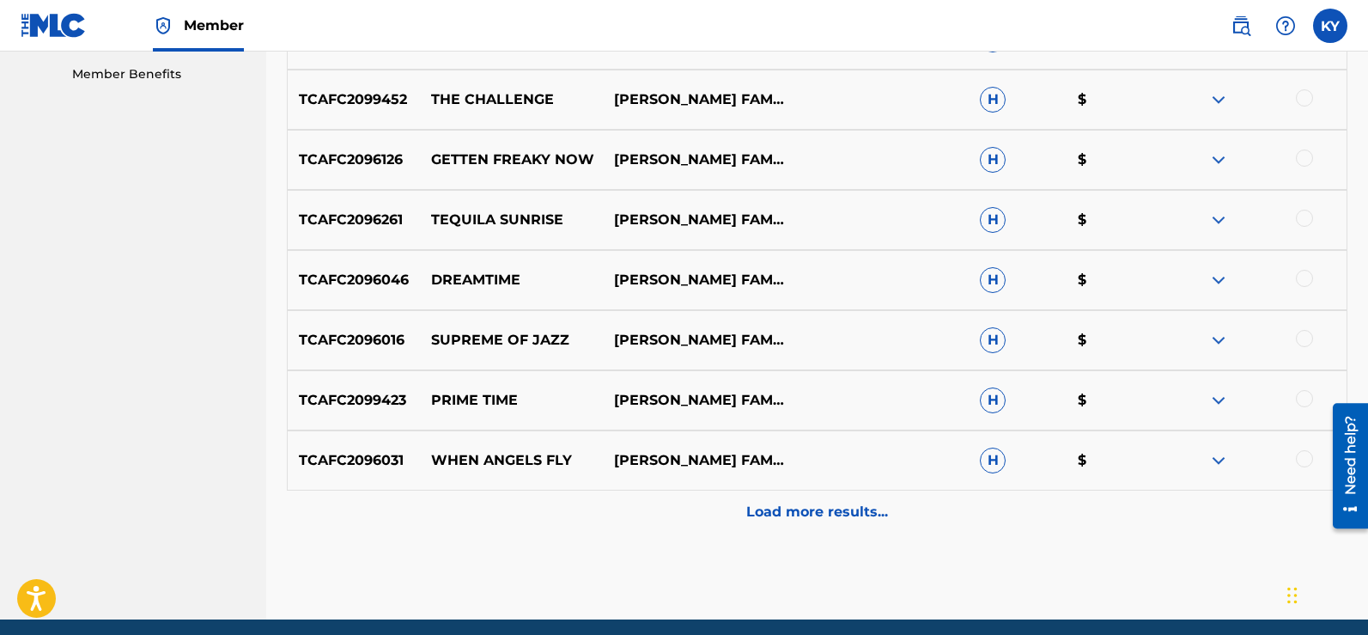
scroll to position [885, 0]
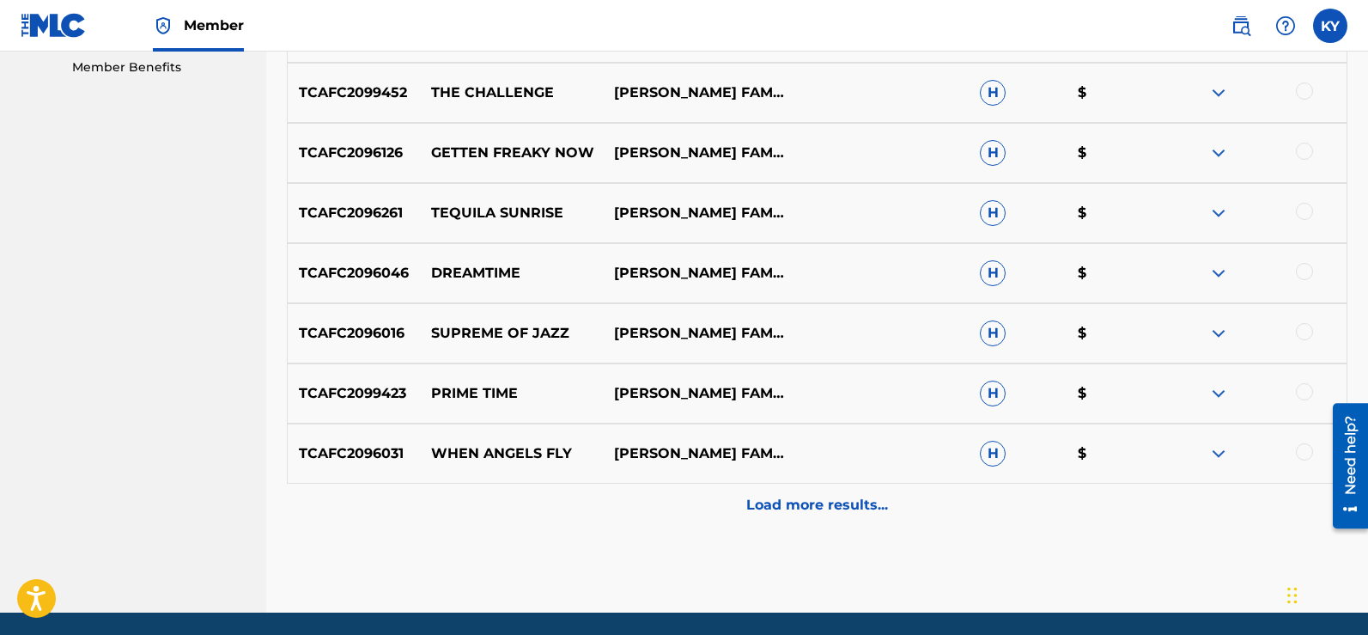
click at [823, 499] on p "Load more results..." at bounding box center [817, 505] width 142 height 21
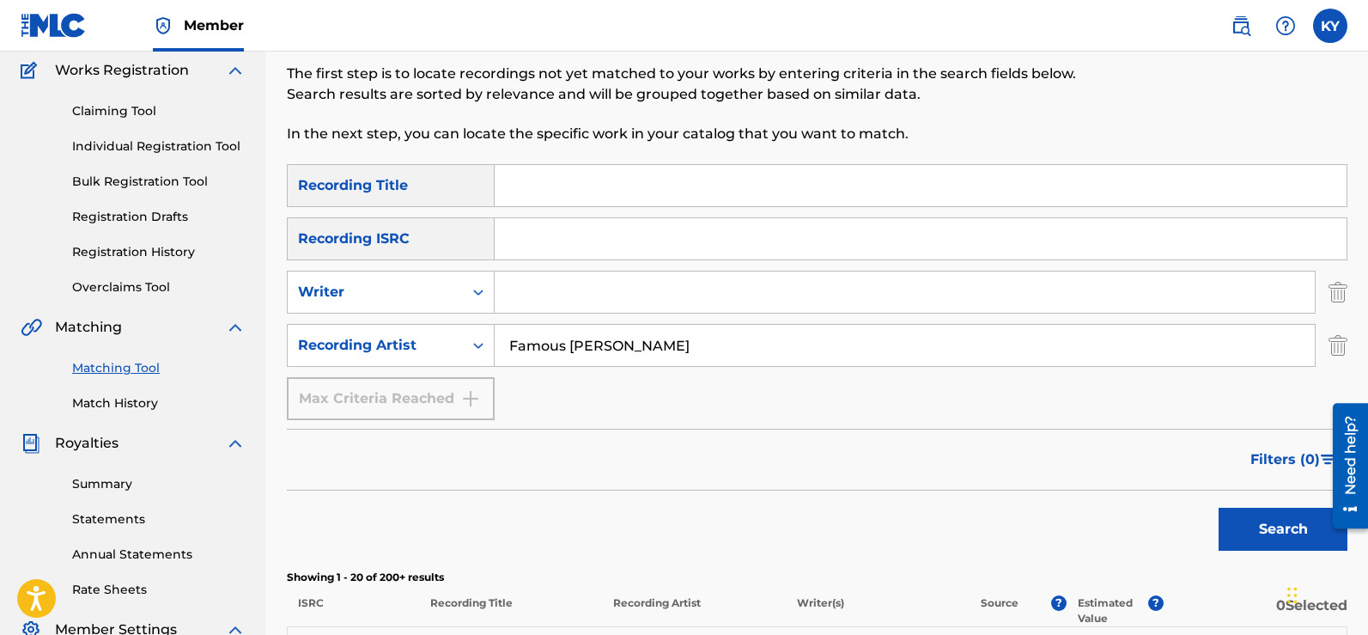
scroll to position [91, 0]
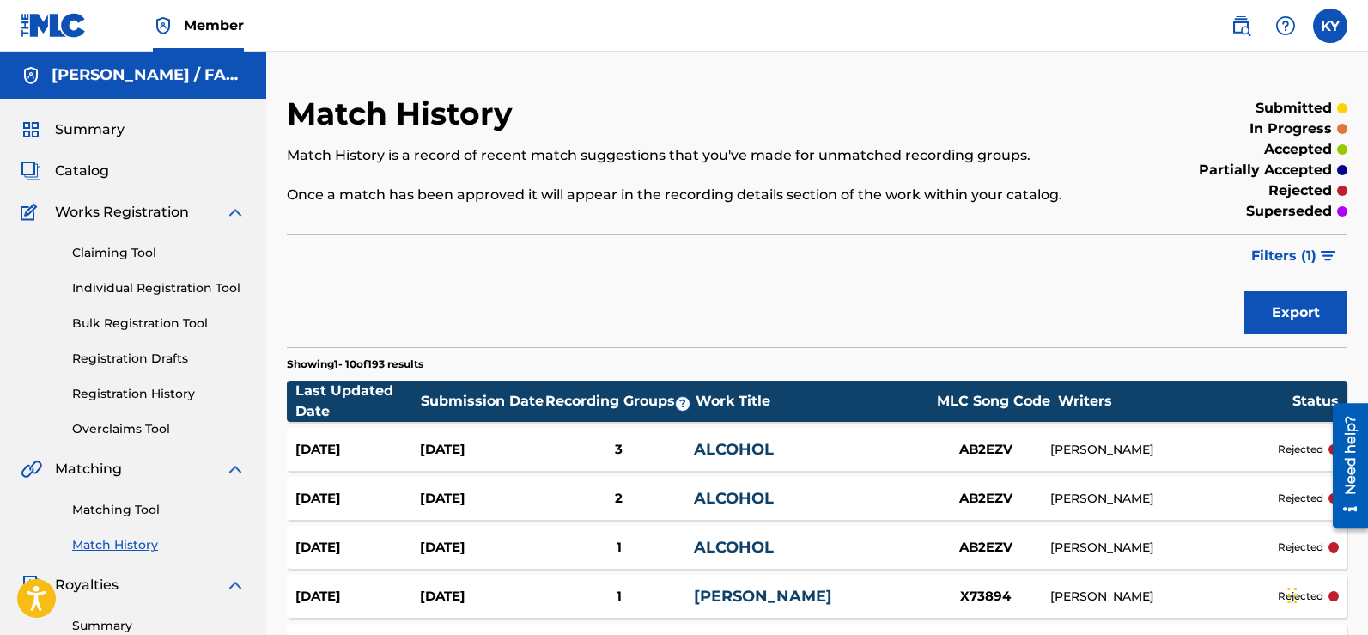
click at [122, 505] on link "Matching Tool" at bounding box center [158, 510] width 173 height 18
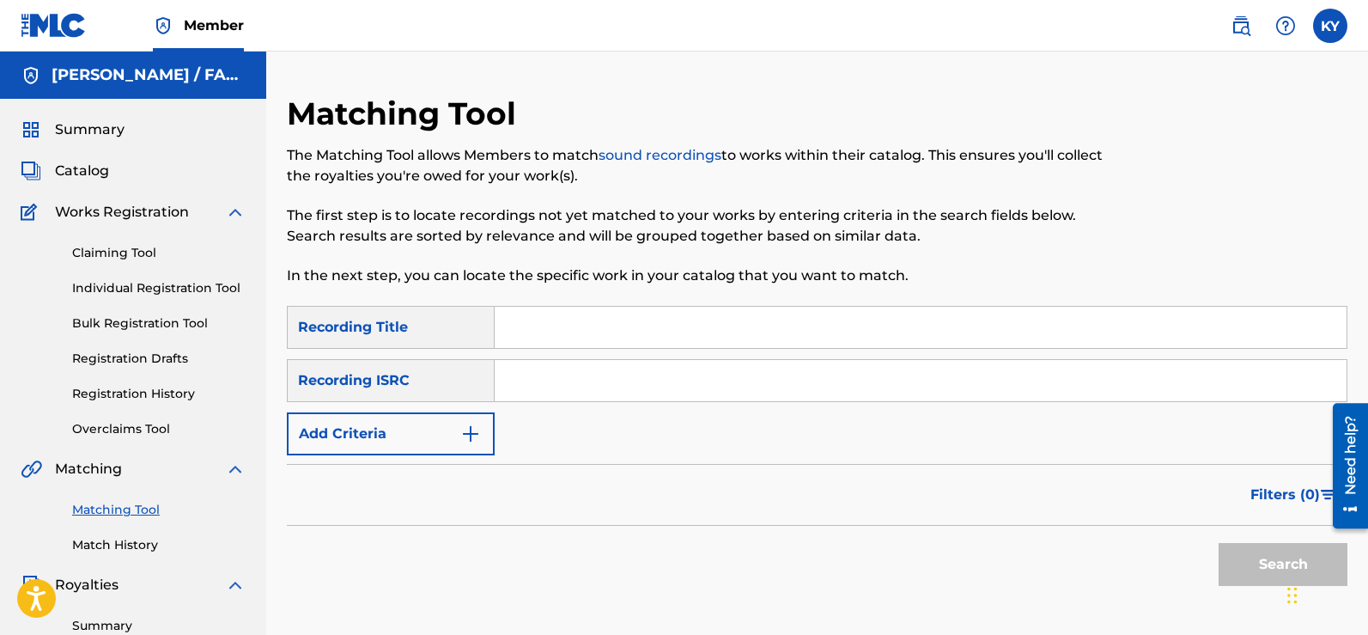
click at [523, 325] on input "Search Form" at bounding box center [921, 327] width 852 height 41
type input "Red Zone"
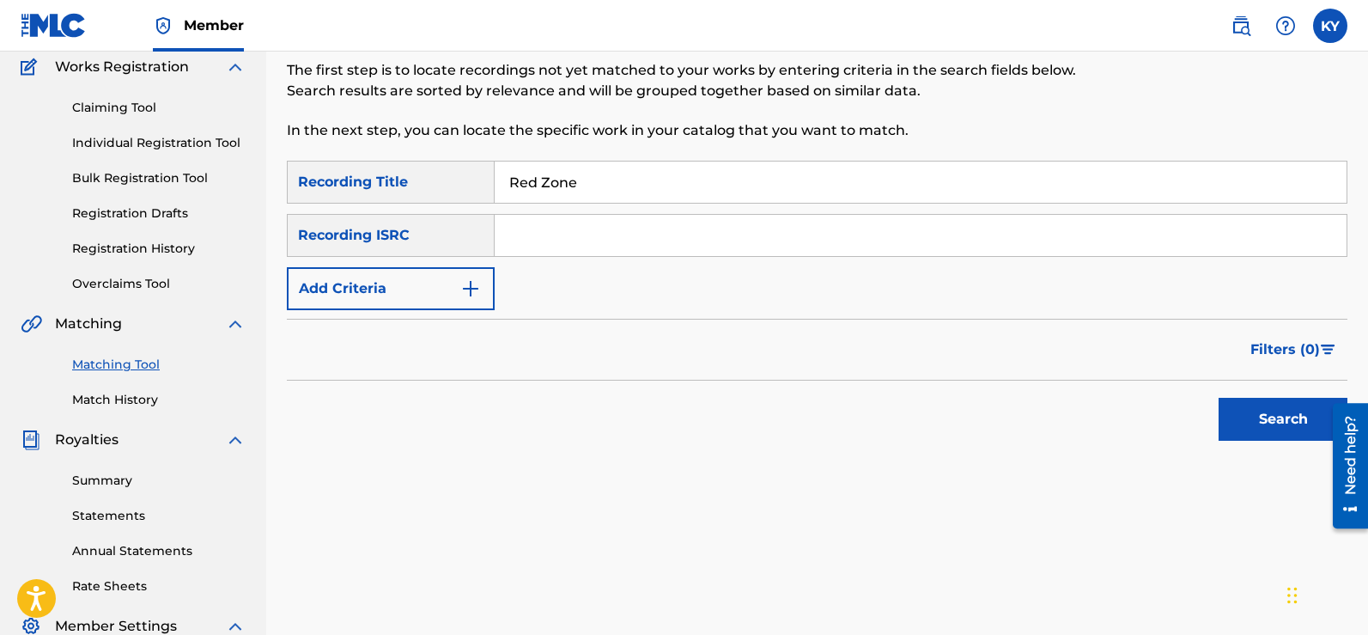
click at [467, 286] on img "Search Form" at bounding box center [470, 288] width 21 height 21
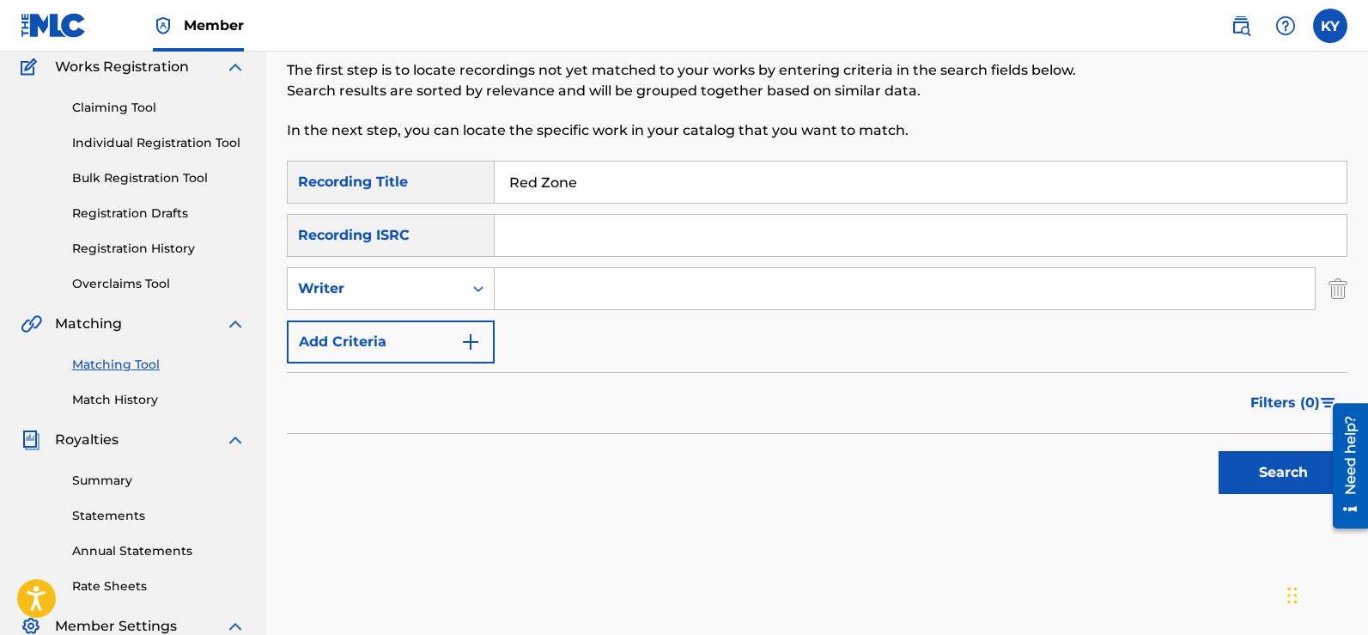
click at [472, 336] on img "Search Form" at bounding box center [470, 342] width 21 height 21
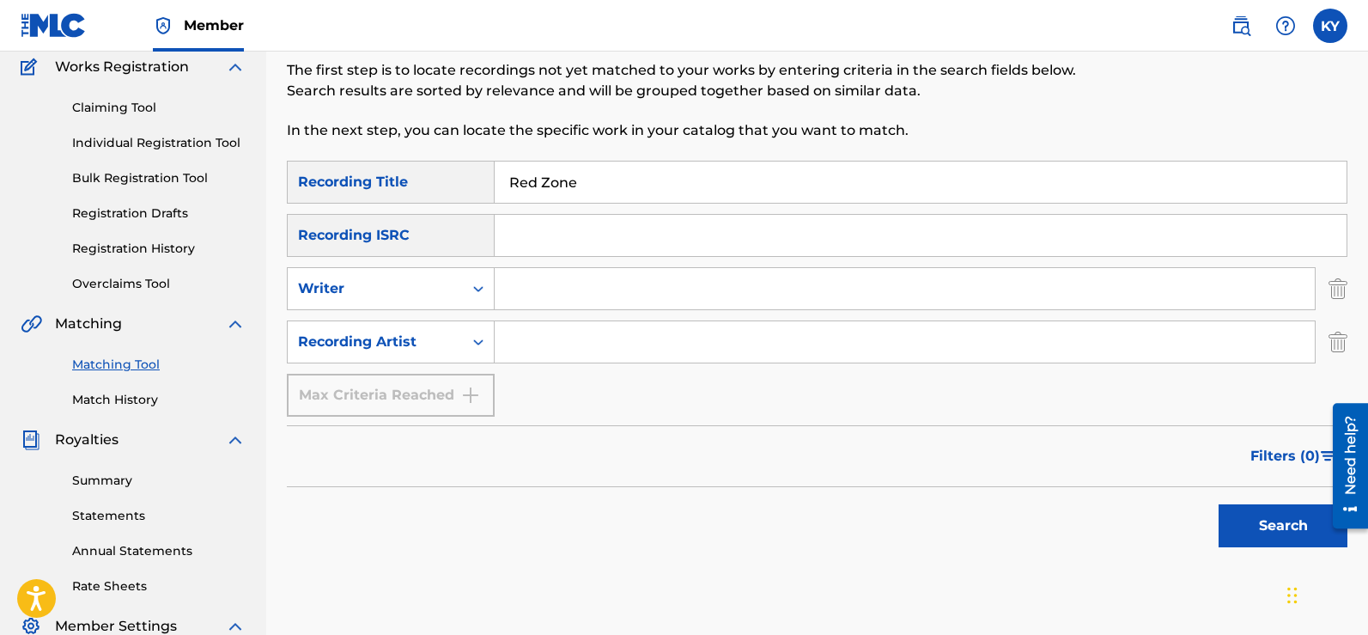
click at [524, 345] on input "Search Form" at bounding box center [905, 341] width 820 height 41
click at [1290, 529] on button "Search" at bounding box center [1283, 525] width 129 height 43
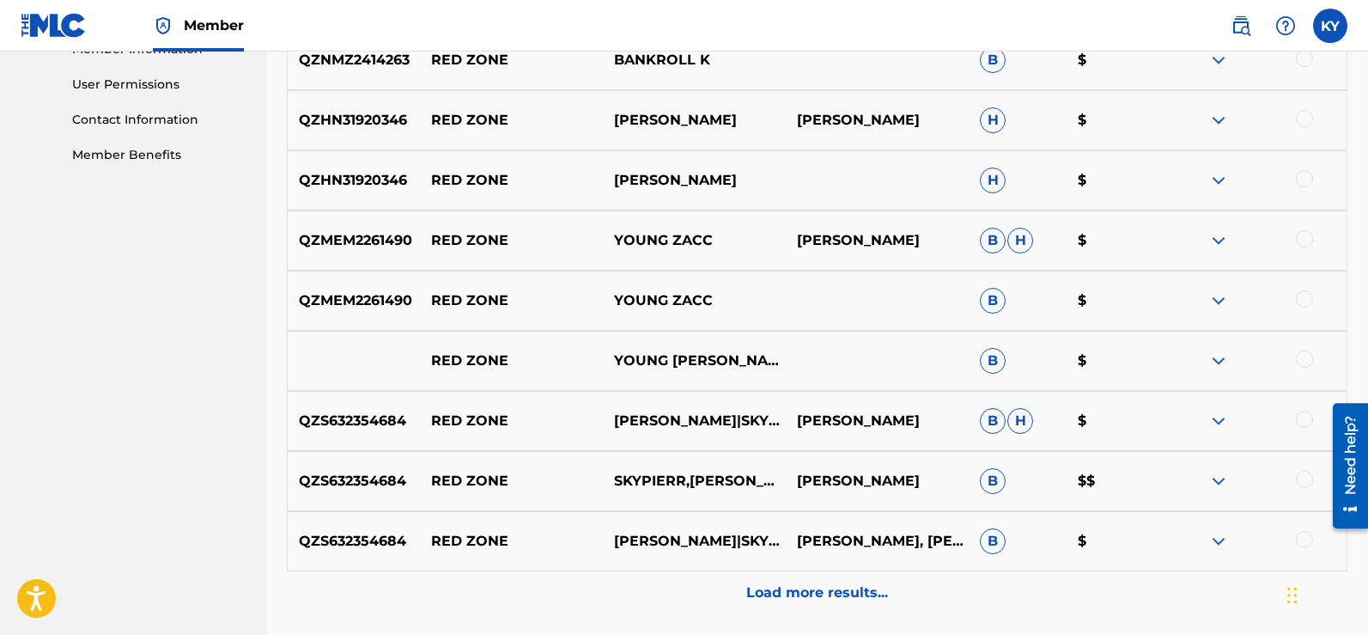
scroll to position [221, 0]
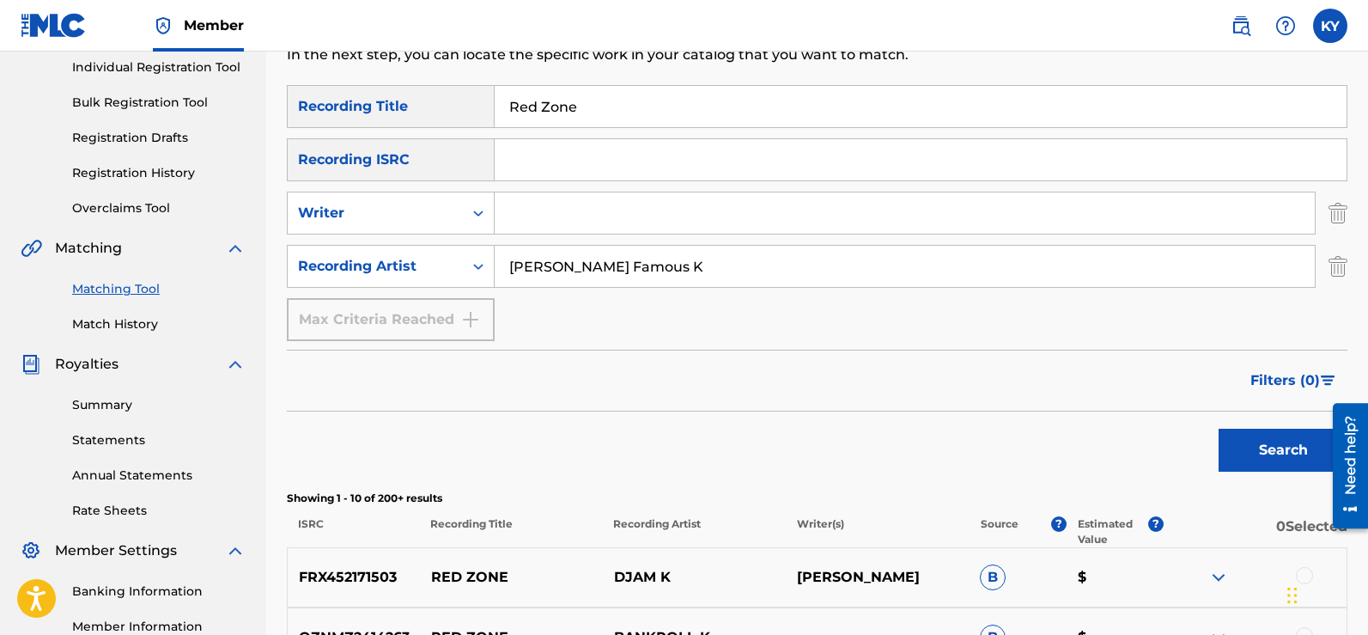
click at [673, 266] on input "[PERSON_NAME] Famous K" at bounding box center [905, 266] width 820 height 41
type input "K"
click at [603, 102] on input "Red Zone" at bounding box center [921, 106] width 852 height 41
type input "R"
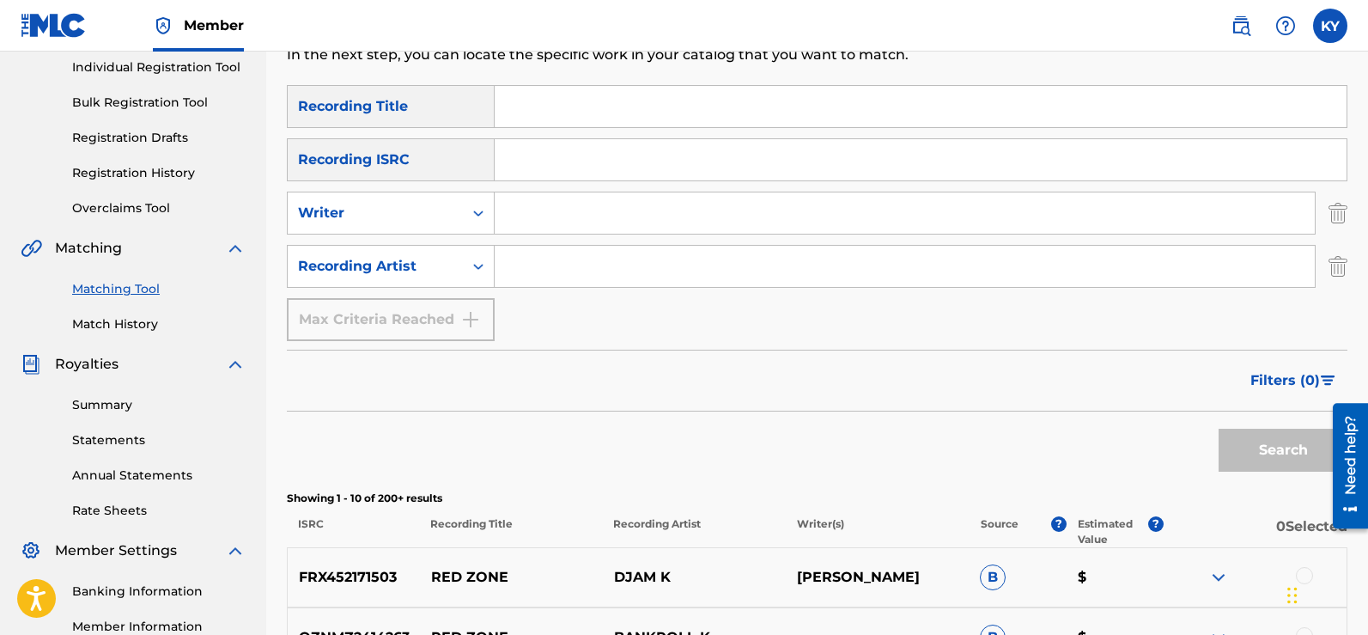
click at [522, 271] on input "Search Form" at bounding box center [905, 266] width 820 height 41
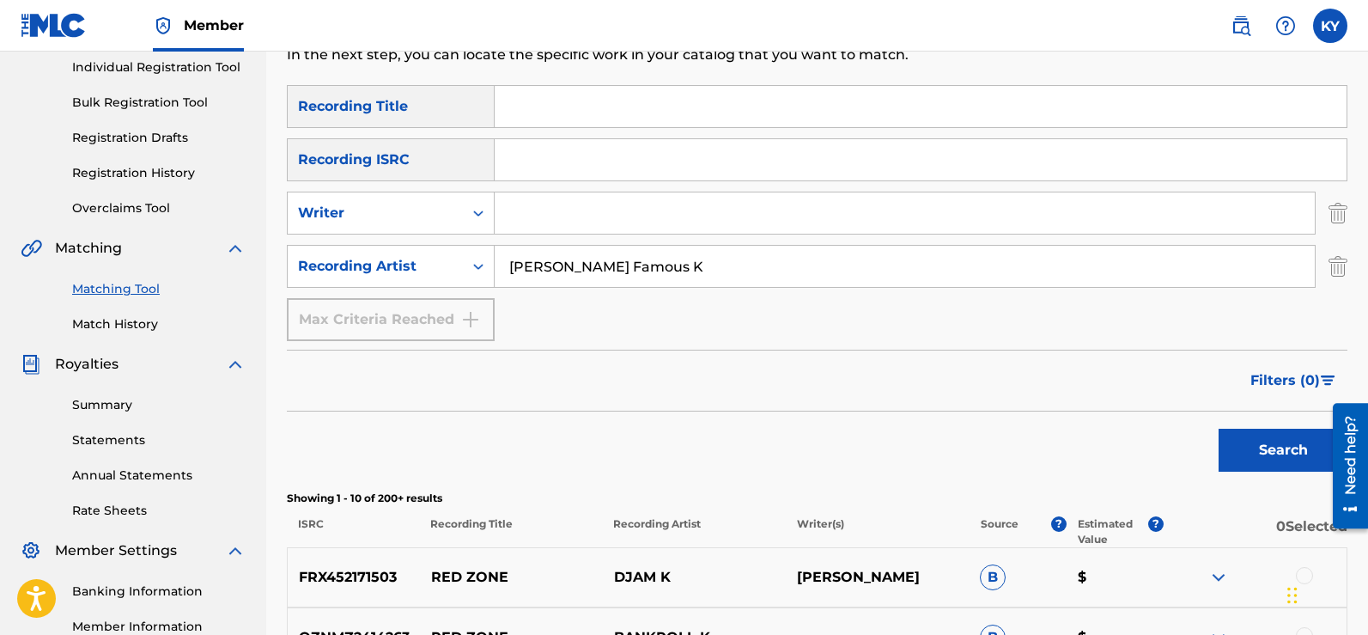
click at [1219, 429] on button "Search" at bounding box center [1283, 450] width 129 height 43
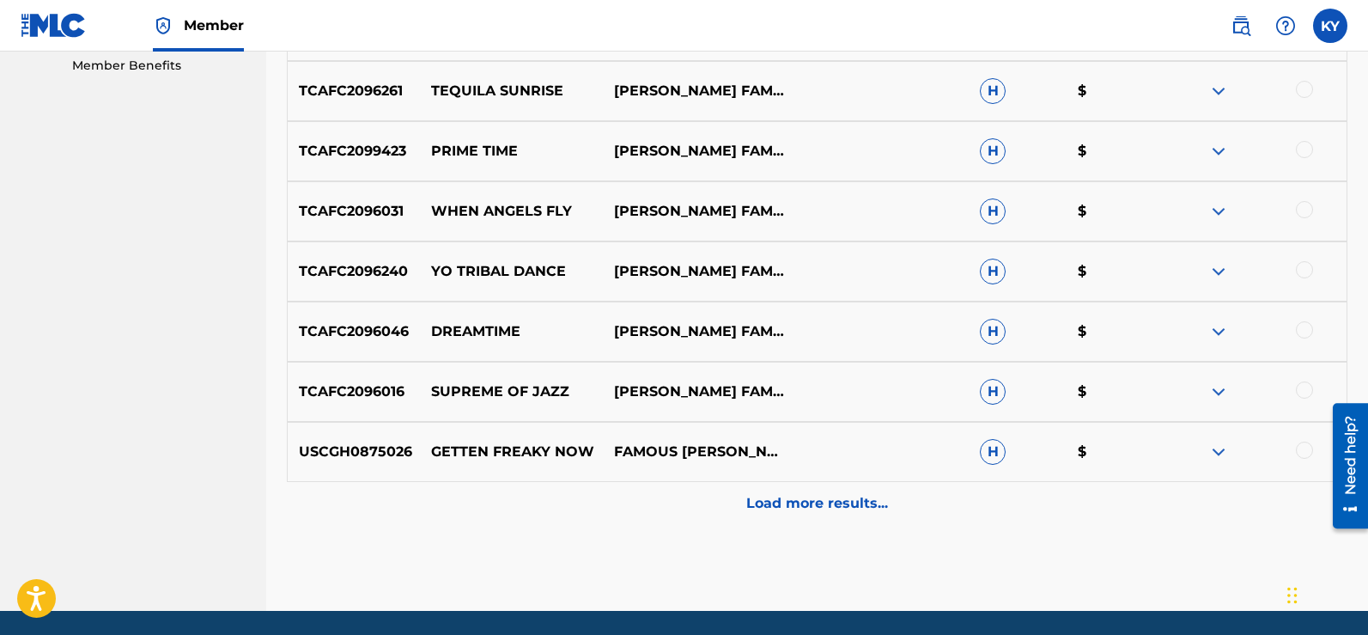
scroll to position [898, 0]
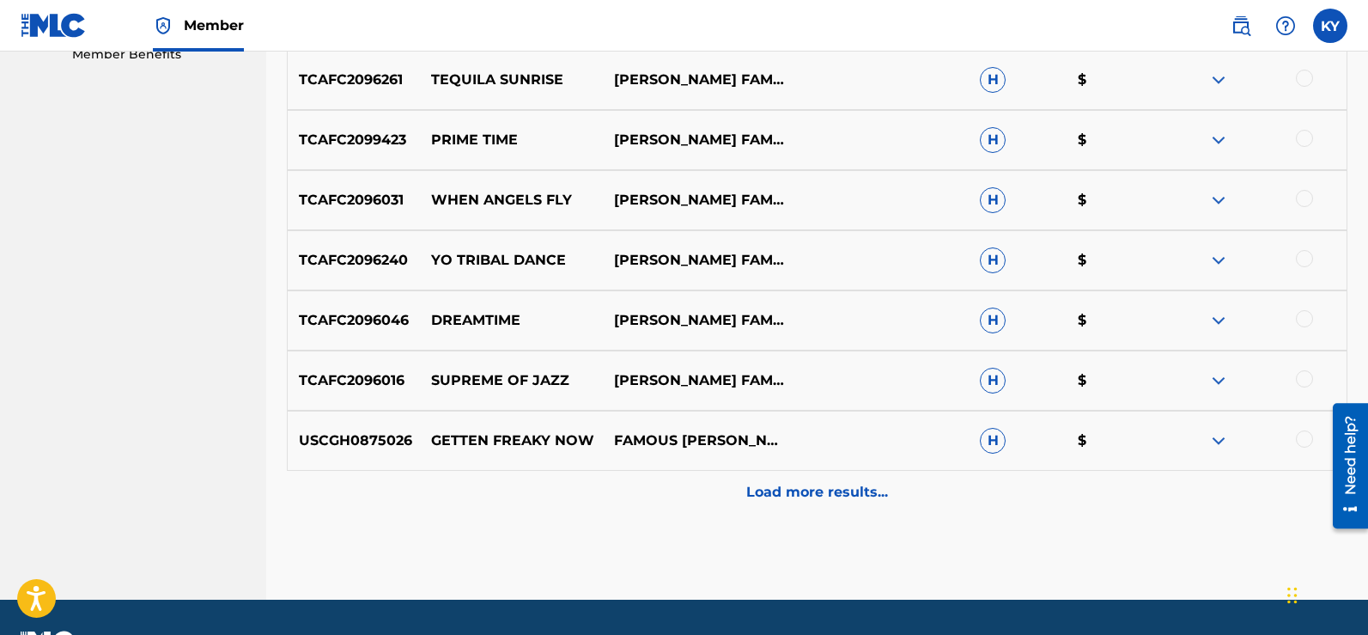
click at [835, 489] on p "Load more results..." at bounding box center [817, 492] width 142 height 21
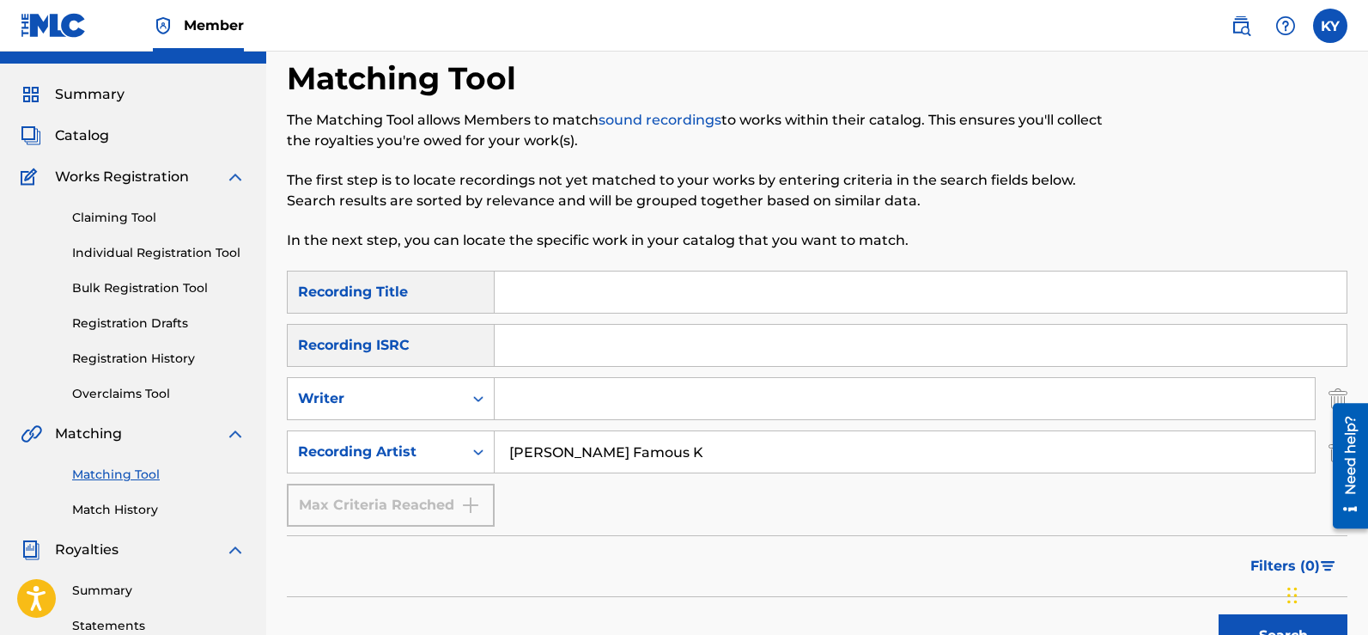
scroll to position [0, 0]
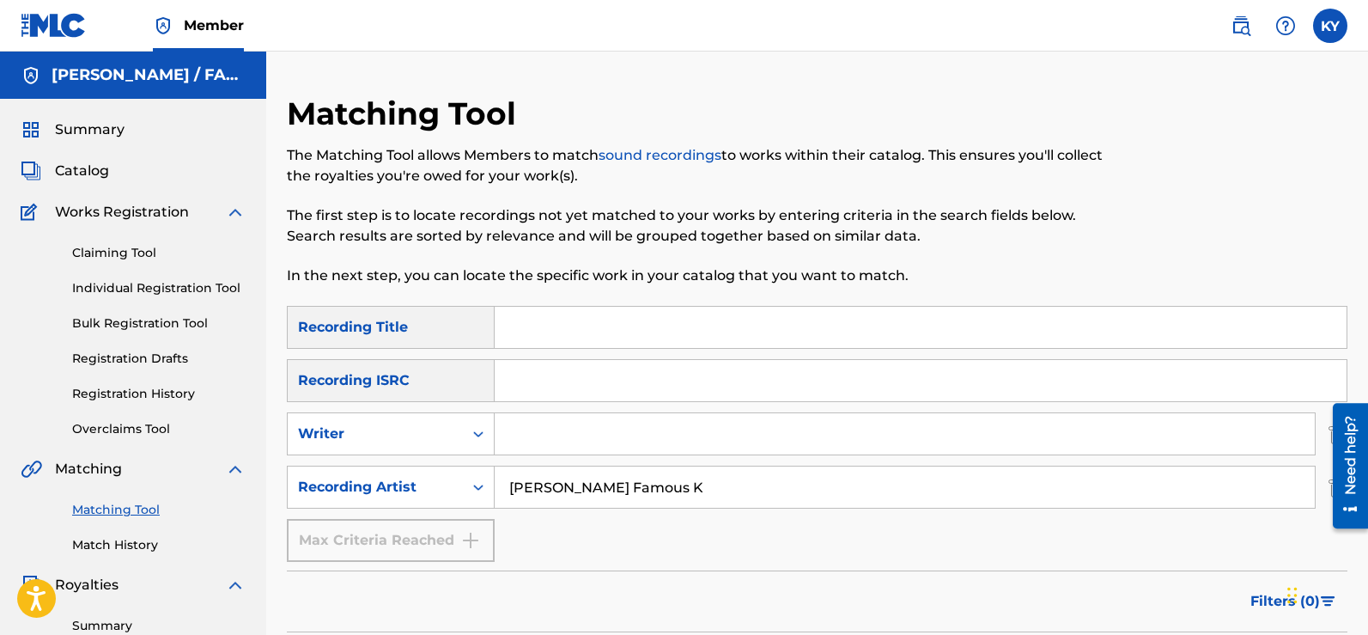
click at [675, 489] on input "[PERSON_NAME] Famous K" at bounding box center [905, 486] width 820 height 41
type input "K"
click at [508, 338] on input "Search Form" at bounding box center [921, 327] width 852 height 41
type input "Not Going Back"
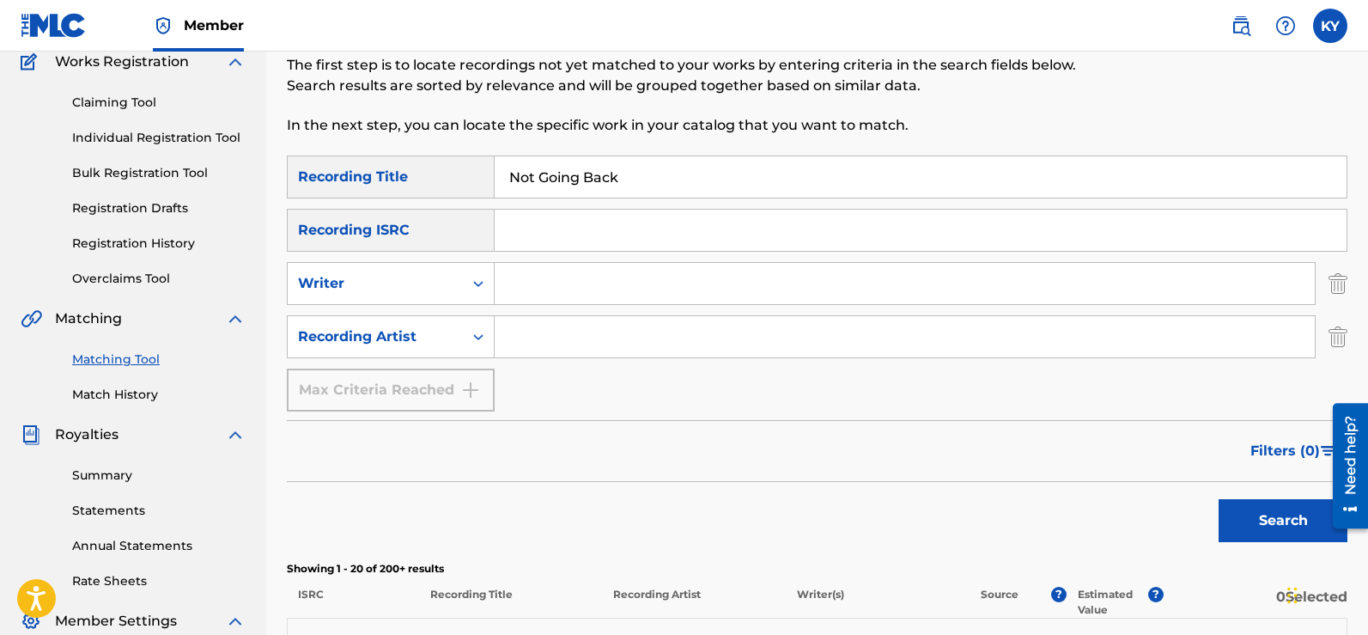
scroll to position [156, 0]
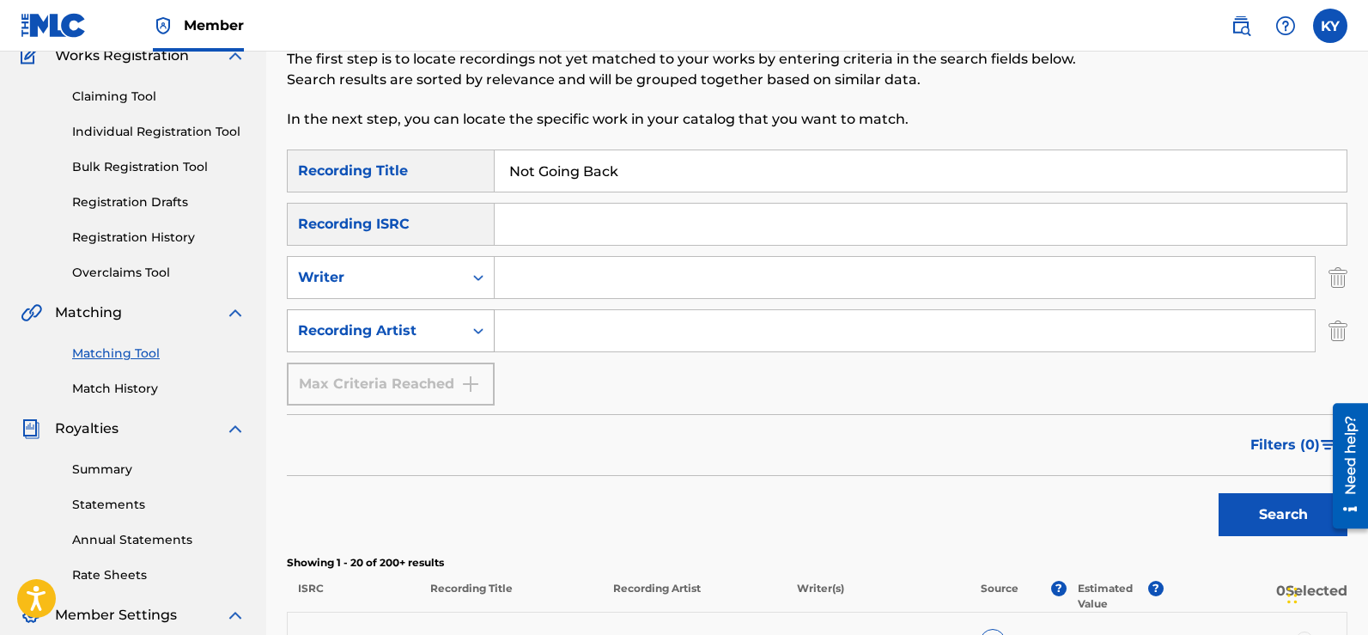
click at [479, 326] on icon "Search Form" at bounding box center [478, 330] width 17 height 17
click at [526, 332] on input "Search Form" at bounding box center [905, 330] width 820 height 41
type input "The Young Brothers"
click at [1276, 502] on button "Search" at bounding box center [1283, 514] width 129 height 43
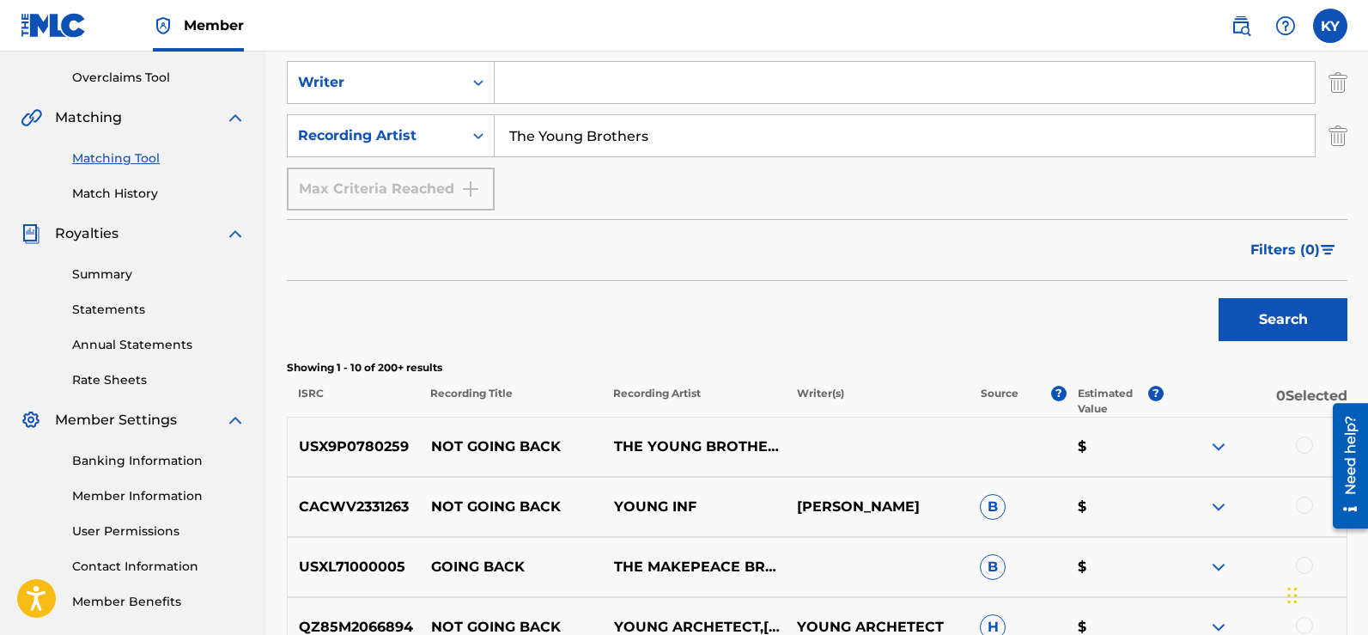
scroll to position [368, 0]
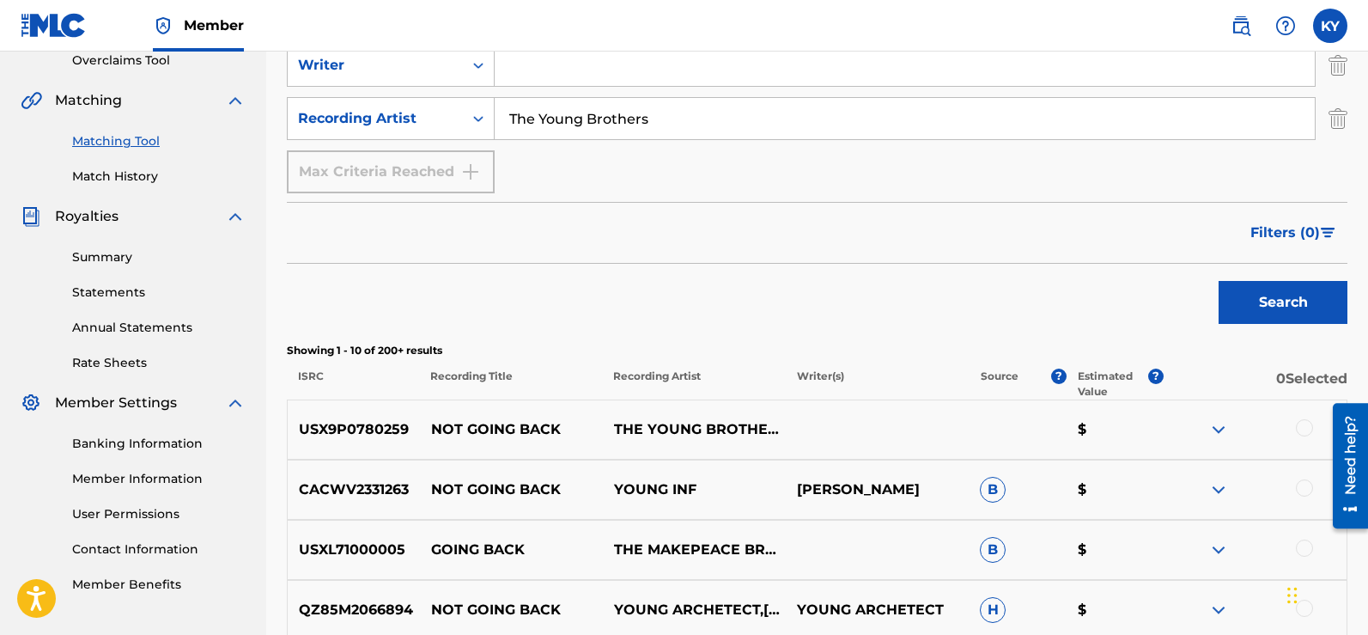
drag, startPoint x: 1373, startPoint y: 267, endPoint x: 949, endPoint y: 310, distance: 426.4
click at [949, 310] on div "Search" at bounding box center [817, 298] width 1061 height 69
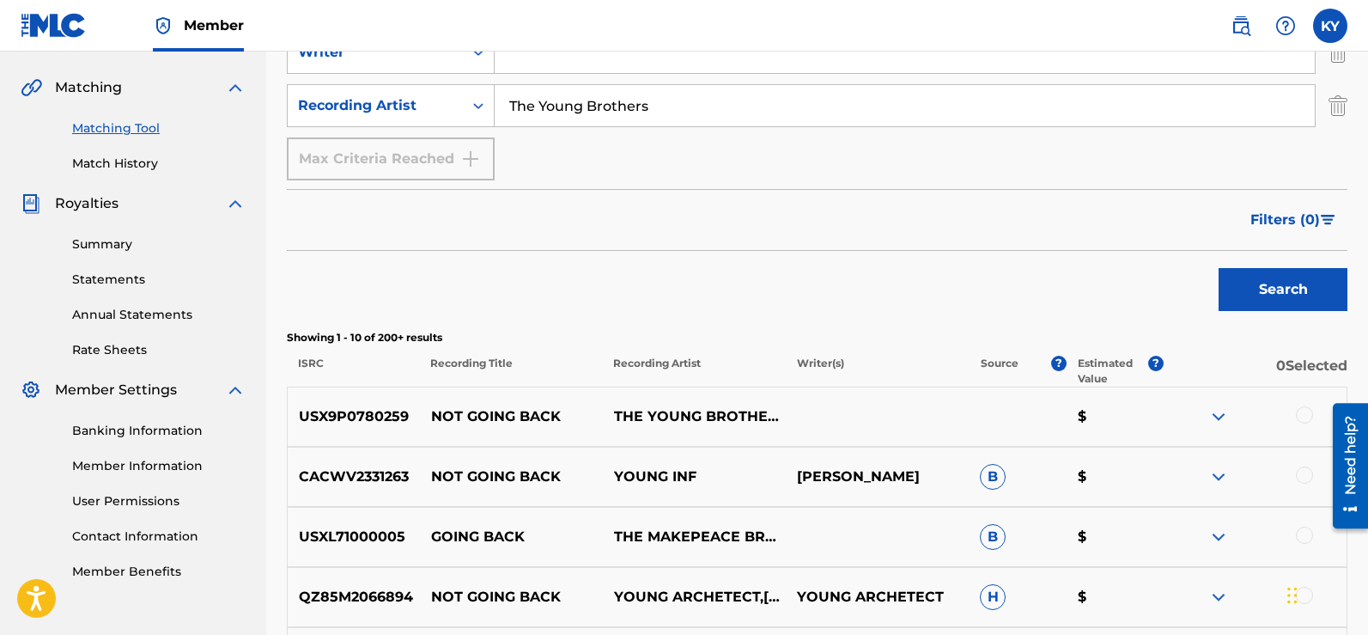
scroll to position [0, 0]
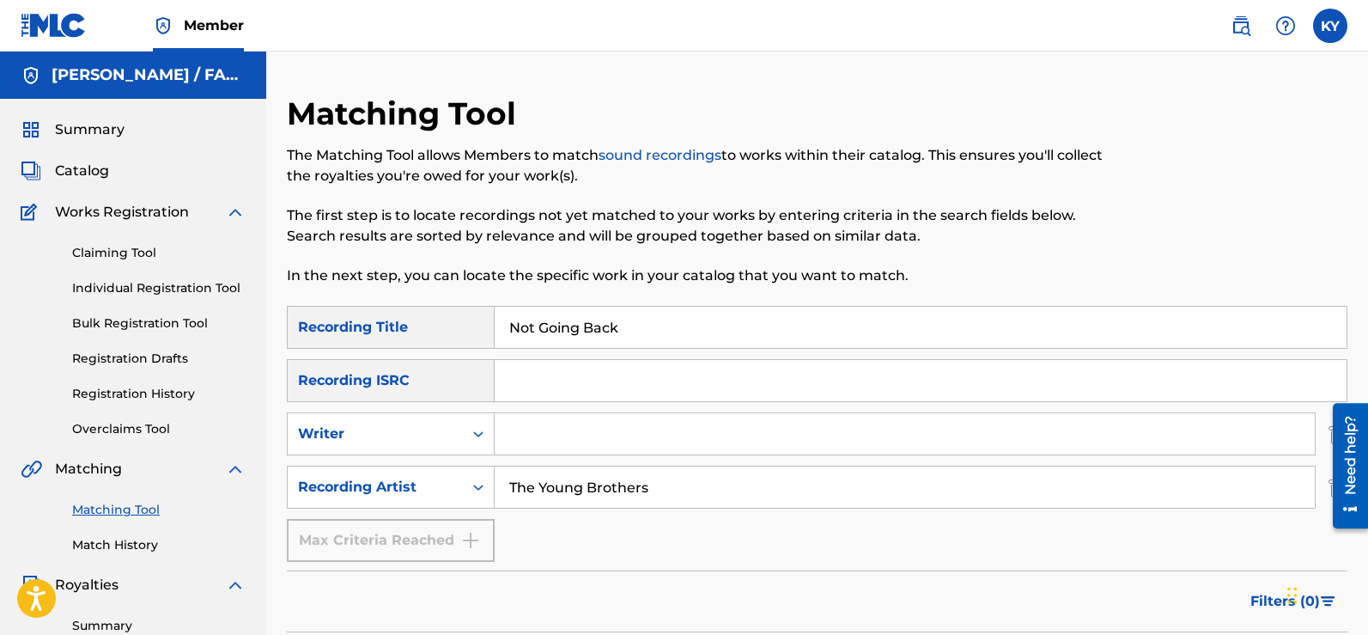
click at [1323, 23] on label at bounding box center [1330, 26] width 34 height 34
click at [1330, 26] on input "KY [PERSON_NAME] [EMAIL_ADDRESS][DOMAIN_NAME] Notification Preferences Profile …" at bounding box center [1330, 26] width 0 height 0
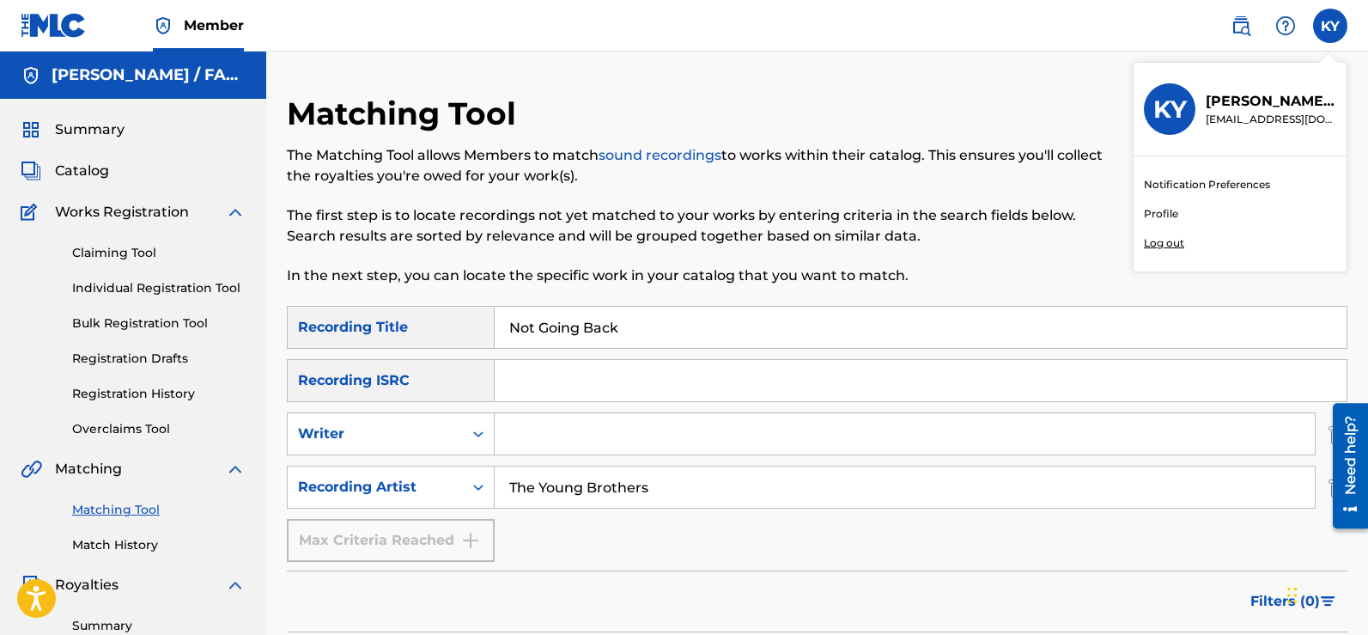
click at [1158, 242] on p "Log out" at bounding box center [1164, 242] width 40 height 15
click at [1330, 26] on input "KY [PERSON_NAME] [EMAIL_ADDRESS][DOMAIN_NAME] Notification Preferences Profile …" at bounding box center [1330, 26] width 0 height 0
